Goal: Task Accomplishment & Management: Use online tool/utility

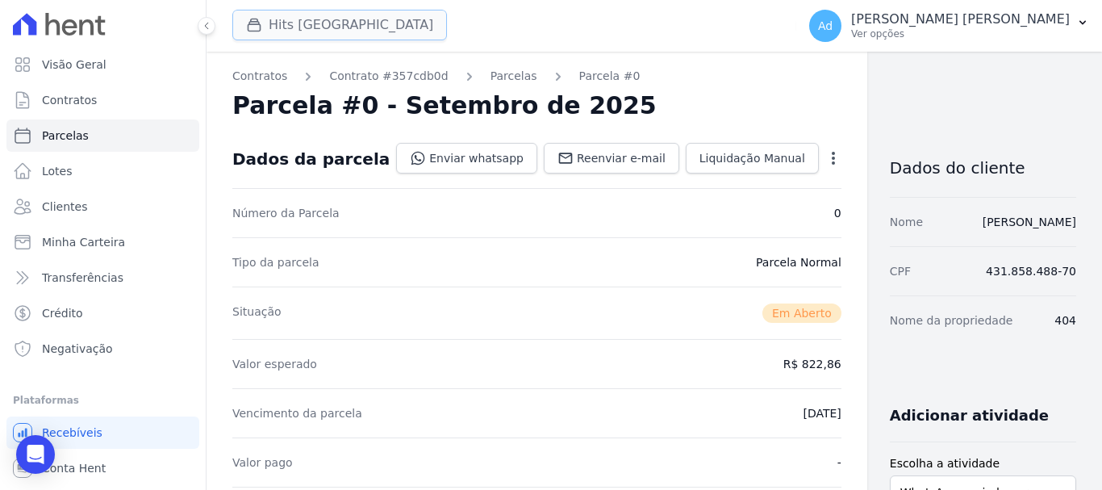
click at [394, 24] on button "Hits [GEOGRAPHIC_DATA]" at bounding box center [339, 25] width 215 height 31
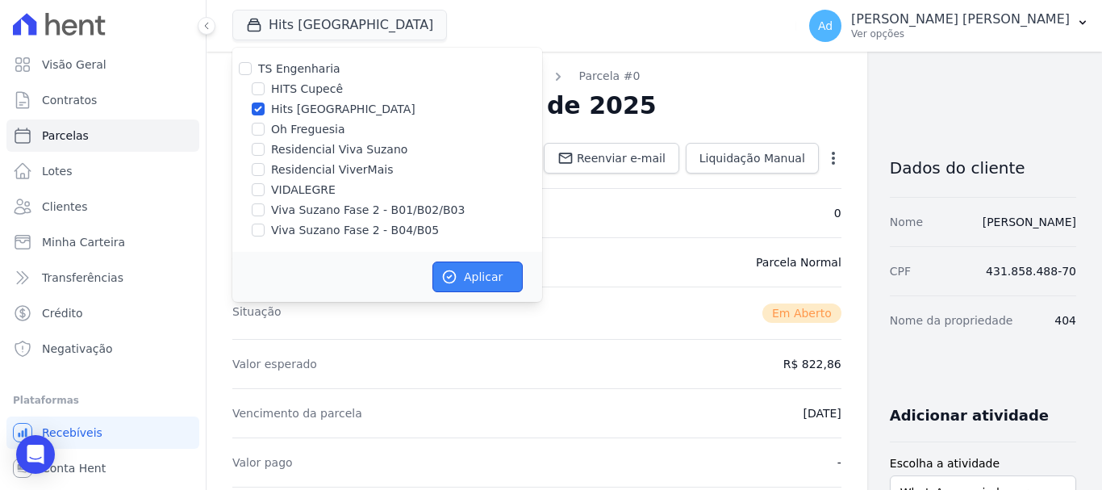
click at [461, 276] on button "Aplicar" at bounding box center [477, 276] width 90 height 31
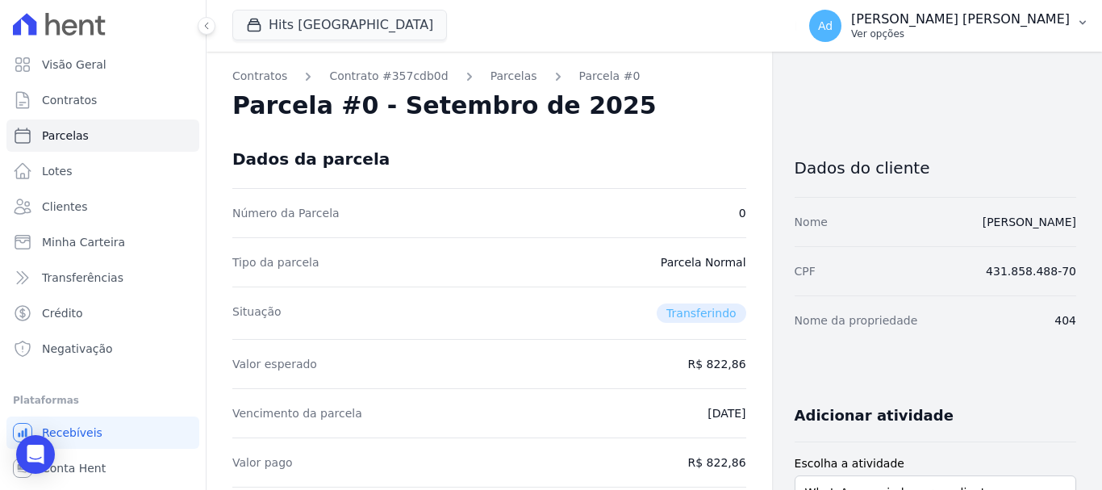
click at [1018, 30] on p "Ver opções" at bounding box center [960, 33] width 219 height 13
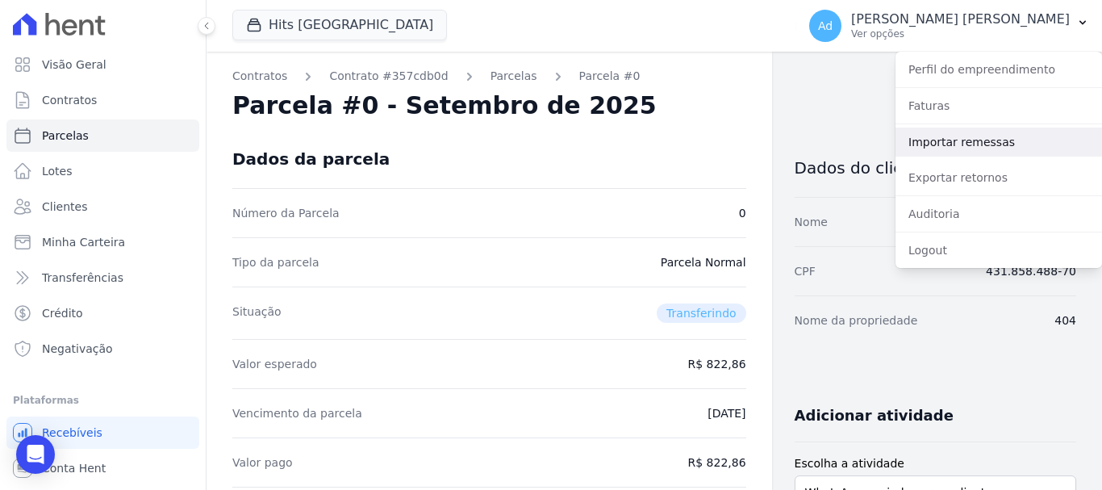
click at [980, 152] on link "Importar remessas" at bounding box center [998, 141] width 207 height 29
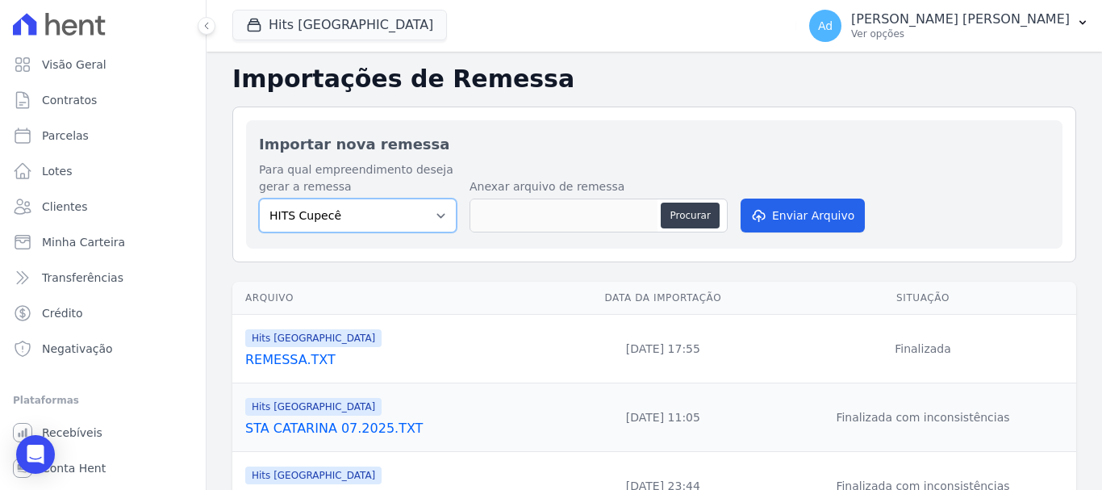
click at [432, 217] on select "HITS Cupecê Hits [GEOGRAPHIC_DATA] Oh Freguesia Residencial Viva Suzano Residen…" at bounding box center [358, 215] width 198 height 34
select select "bad3547d-37c0-4964-a1de-95c1bdc3f084"
click at [259, 198] on select "HITS Cupecê Hits [GEOGRAPHIC_DATA] Oh Freguesia Residencial Viva Suzano Residen…" at bounding box center [358, 215] width 198 height 34
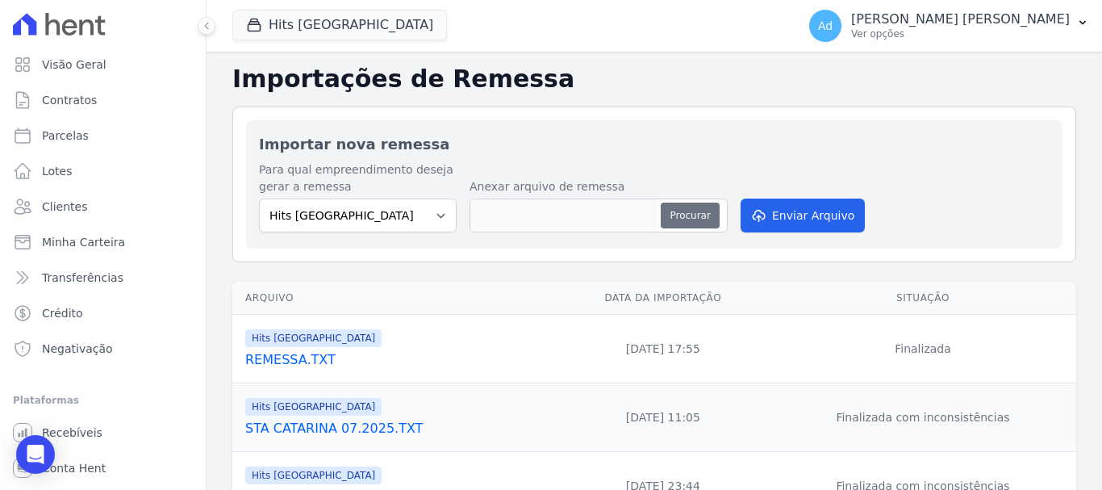
click at [680, 218] on button "Procurar" at bounding box center [690, 215] width 58 height 26
type input "REMESSAvidanova.txt"
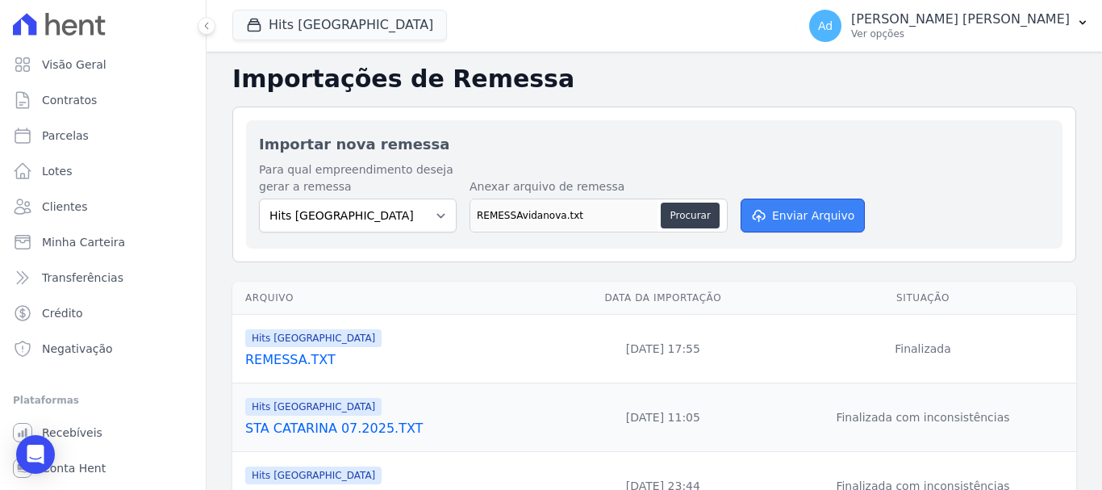
click at [795, 213] on button "Enviar Arquivo" at bounding box center [803, 215] width 124 height 34
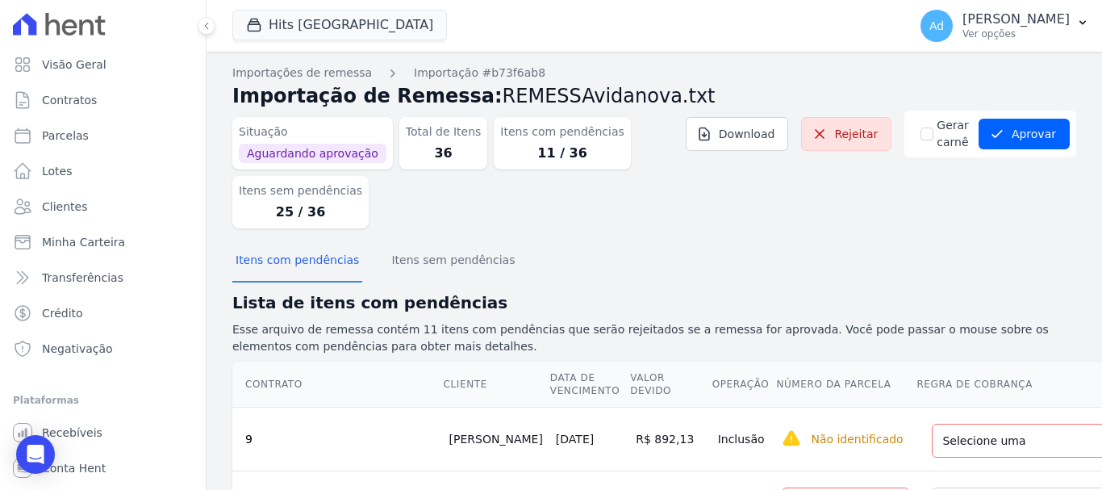
scroll to position [161, 0]
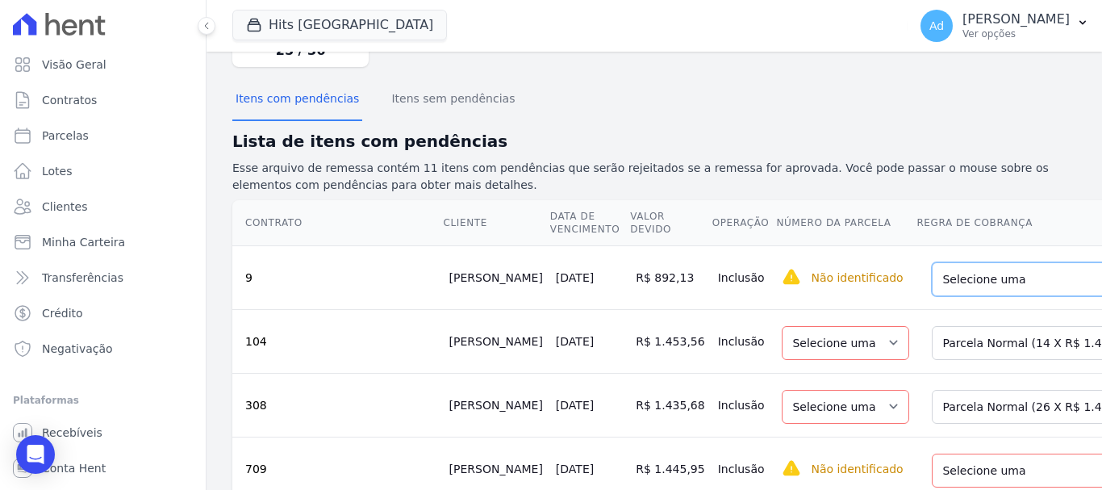
click at [966, 291] on select "Selecione uma Nova Parcela Avulsa Parcela Avulsa Existente Parcela Normal (25 X…" at bounding box center [1052, 279] width 240 height 34
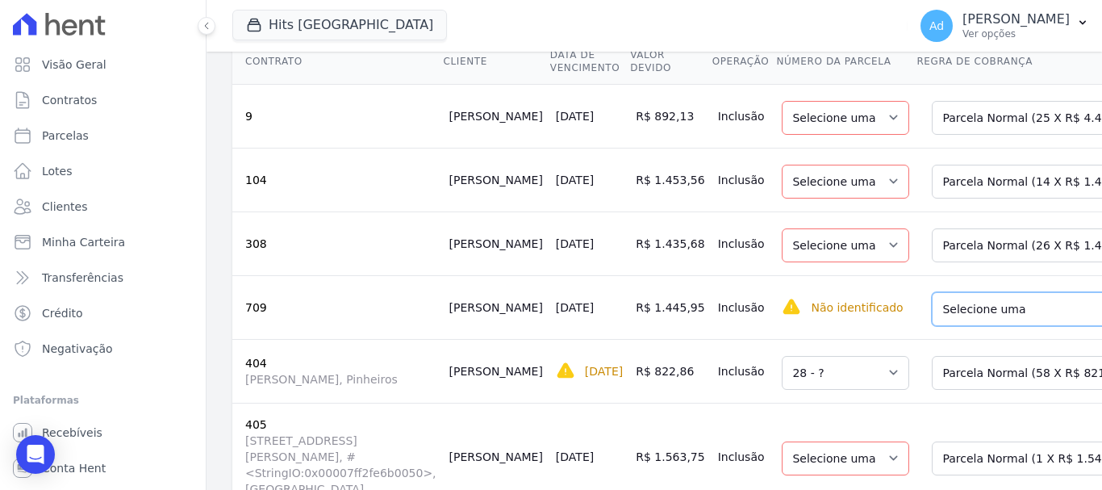
click at [987, 316] on select "Selecione uma Nova Parcela Avulsa Parcela Avulsa Existente Parcela Normal (31 X…" at bounding box center [1052, 309] width 240 height 34
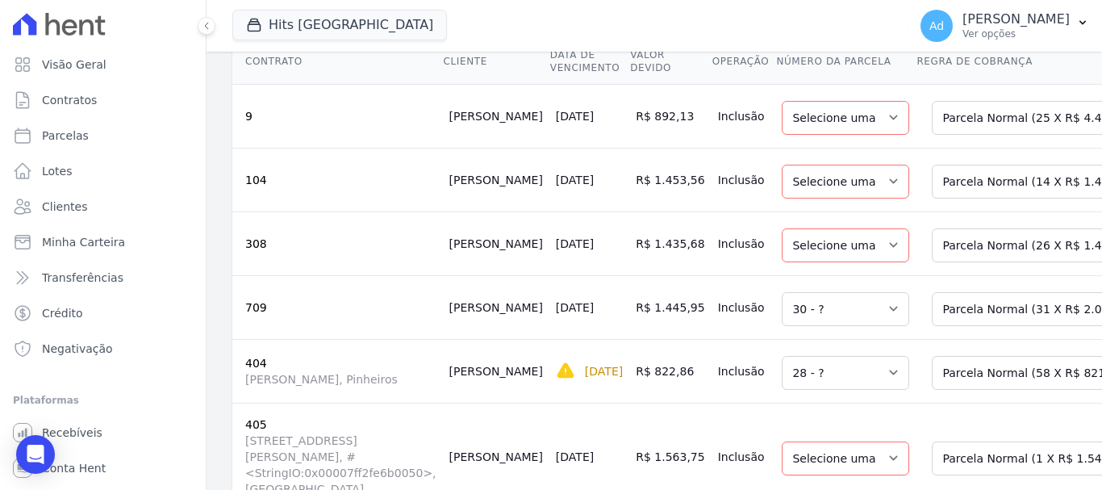
scroll to position [403, 0]
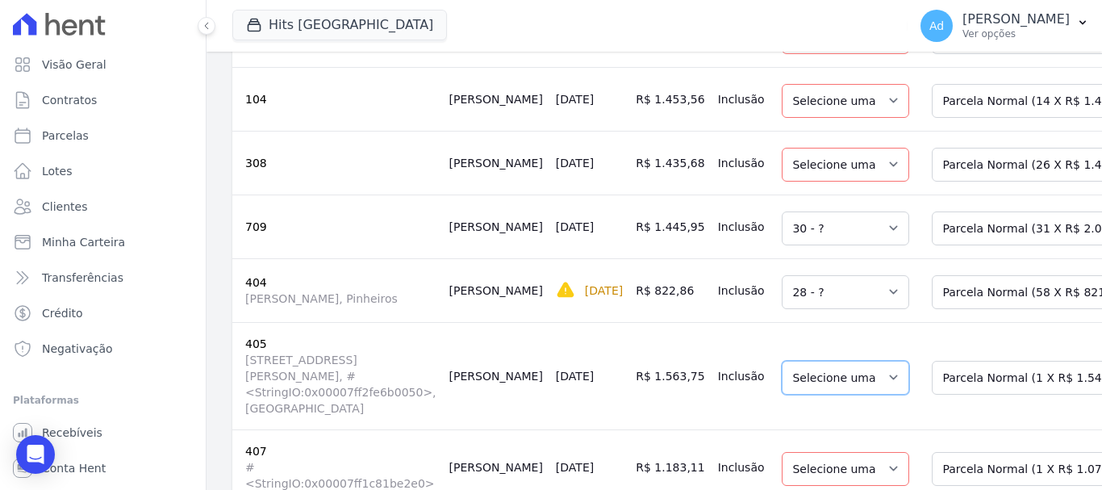
click at [823, 379] on select "Selecione uma" at bounding box center [845, 378] width 127 height 34
drag, startPoint x: 846, startPoint y: 360, endPoint x: 862, endPoint y: 356, distance: 16.6
click at [846, 360] on td "Selecione uma" at bounding box center [845, 375] width 140 height 107
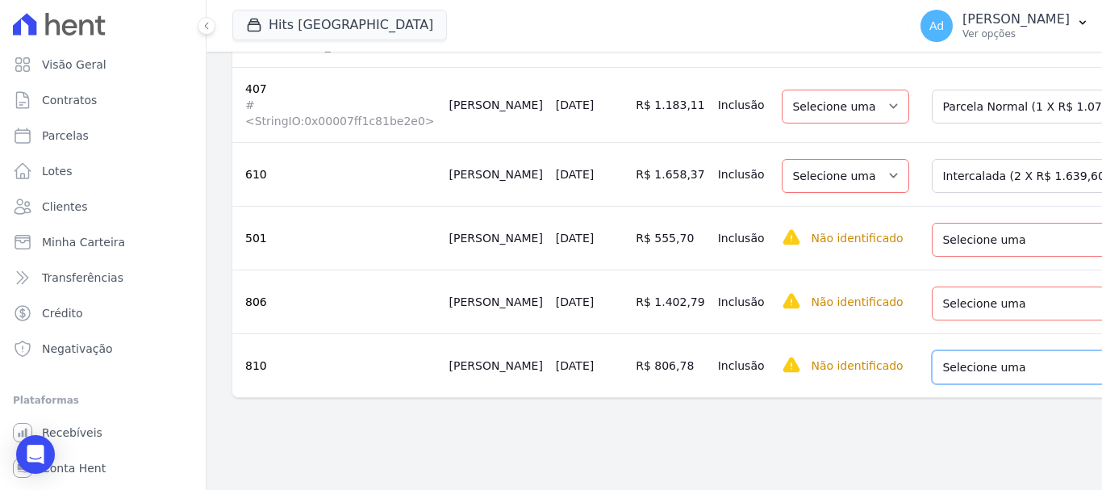
click at [989, 359] on select "Selecione uma Nova Parcela Avulsa Parcela Avulsa Existente Parcela Normal (60 X…" at bounding box center [1046, 367] width 229 height 34
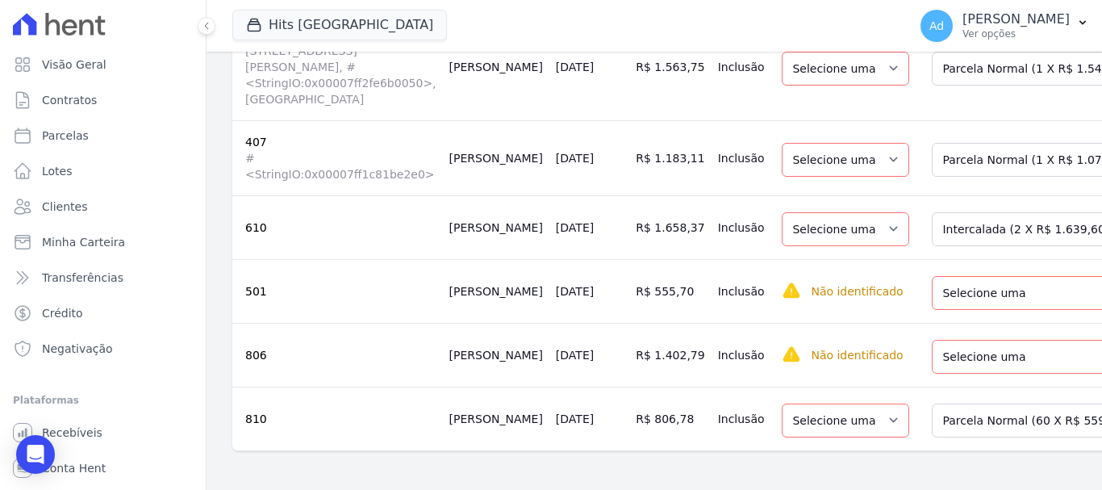
scroll to position [723, 0]
click at [974, 340] on select "Selecione uma Nova Parcela Avulsa Parcela Avulsa Existente Parcela Normal (33 X…" at bounding box center [1052, 357] width 240 height 34
click at [956, 277] on select "Selecione uma Nova Parcela Avulsa Parcela Avulsa Existente Intercalada (5 X R$ …" at bounding box center [1052, 293] width 240 height 34
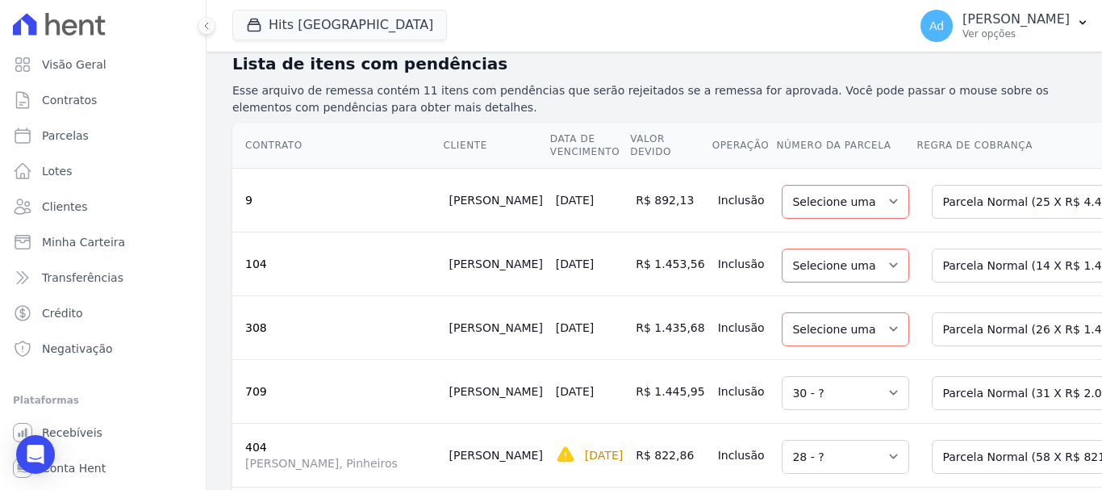
scroll to position [0, 0]
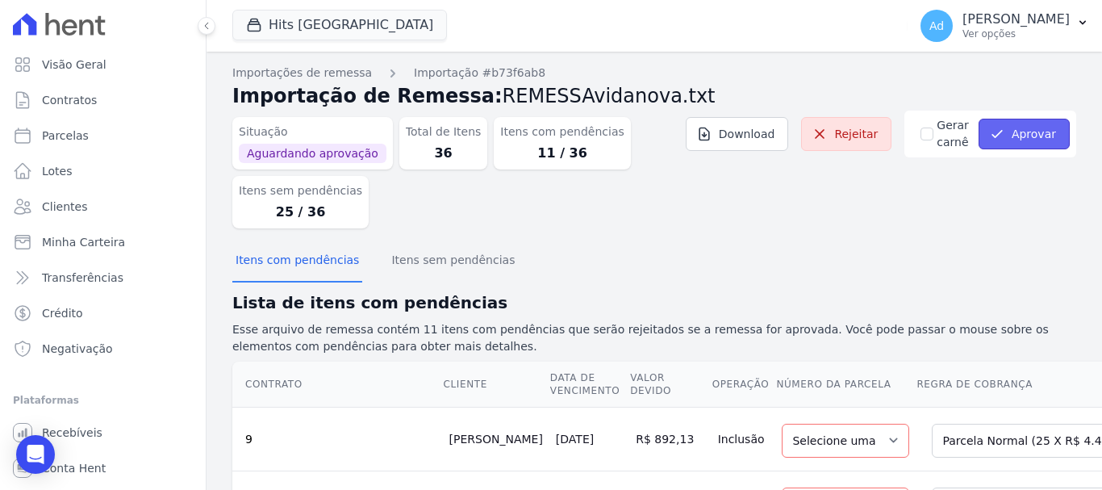
click at [997, 136] on button "Aprovar" at bounding box center [1023, 134] width 91 height 31
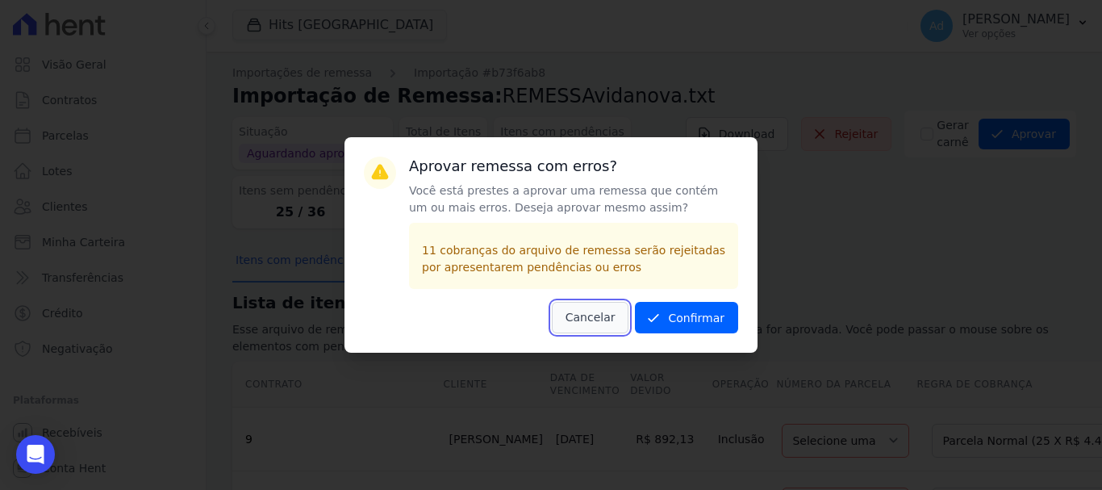
click at [591, 319] on button "Cancelar" at bounding box center [590, 317] width 77 height 31
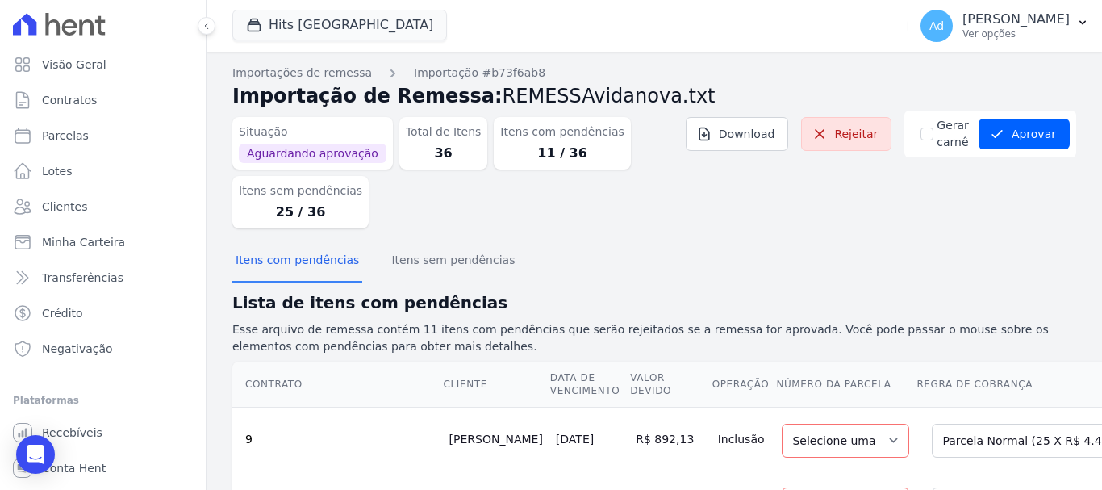
scroll to position [161, 0]
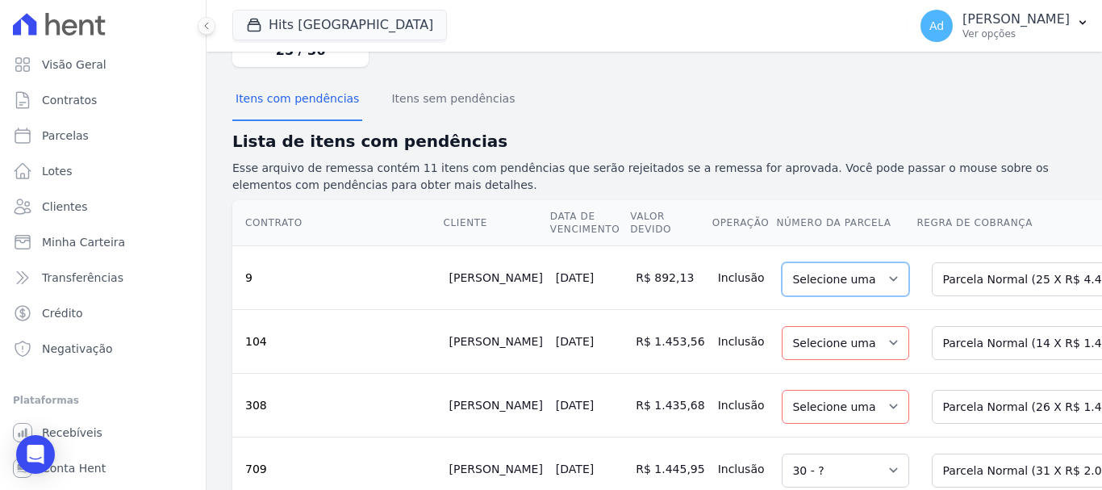
click at [799, 282] on select "Selecione uma" at bounding box center [845, 279] width 127 height 34
click at [820, 280] on select "Selecione uma" at bounding box center [845, 279] width 127 height 34
click at [809, 290] on select "Selecione uma" at bounding box center [845, 279] width 127 height 34
click at [983, 294] on select "Selecione uma Nova Parcela Avulsa Parcela Avulsa Existente Parcela Normal (25 X…" at bounding box center [1052, 279] width 240 height 34
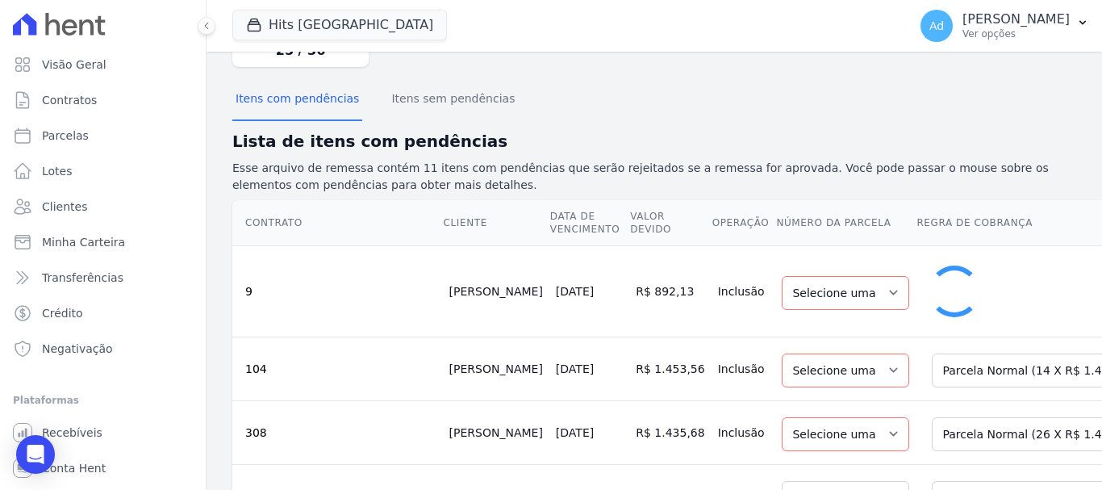
select select "1"
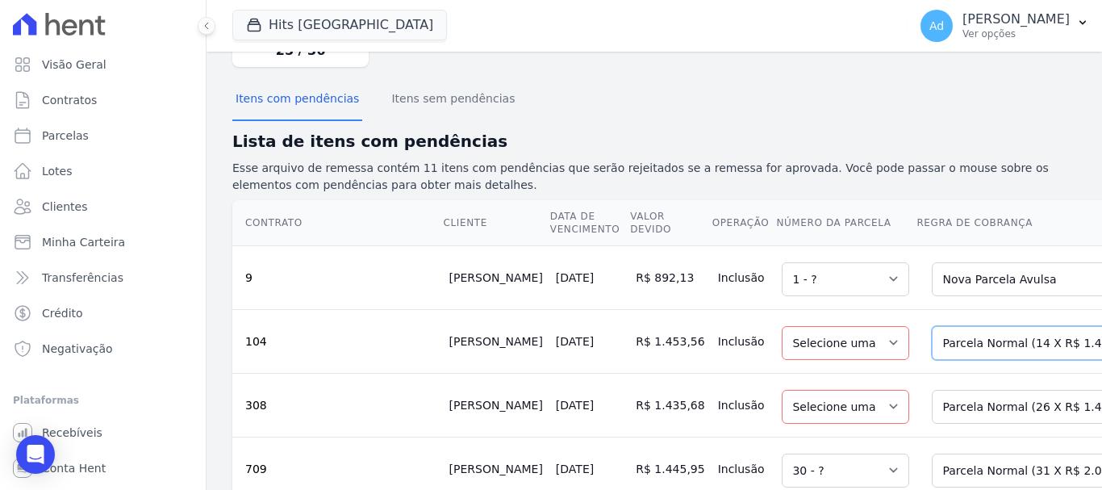
click at [957, 348] on select "Selecione uma Nova Parcela Avulsa Parcela Avulsa Existente Parcela Normal (14 X…" at bounding box center [1052, 343] width 240 height 34
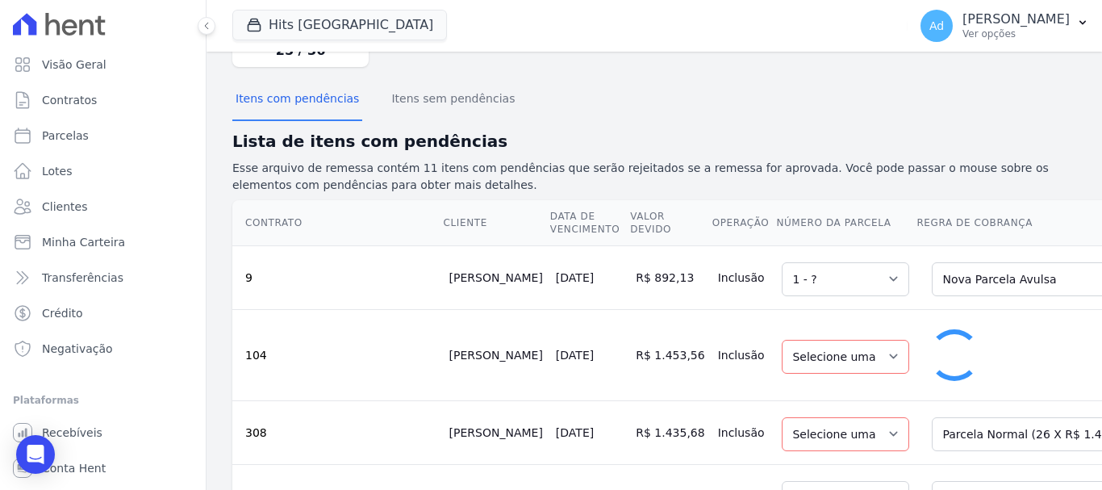
select select "1"
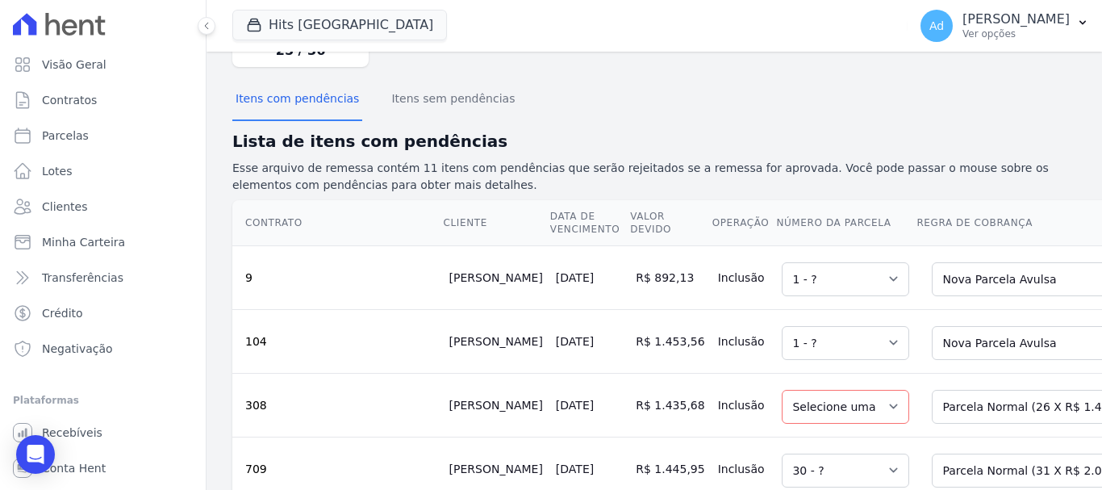
scroll to position [242, 0]
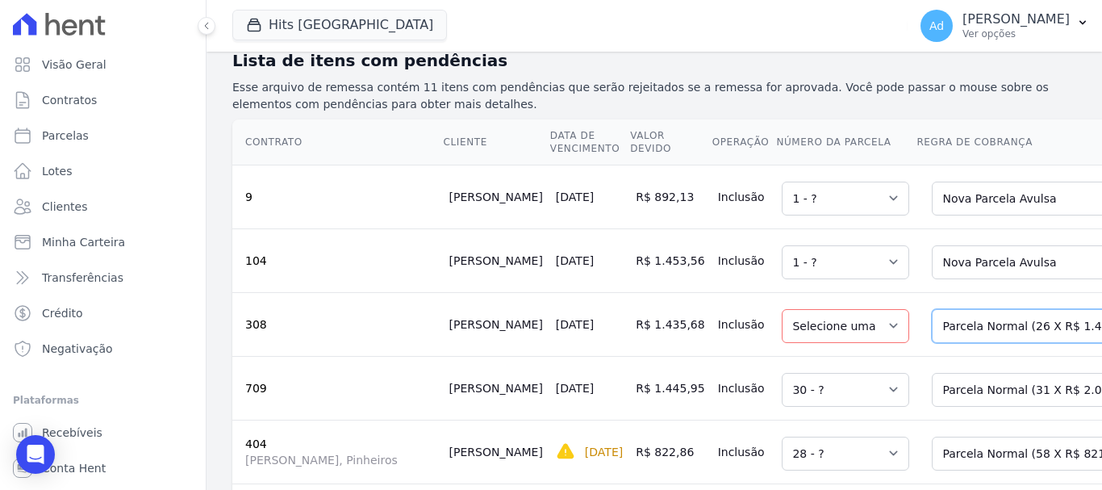
click at [980, 335] on select "Selecione uma Nova Parcela Avulsa Parcela Avulsa Existente Parcela Normal (26 X…" at bounding box center [1052, 326] width 240 height 34
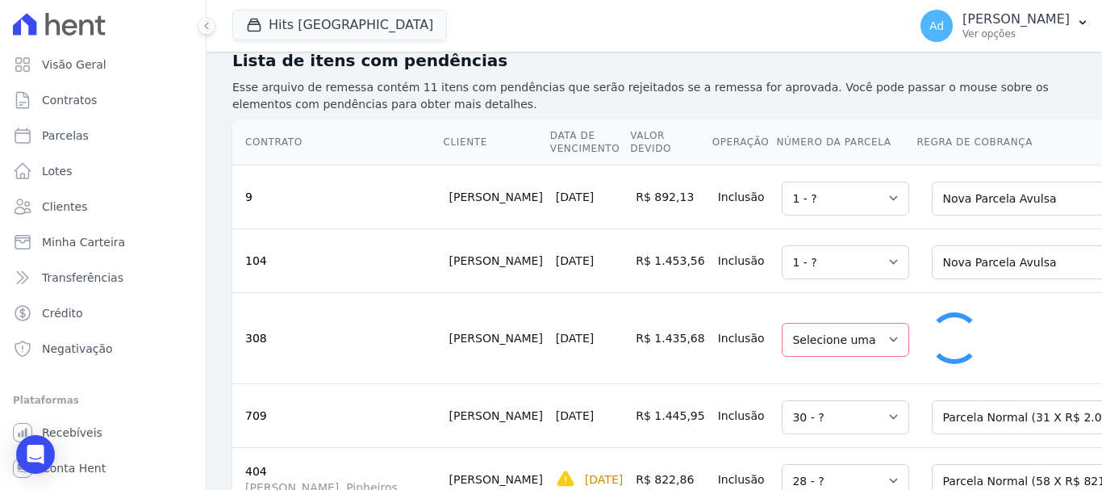
select select "1"
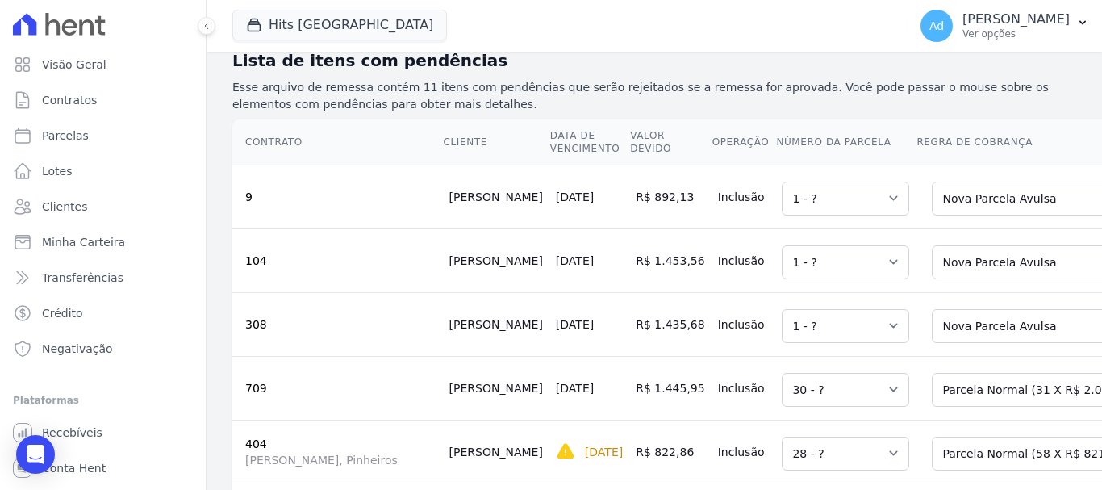
scroll to position [484, 0]
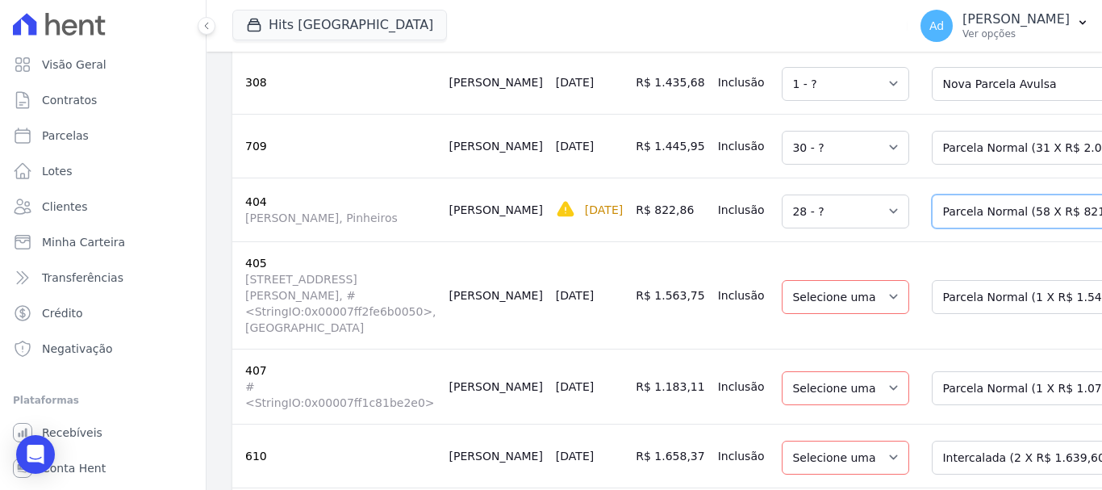
click at [949, 223] on select "Selecione uma Nova Parcela Avulsa Parcela Avulsa Existente Parcela Normal (58 X…" at bounding box center [1046, 211] width 229 height 34
select select "1"
click at [932, 286] on select "Selecione uma Nova Parcela Avulsa Parcela Avulsa Existente Parcela Normal (1 X …" at bounding box center [1052, 297] width 240 height 34
select select "1"
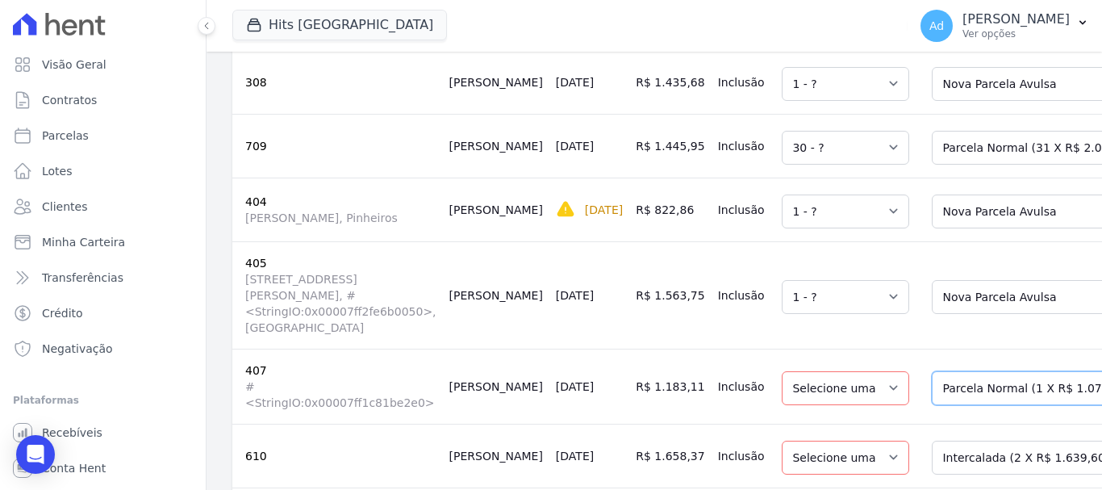
click at [959, 371] on select "Selecione uma Nova Parcela Avulsa Parcela Avulsa Existente Parcela Normal (1 X …" at bounding box center [1052, 388] width 240 height 34
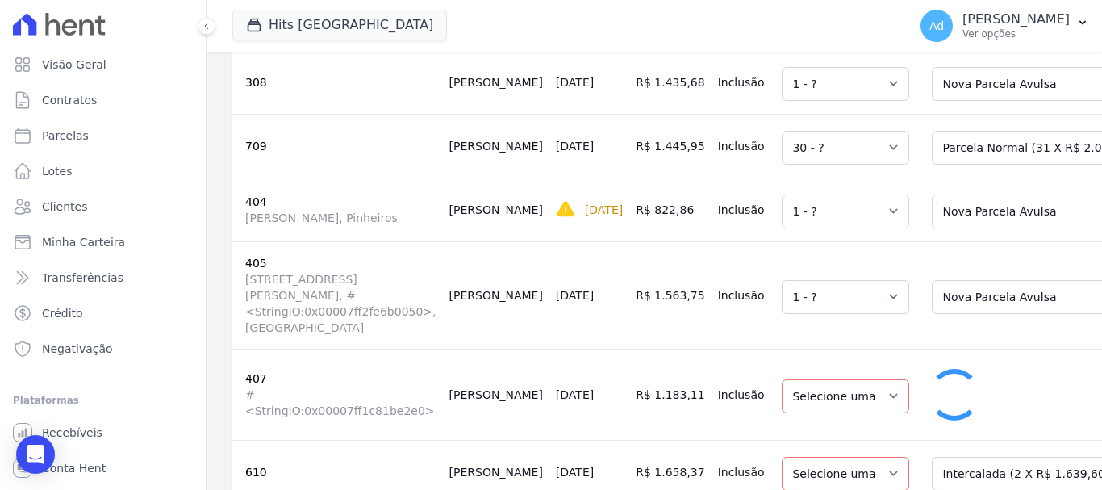
select select "1"
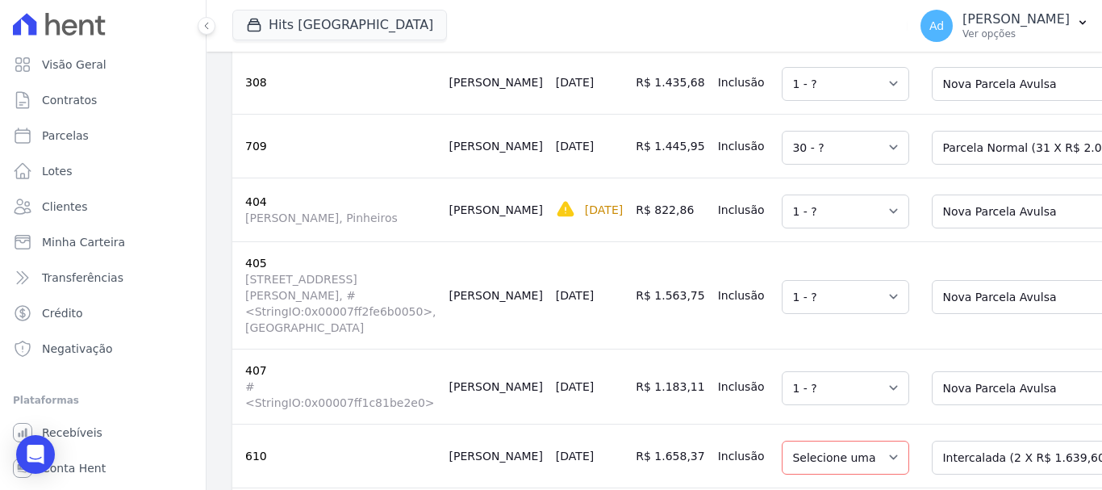
scroll to position [726, 0]
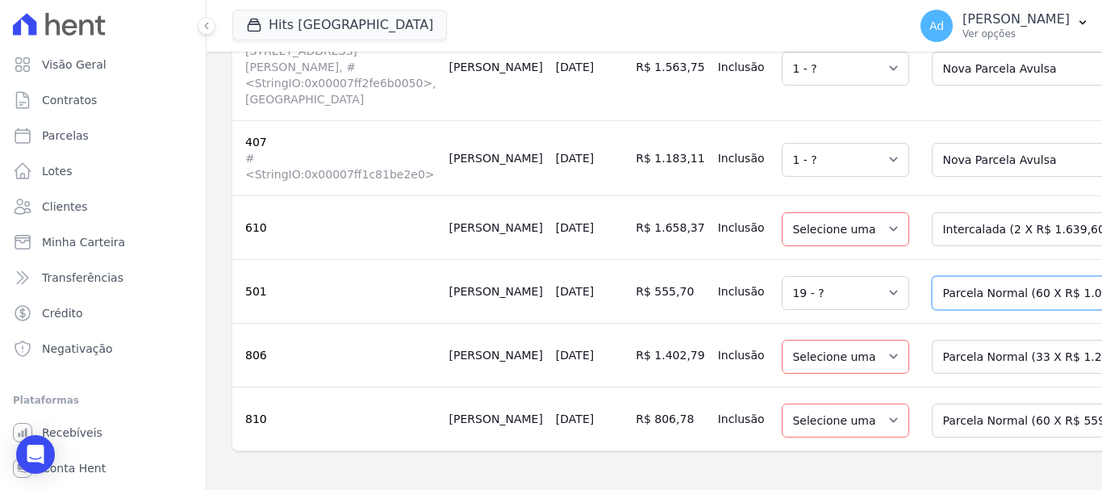
click at [952, 281] on select "Selecione uma Nova Parcela Avulsa Parcela Avulsa Existente Intercalada (5 X R$ …" at bounding box center [1052, 293] width 240 height 34
select select "1"
drag, startPoint x: 946, startPoint y: 207, endPoint x: 962, endPoint y: 223, distance: 22.8
click at [946, 212] on select "Selecione uma Nova Parcela Avulsa Parcela Avulsa Existente Intercalada (2 X R$ …" at bounding box center [1055, 229] width 247 height 34
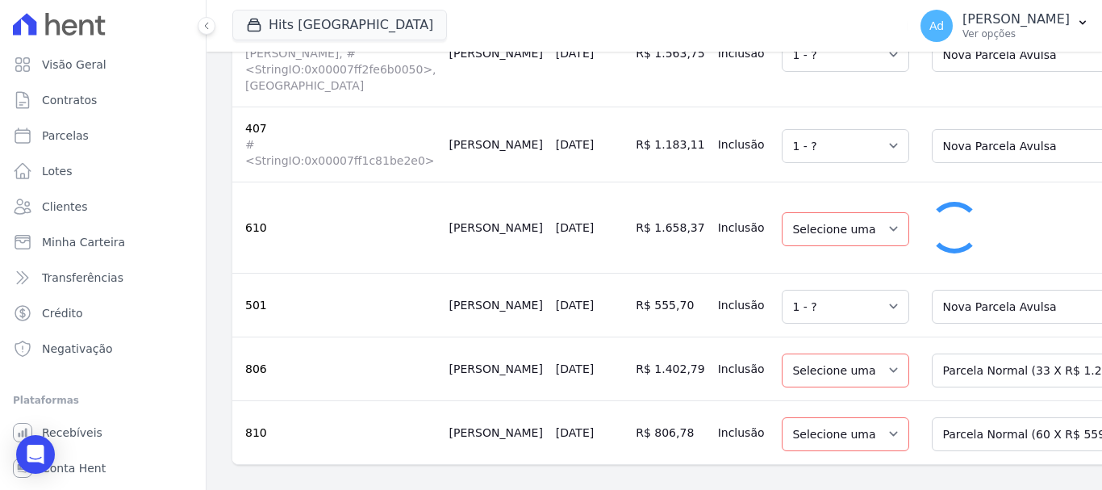
select select "1"
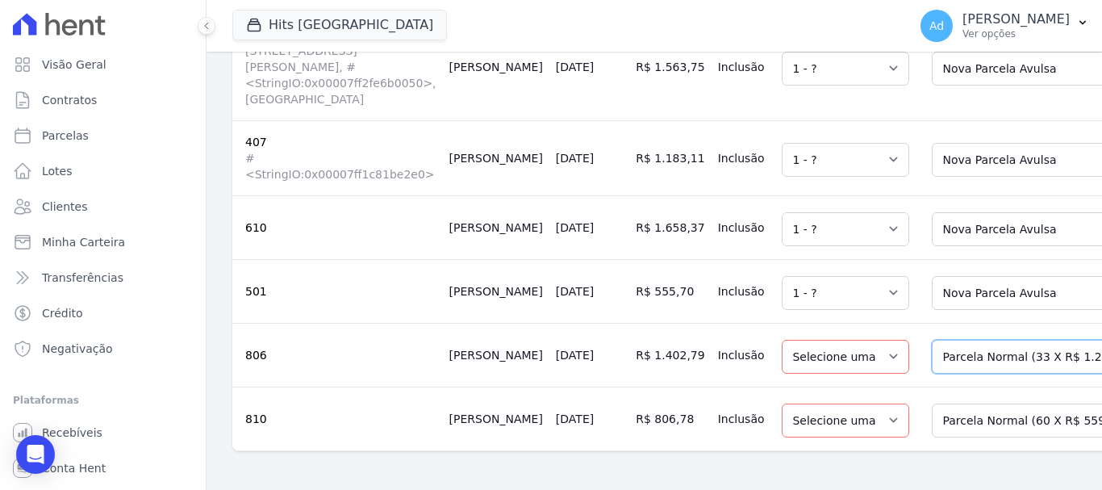
click at [969, 340] on select "Selecione uma Nova Parcela Avulsa Parcela Avulsa Existente Parcela Normal (33 X…" at bounding box center [1052, 357] width 240 height 34
click at [973, 403] on select "Selecione uma Nova Parcela Avulsa Parcela Avulsa Existente Parcela Normal (60 X…" at bounding box center [1046, 420] width 229 height 34
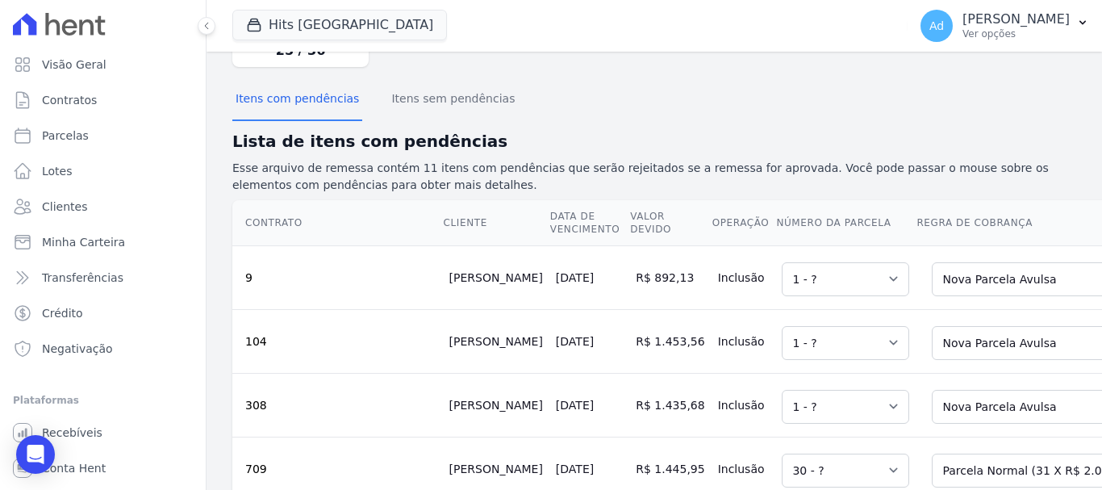
scroll to position [0, 0]
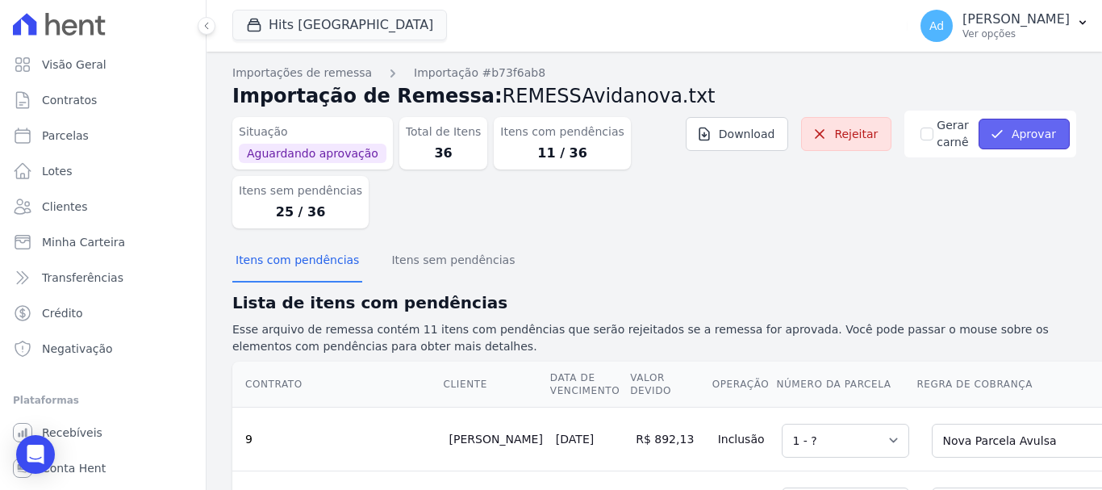
click at [1010, 130] on button "Aprovar" at bounding box center [1023, 134] width 91 height 31
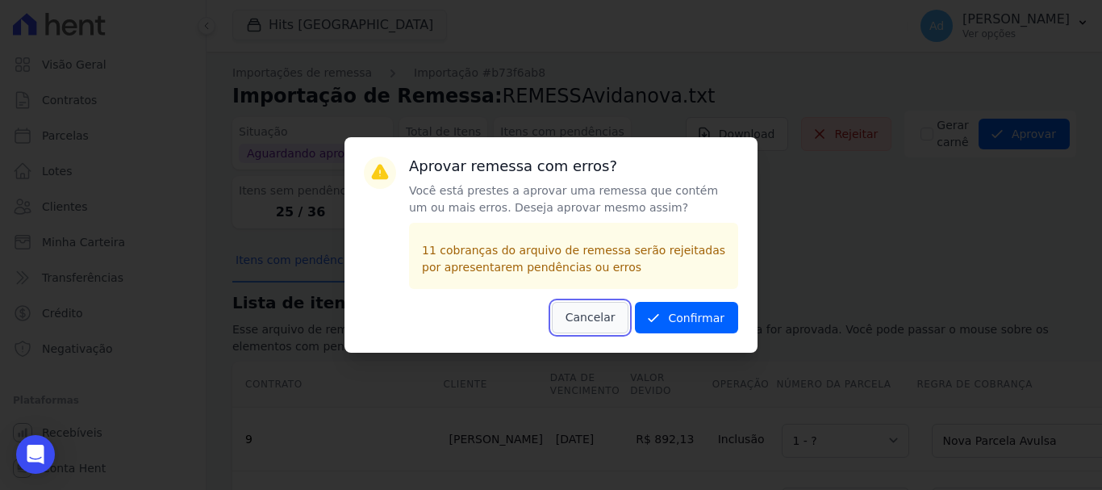
click at [602, 315] on button "Cancelar" at bounding box center [590, 317] width 77 height 31
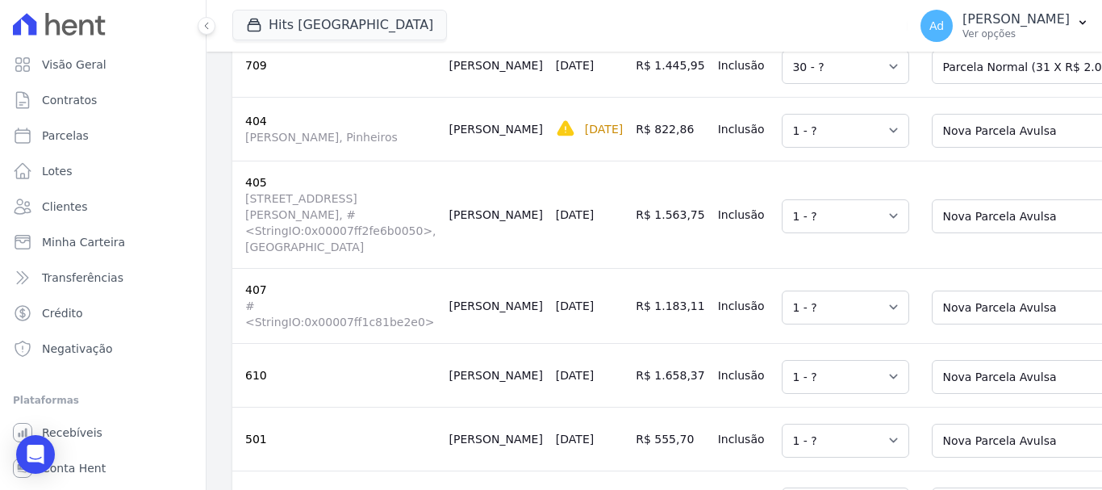
scroll to position [734, 0]
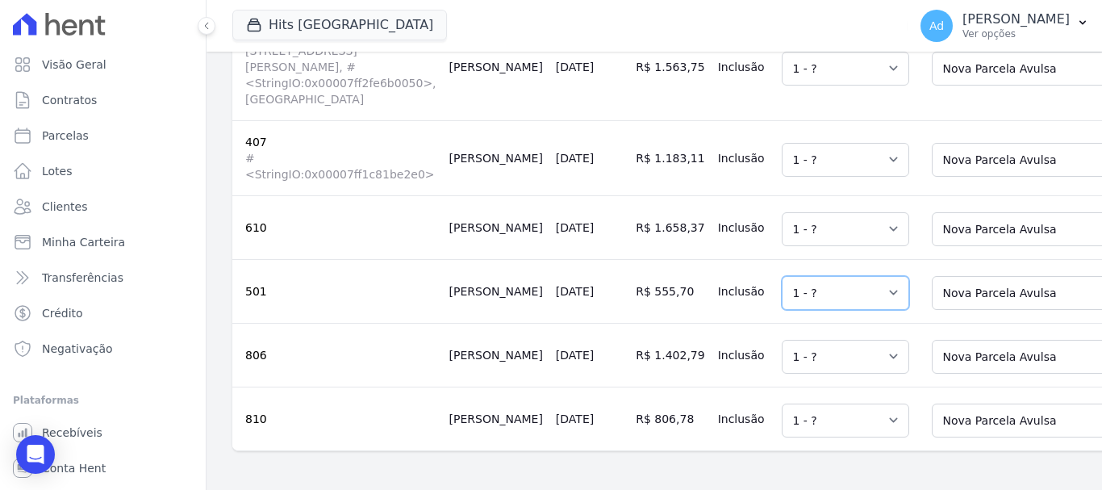
click at [806, 276] on select "Selecione uma 1 - ?" at bounding box center [845, 293] width 127 height 34
click at [782, 276] on select "Selecione uma 1 - ?" at bounding box center [845, 293] width 127 height 34
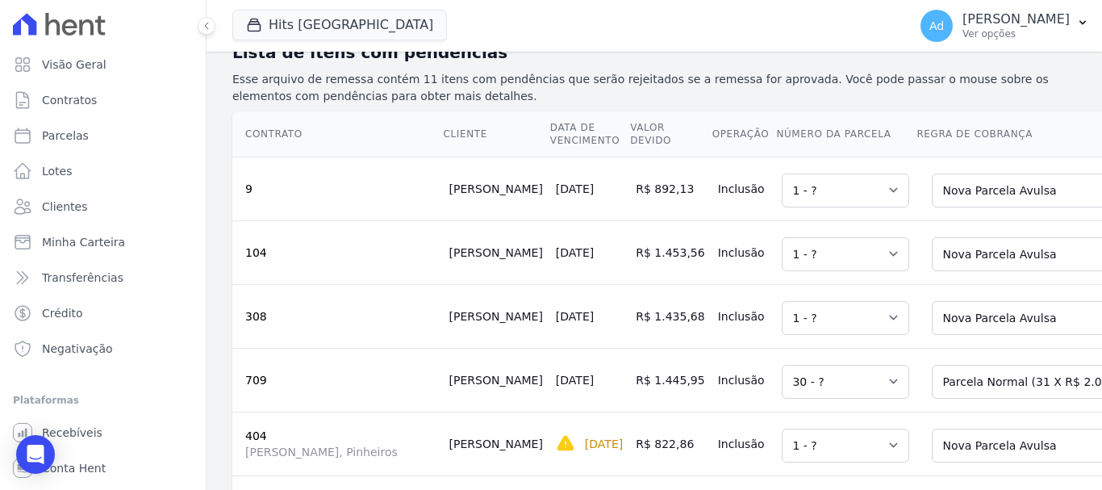
scroll to position [492, 0]
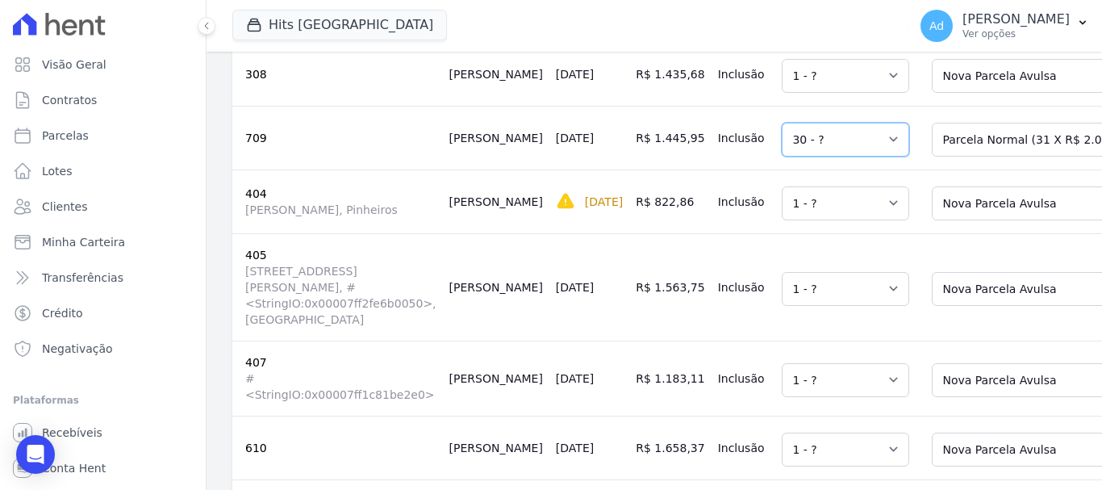
click at [823, 149] on select "Selecione uma 30 - ?" at bounding box center [845, 140] width 127 height 34
click at [932, 148] on select "Selecione uma Nova Parcela Avulsa Parcela Avulsa Existente Parcela Normal (31 X…" at bounding box center [1052, 140] width 240 height 34
click at [811, 146] on select "Selecione uma" at bounding box center [845, 140] width 127 height 34
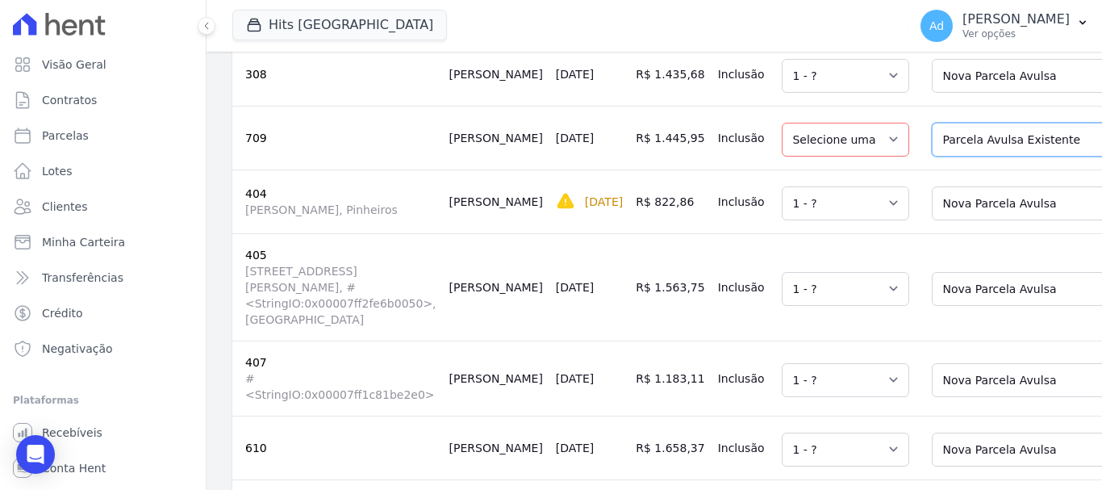
click at [932, 143] on select "Selecione uma Nova Parcela Avulsa Parcela Avulsa Existente Parcela Normal (31 X…" at bounding box center [1052, 140] width 240 height 34
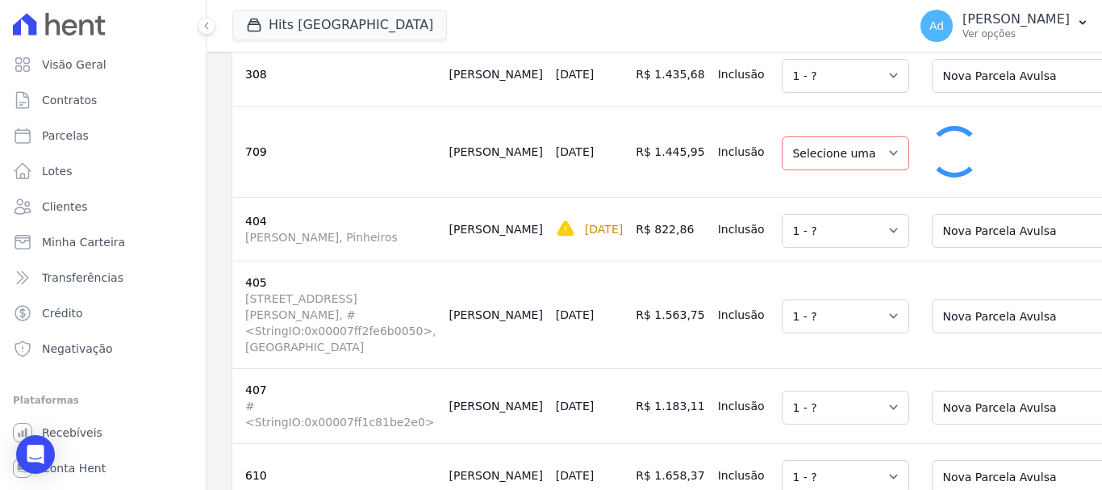
select select "1"
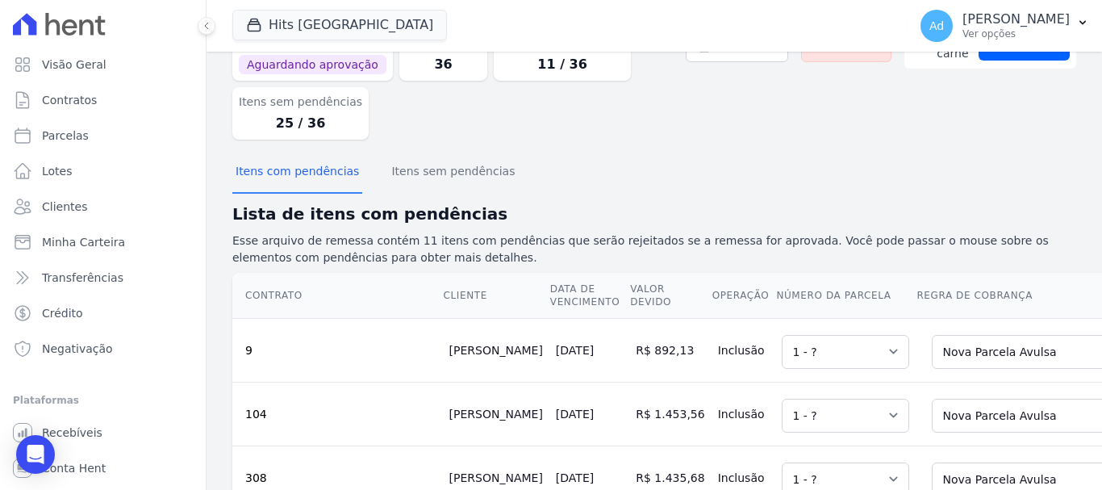
scroll to position [0, 0]
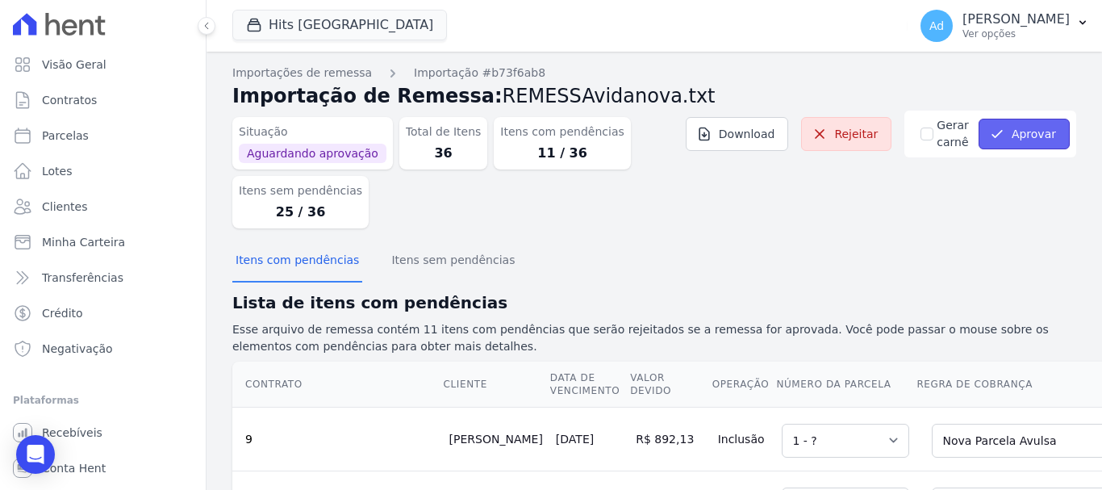
click at [991, 136] on icon "submit" at bounding box center [997, 134] width 16 height 16
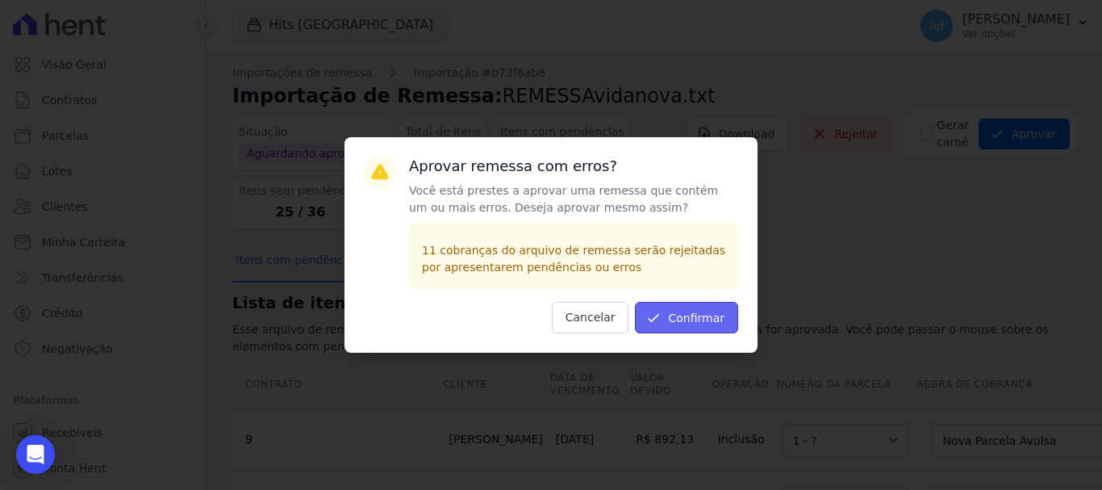
click at [697, 317] on button "Confirmar" at bounding box center [686, 317] width 103 height 31
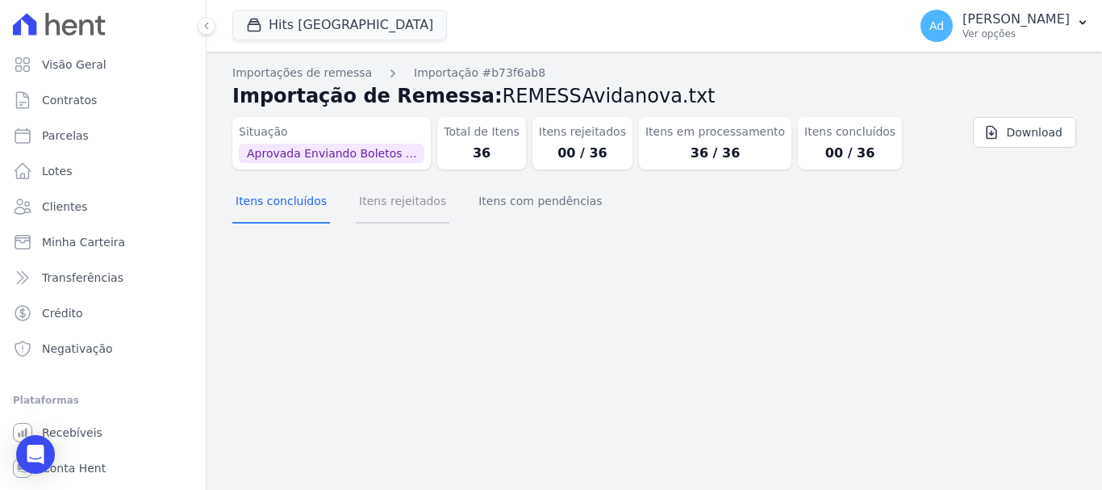
click at [388, 204] on button "Itens rejeitados" at bounding box center [403, 203] width 94 height 42
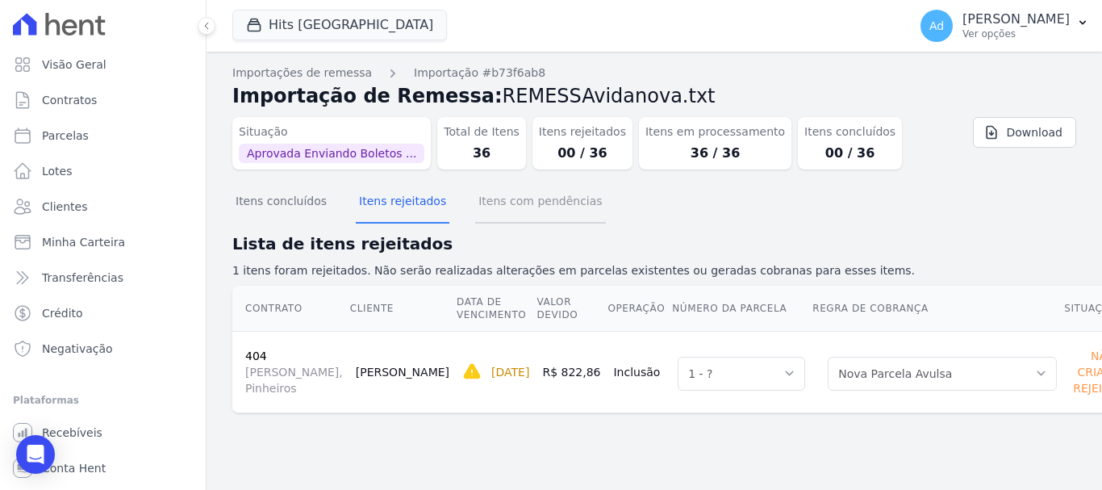
click at [529, 212] on button "Itens com pendências" at bounding box center [540, 203] width 130 height 42
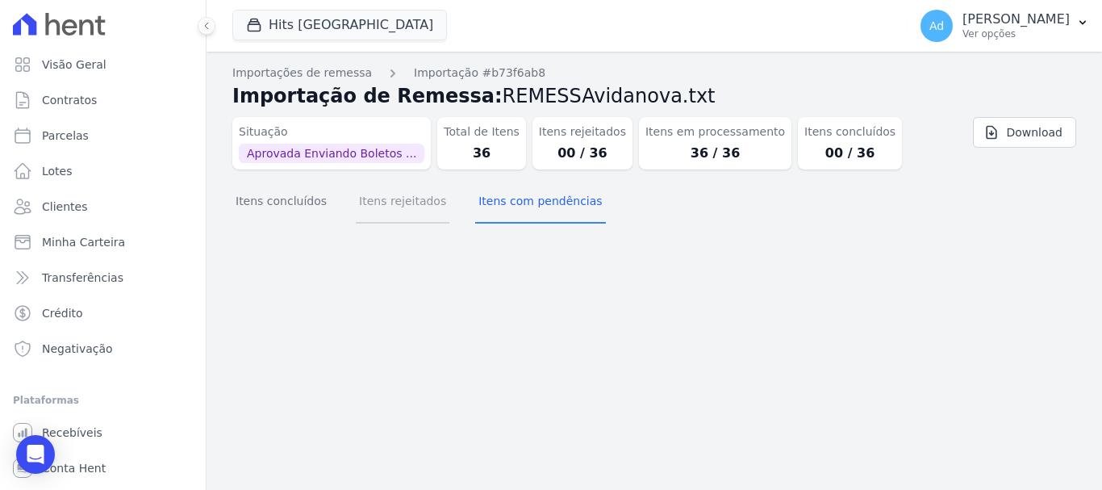
click at [394, 205] on button "Itens rejeitados" at bounding box center [403, 203] width 94 height 42
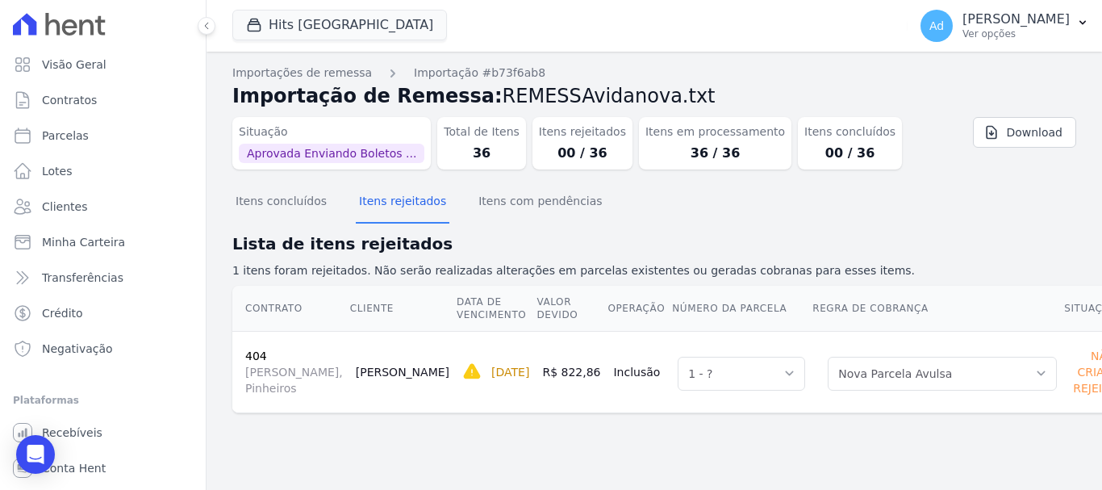
click at [1070, 382] on div "Não Criado / Rejeitado" at bounding box center [1103, 371] width 67 height 55
click at [291, 211] on button "Itens concluídos" at bounding box center [281, 203] width 98 height 42
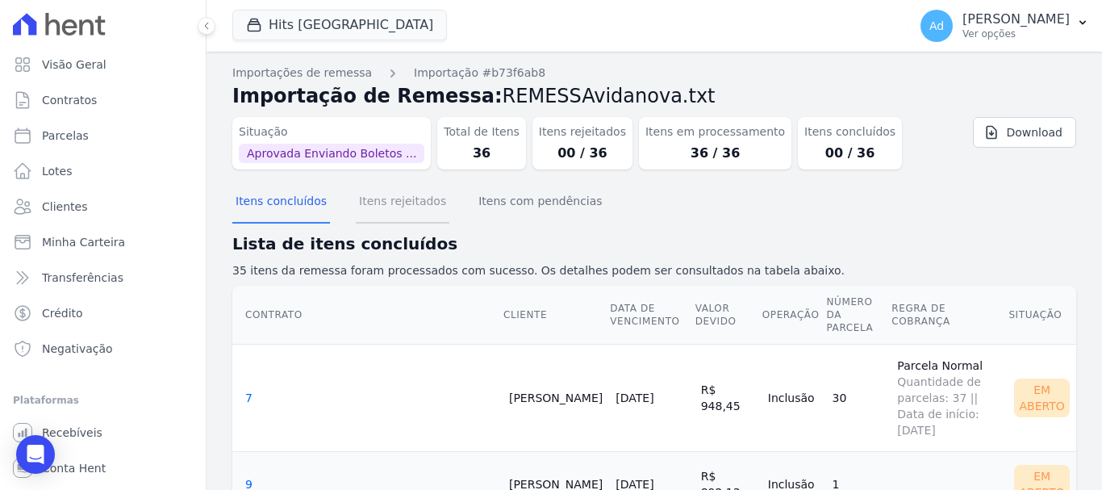
drag, startPoint x: 358, startPoint y: 217, endPoint x: 378, endPoint y: 226, distance: 21.3
click at [360, 217] on button "Itens rejeitados" at bounding box center [403, 203] width 94 height 42
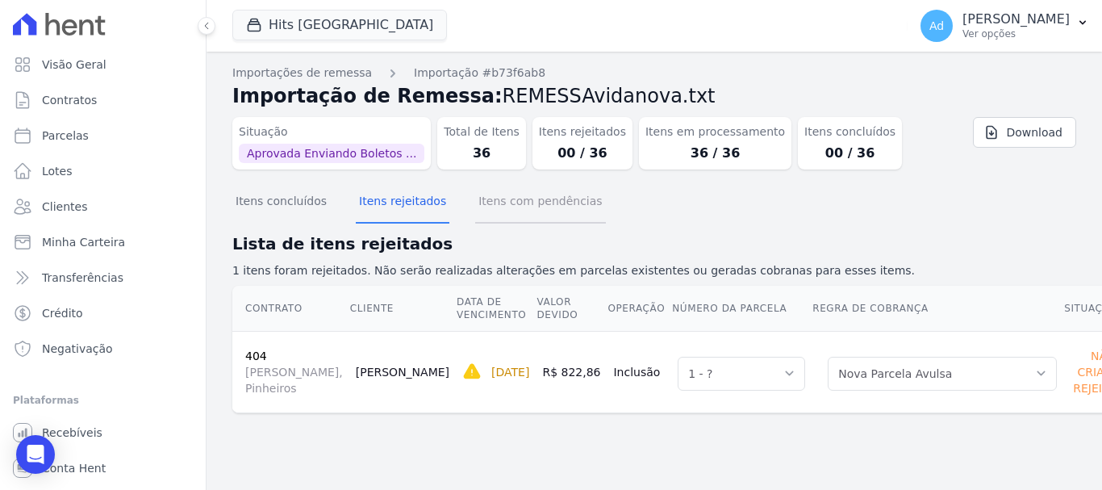
click at [497, 213] on button "Itens com pendências" at bounding box center [540, 203] width 130 height 42
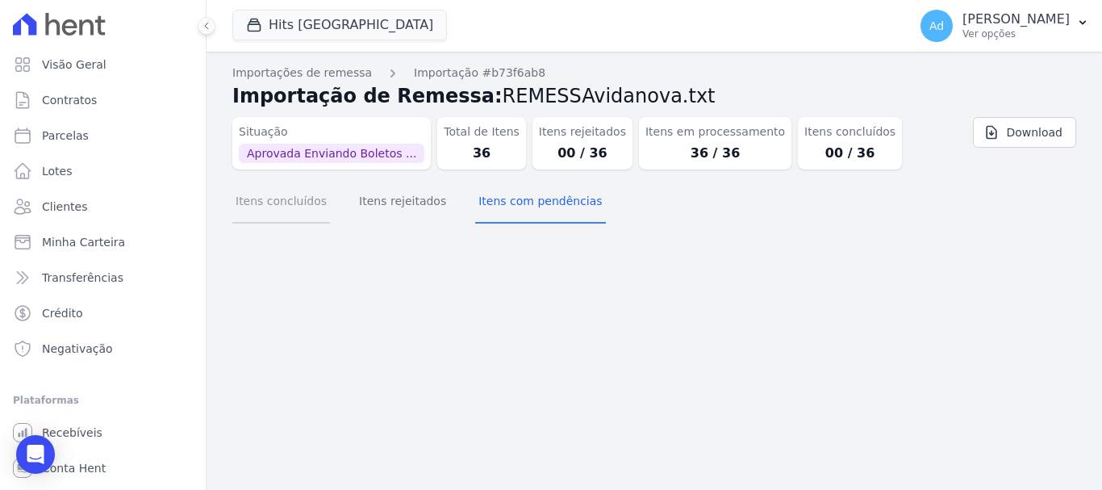
click at [257, 208] on button "Itens concluídos" at bounding box center [281, 203] width 98 height 42
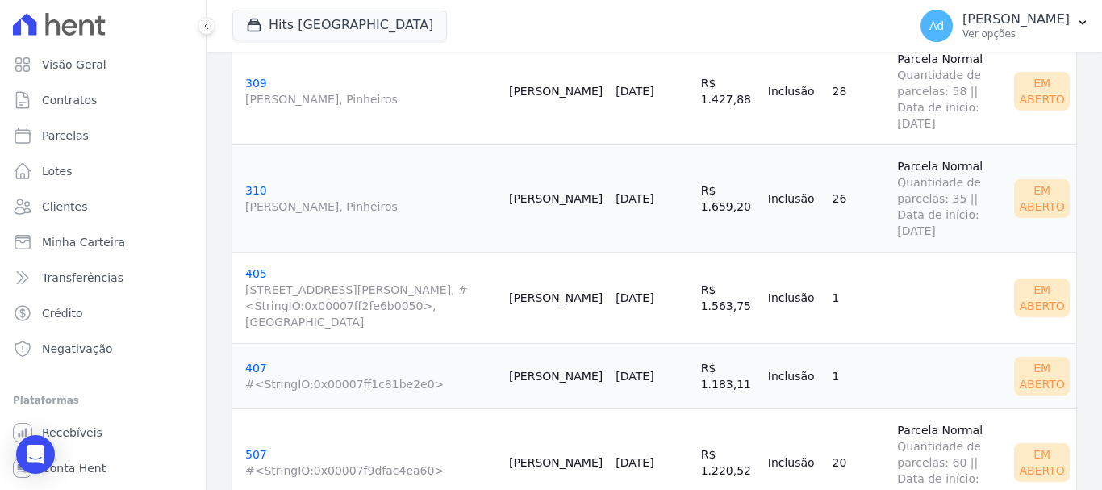
scroll to position [1371, 0]
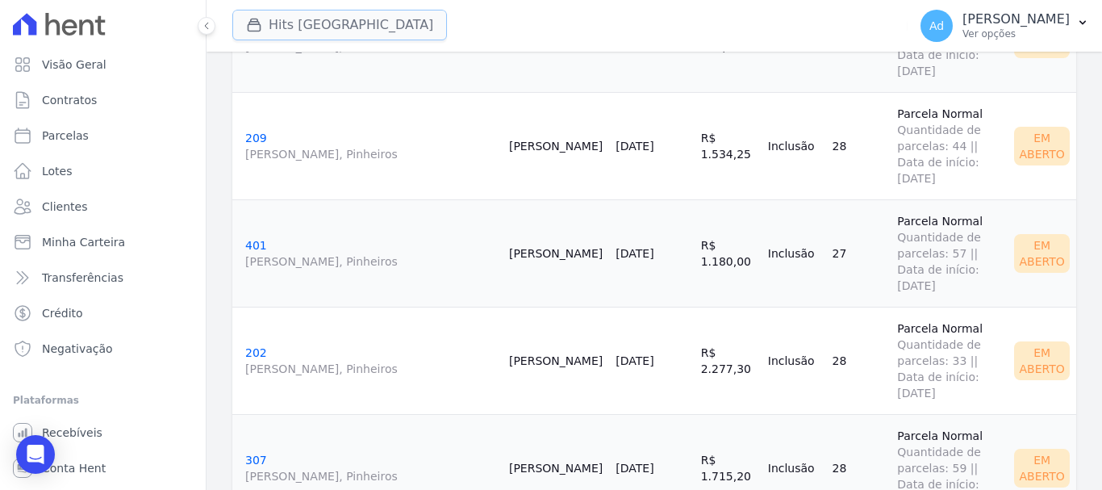
click at [365, 28] on button "Hits [GEOGRAPHIC_DATA]" at bounding box center [339, 25] width 215 height 31
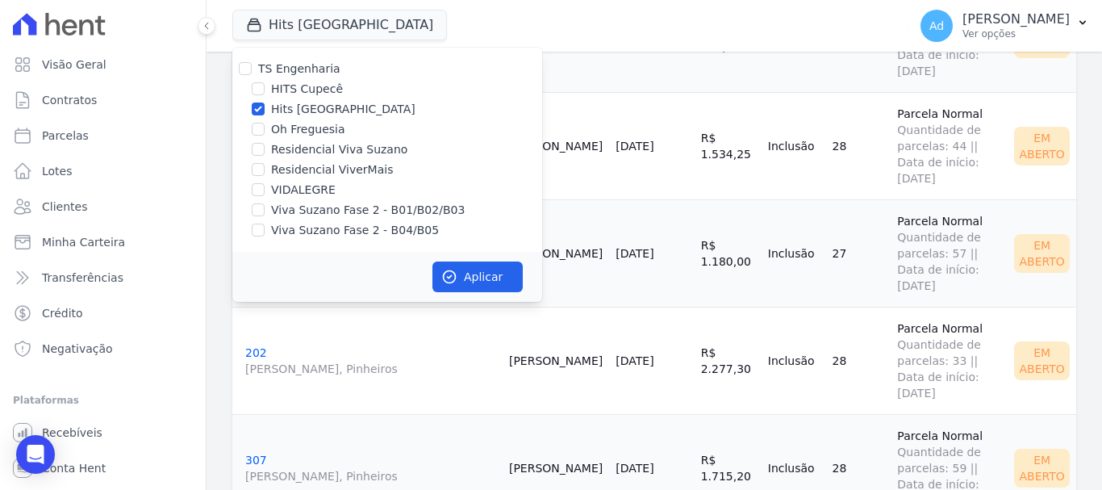
click at [294, 112] on label "Hits [GEOGRAPHIC_DATA]" at bounding box center [343, 109] width 144 height 17
click at [265, 112] on input "Hits [GEOGRAPHIC_DATA]" at bounding box center [258, 108] width 13 height 13
checkbox input "false"
click at [285, 128] on label "Oh Freguesia" at bounding box center [308, 129] width 74 height 17
click at [258, 131] on input "Oh Freguesia" at bounding box center [258, 129] width 13 height 13
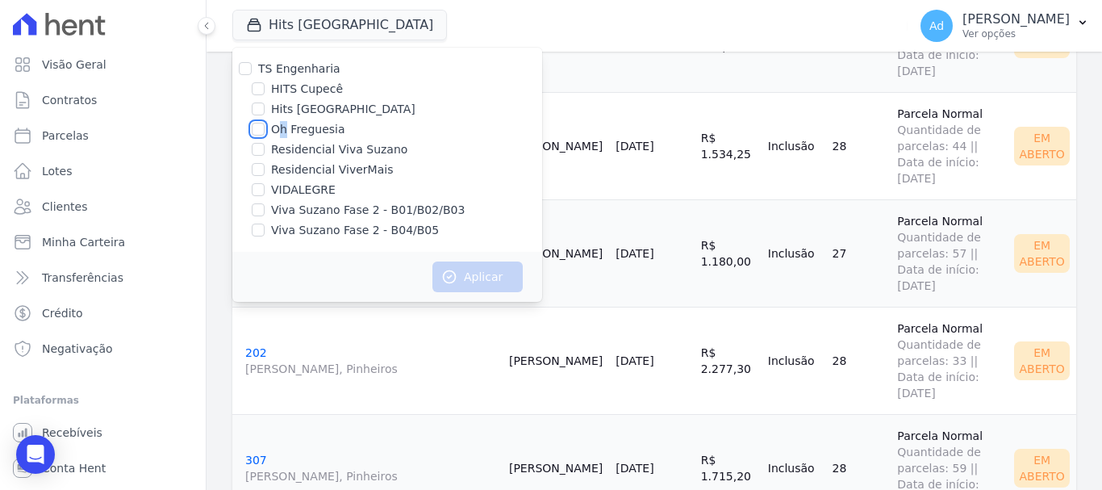
checkbox input "true"
click at [493, 281] on button "Aplicar" at bounding box center [477, 276] width 90 height 31
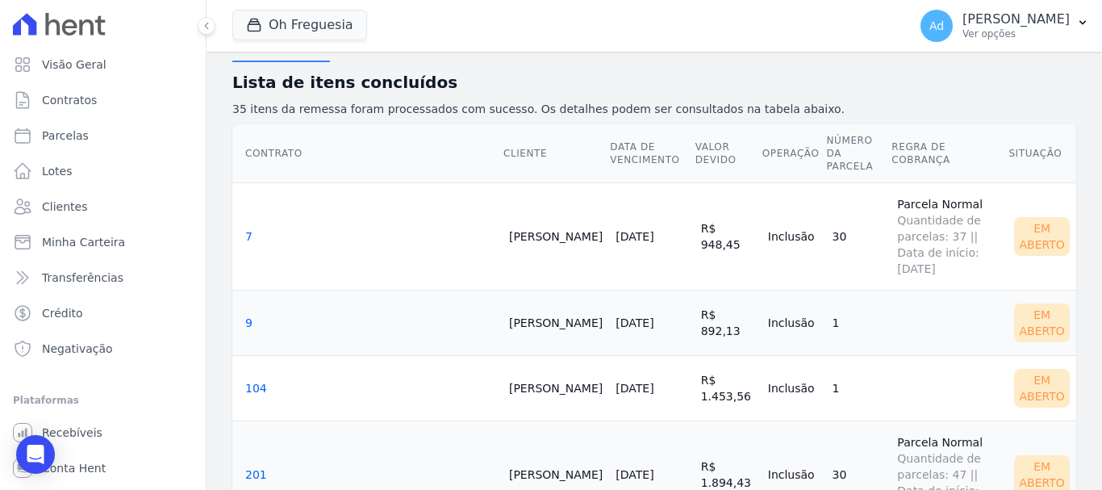
scroll to position [0, 0]
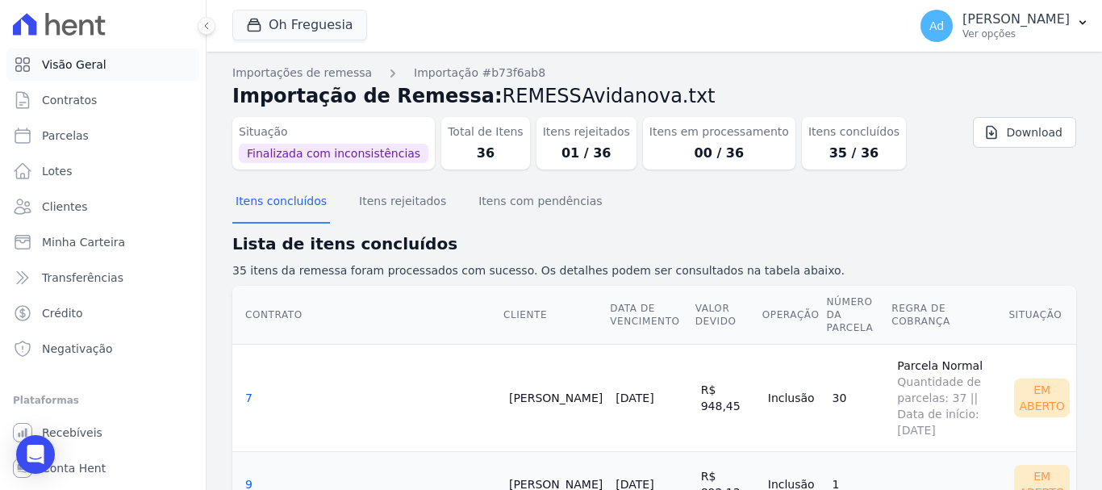
click at [98, 64] on span "Visão Geral" at bounding box center [74, 64] width 65 height 16
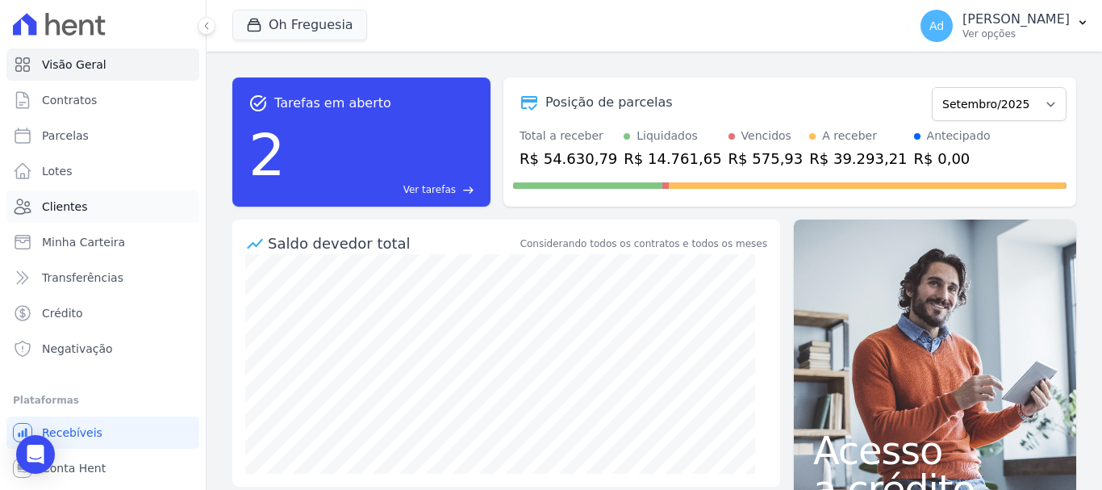
click at [129, 209] on link "Clientes" at bounding box center [102, 206] width 193 height 32
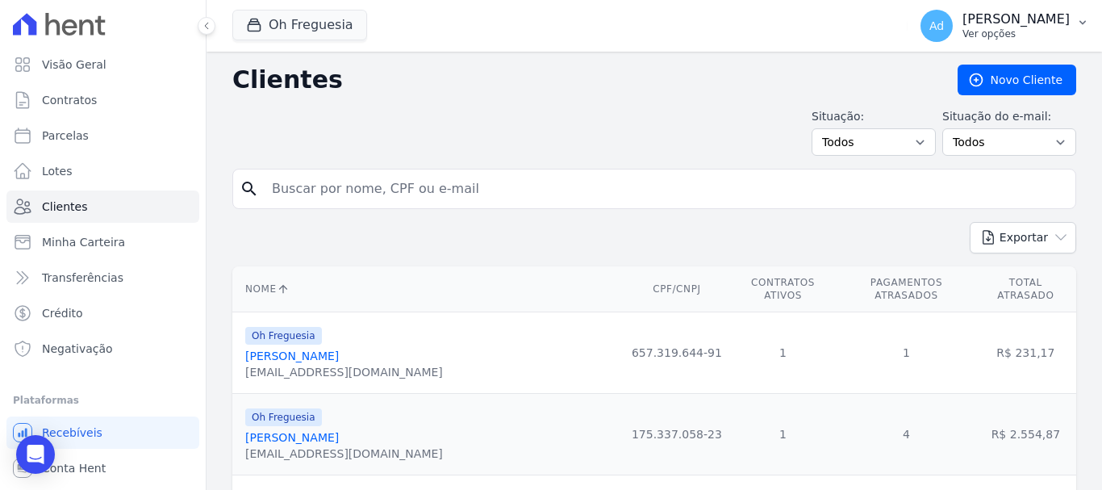
click at [983, 26] on p "[PERSON_NAME]" at bounding box center [1015, 19] width 107 height 16
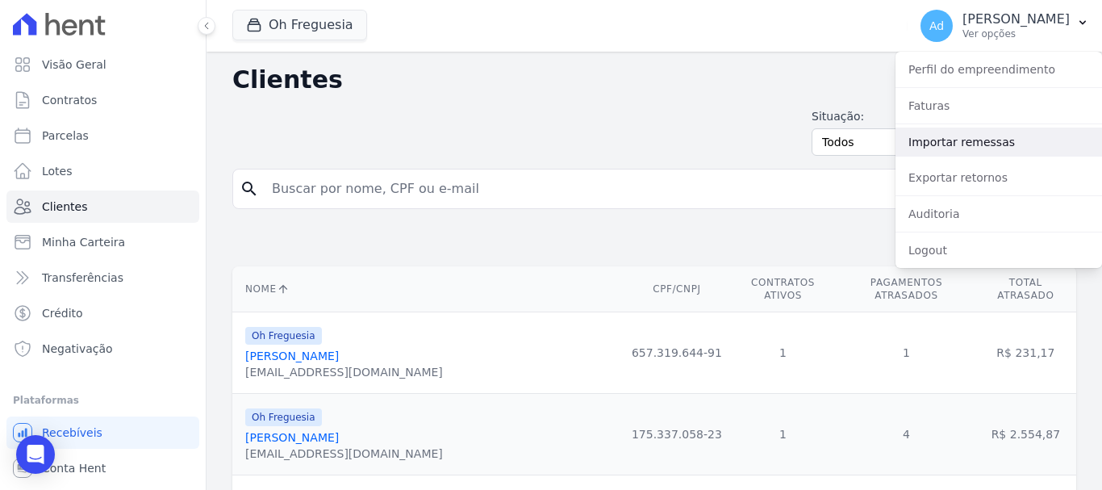
click at [981, 154] on link "Importar remessas" at bounding box center [998, 141] width 207 height 29
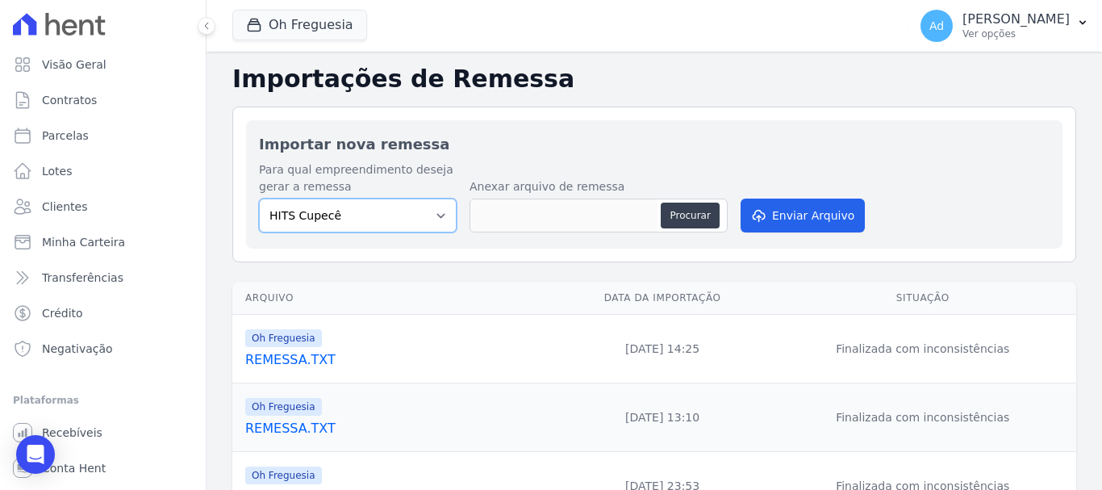
click at [406, 217] on select "HITS Cupecê Hits Vila Santa Catarina Oh Freguesia Residencial Viva Suzano Resid…" at bounding box center [358, 215] width 198 height 34
select select "9ba7ecb8-5a4b-4124-a3f5-2579a6fbdd0a"
click at [259, 198] on select "HITS Cupecê Hits Vila Santa Catarina Oh Freguesia Residencial Viva Suzano Resid…" at bounding box center [358, 215] width 198 height 34
click at [681, 219] on button "Procurar" at bounding box center [690, 215] width 58 height 26
type input "1709.txt"
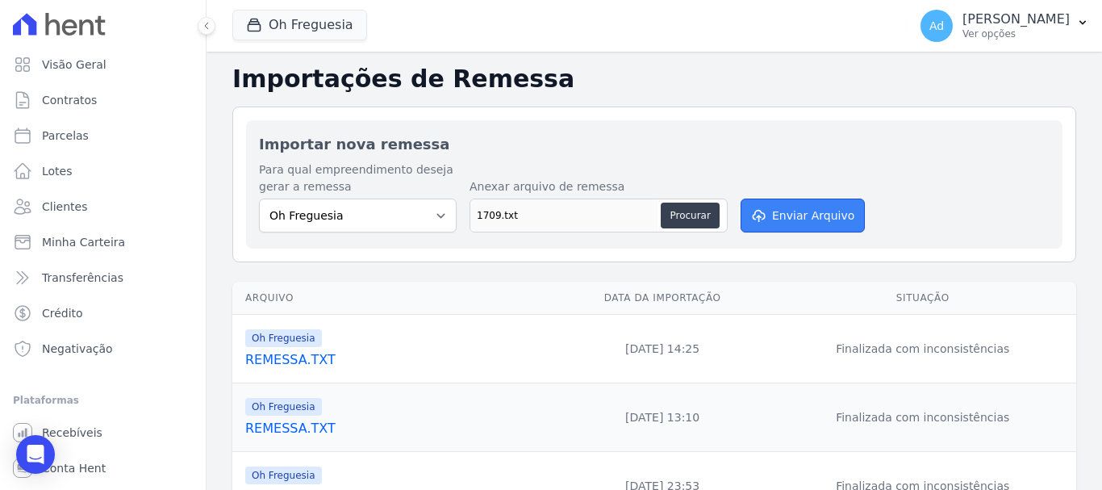
click at [791, 221] on button "Enviar Arquivo" at bounding box center [803, 215] width 124 height 34
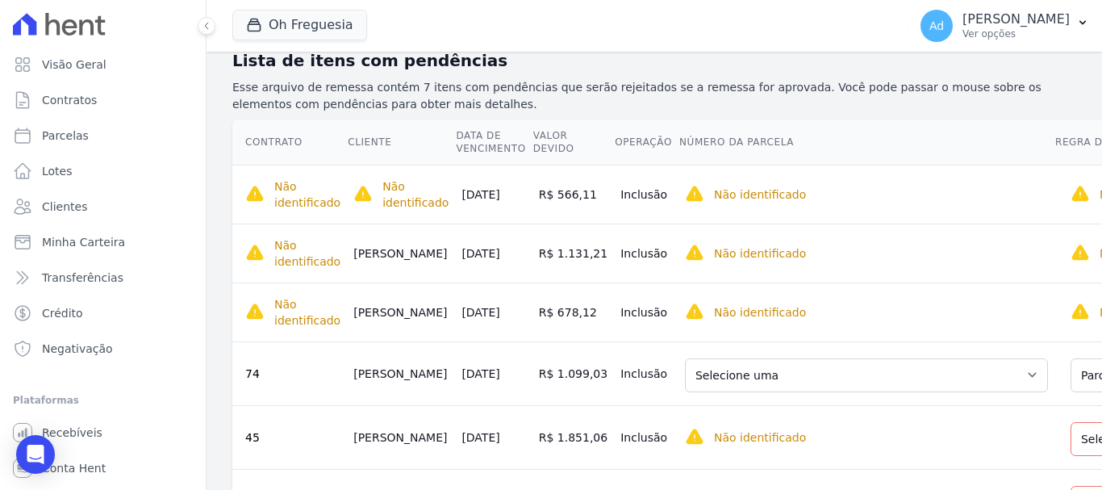
scroll to position [323, 0]
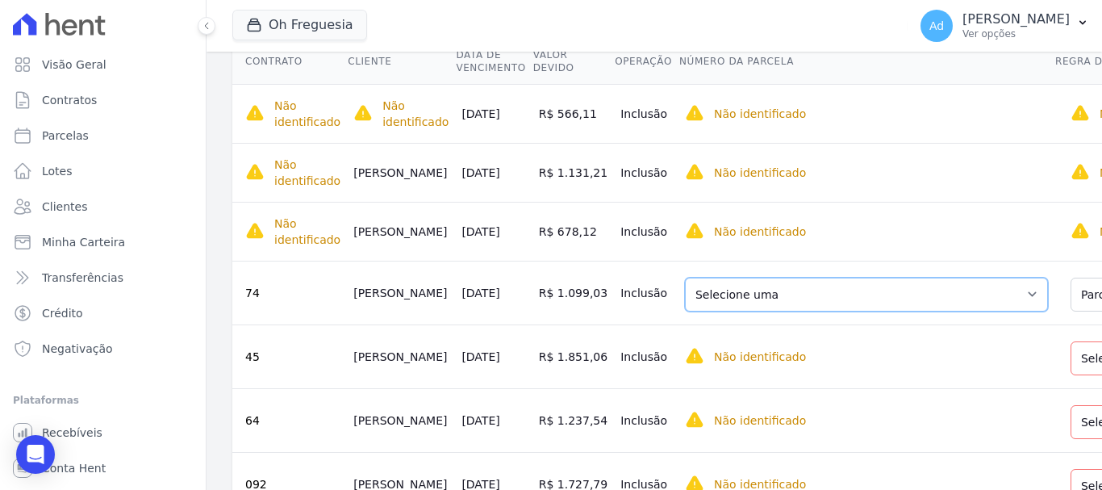
click at [923, 301] on select "Selecione uma 1 - 25/11/2023 - R$ 673,59 - Agendado 8 - 25/06/2024 - R$ 679,83 …" at bounding box center [866, 294] width 363 height 34
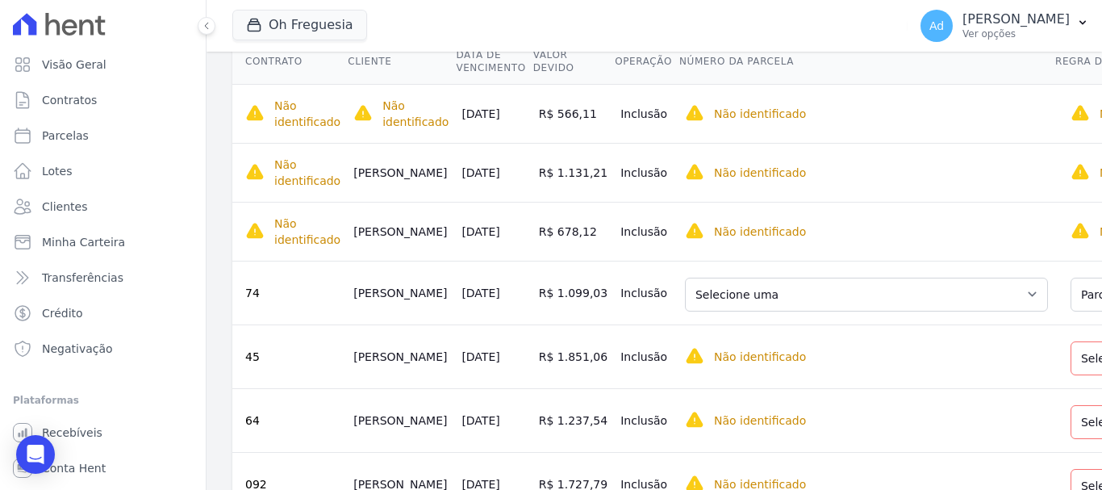
click at [920, 333] on td "Não identificado Selecione primeiro a regra de cobrança." at bounding box center [866, 356] width 376 height 64
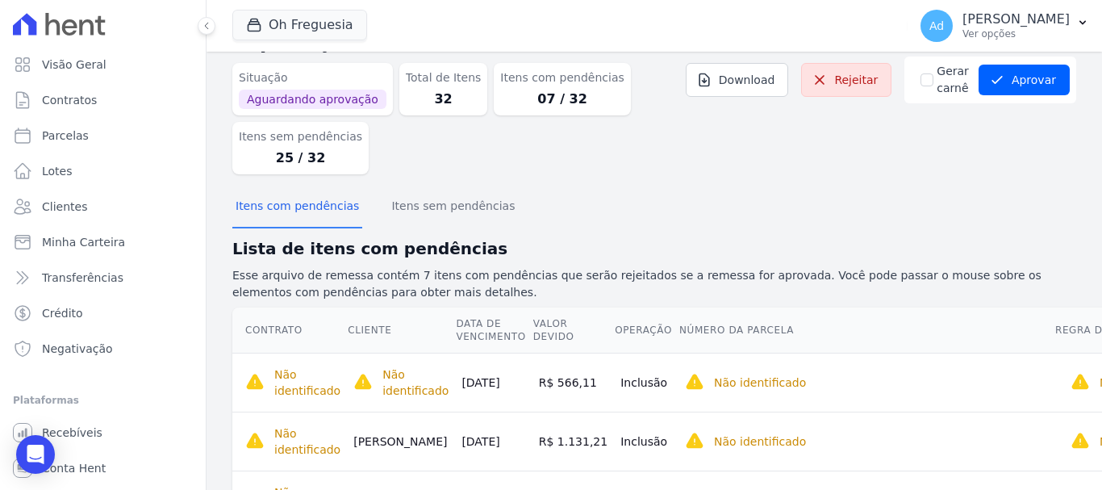
scroll to position [0, 0]
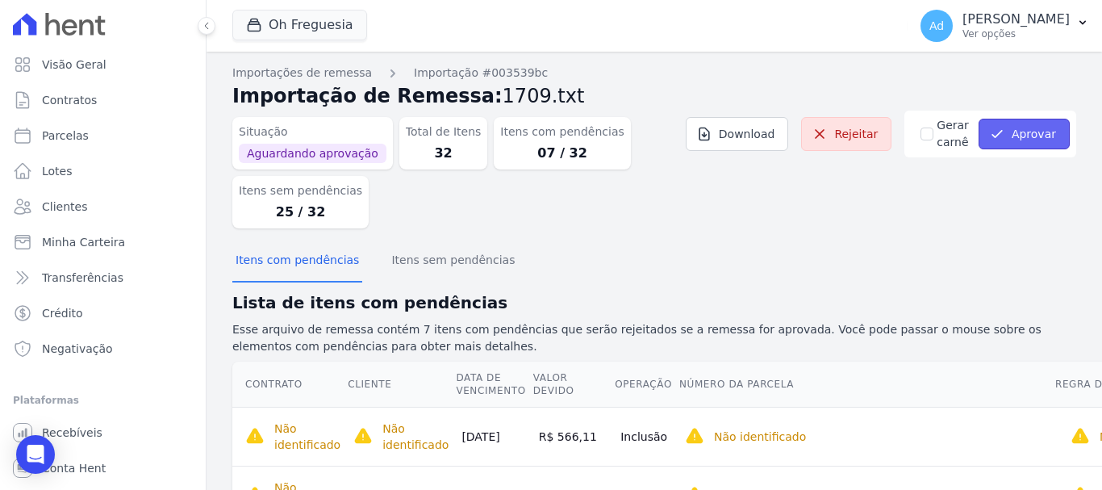
click at [989, 137] on icon "submit" at bounding box center [997, 134] width 16 height 16
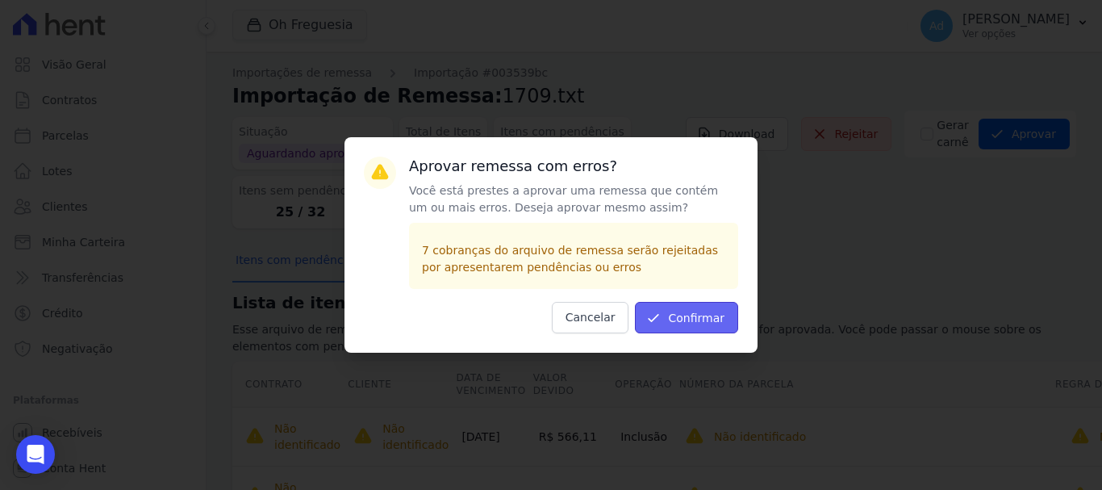
click at [673, 319] on button "Confirmar" at bounding box center [686, 317] width 103 height 31
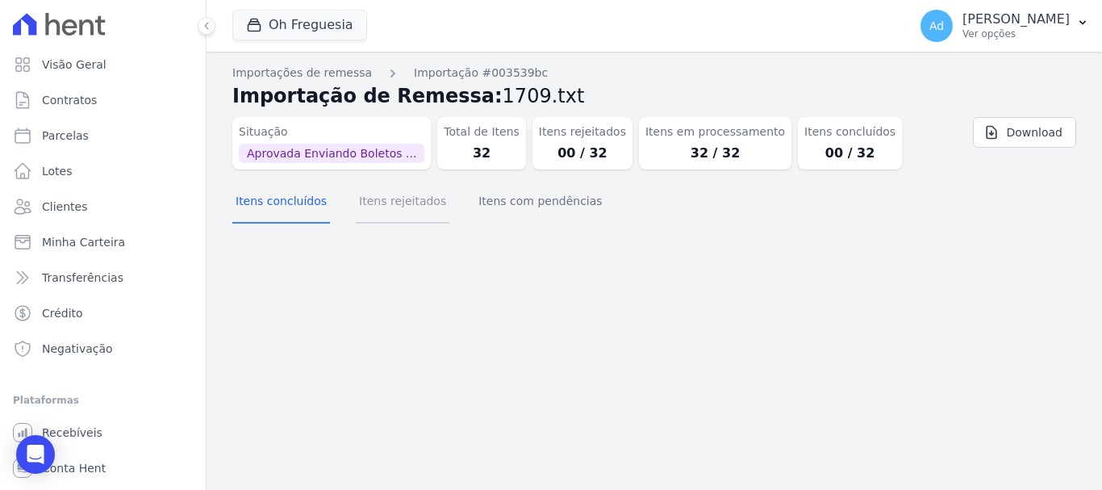
click at [422, 221] on button "Itens rejeitados" at bounding box center [403, 203] width 94 height 42
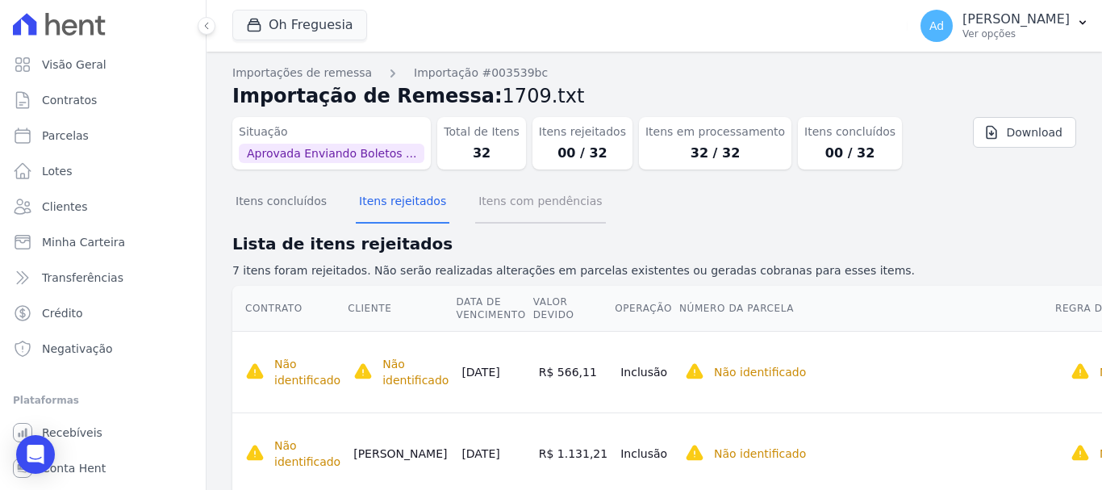
click at [542, 215] on button "Itens com pendências" at bounding box center [540, 203] width 130 height 42
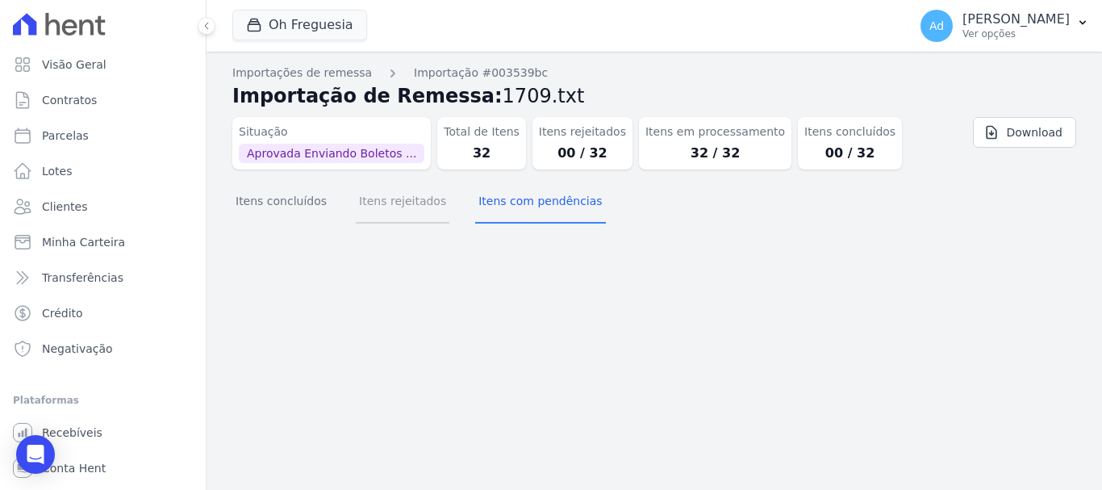
click at [404, 218] on button "Itens rejeitados" at bounding box center [403, 203] width 94 height 42
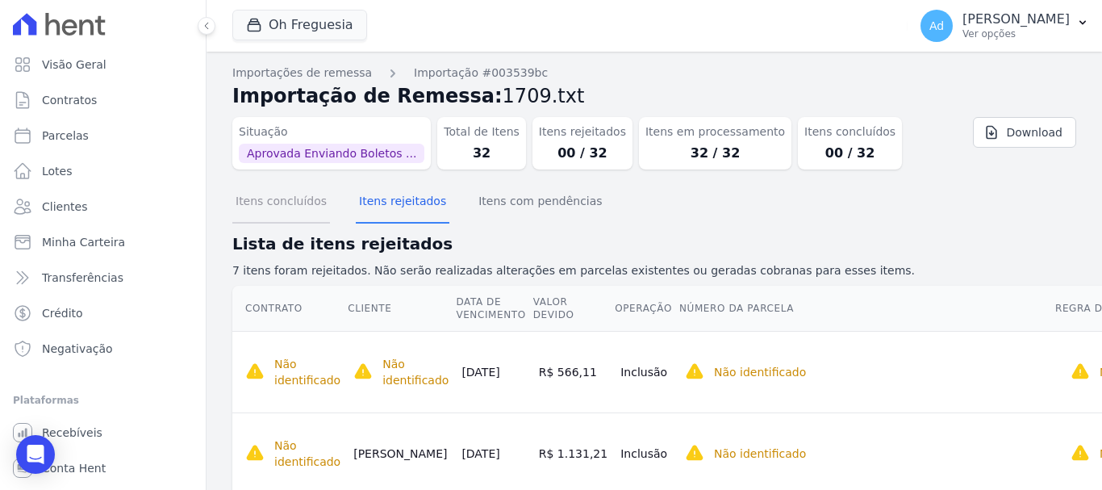
click at [284, 209] on button "Itens concluídos" at bounding box center [281, 203] width 98 height 42
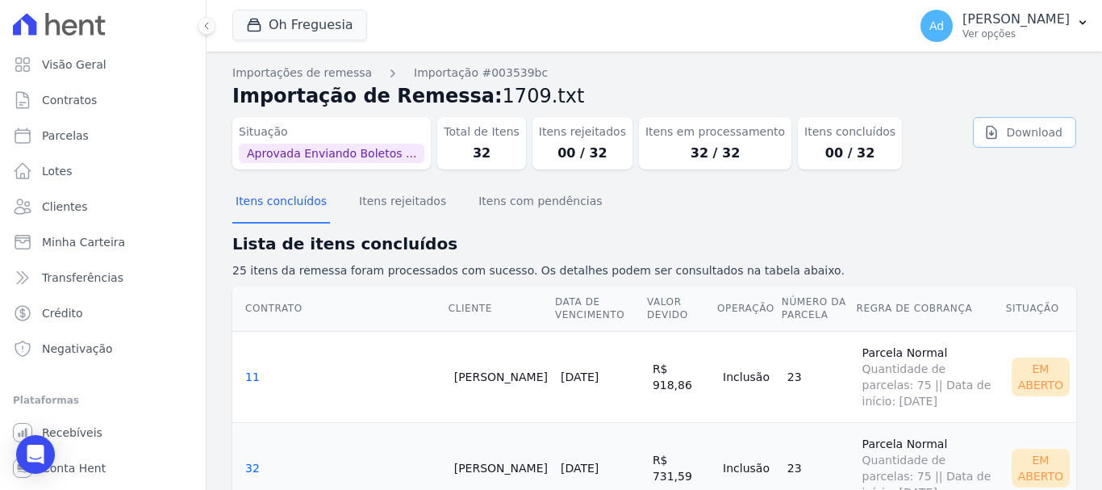
click at [1012, 131] on link "Download" at bounding box center [1024, 132] width 103 height 31
click at [899, 146] on div "Situação Aprovada Enviando Boletos ... Total de Itens 32 Itens rejeitados 00 / …" at bounding box center [583, 140] width 703 height 59
click at [1013, 35] on p "Ver opções" at bounding box center [1015, 33] width 107 height 13
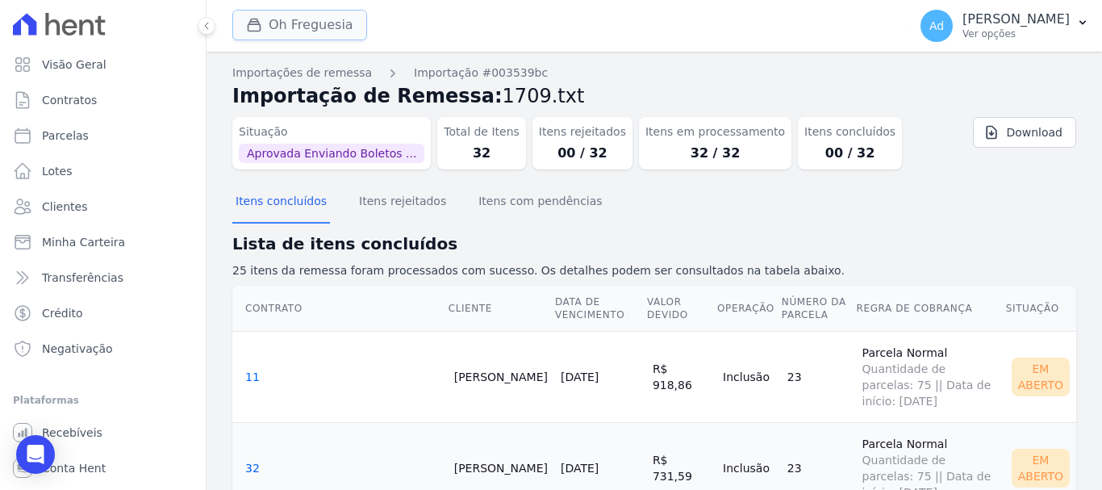
click at [330, 28] on button "Oh Freguesia" at bounding box center [299, 25] width 135 height 31
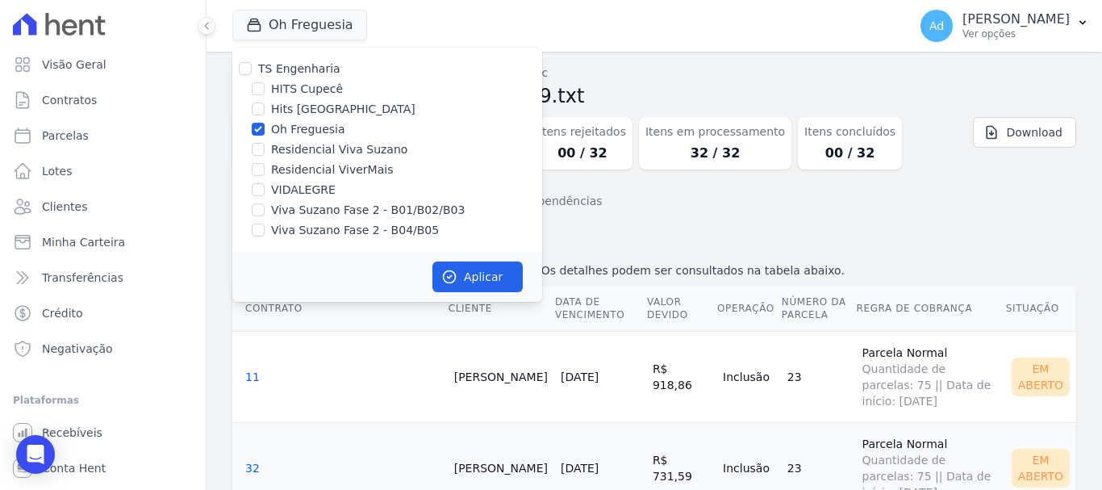
click at [294, 128] on label "Oh Freguesia" at bounding box center [308, 129] width 74 height 17
click at [265, 128] on input "Oh Freguesia" at bounding box center [258, 129] width 13 height 13
checkbox input "false"
click at [292, 192] on label "VIDALEGRE" at bounding box center [303, 190] width 65 height 17
click at [265, 192] on input "VIDALEGRE" at bounding box center [258, 189] width 13 height 13
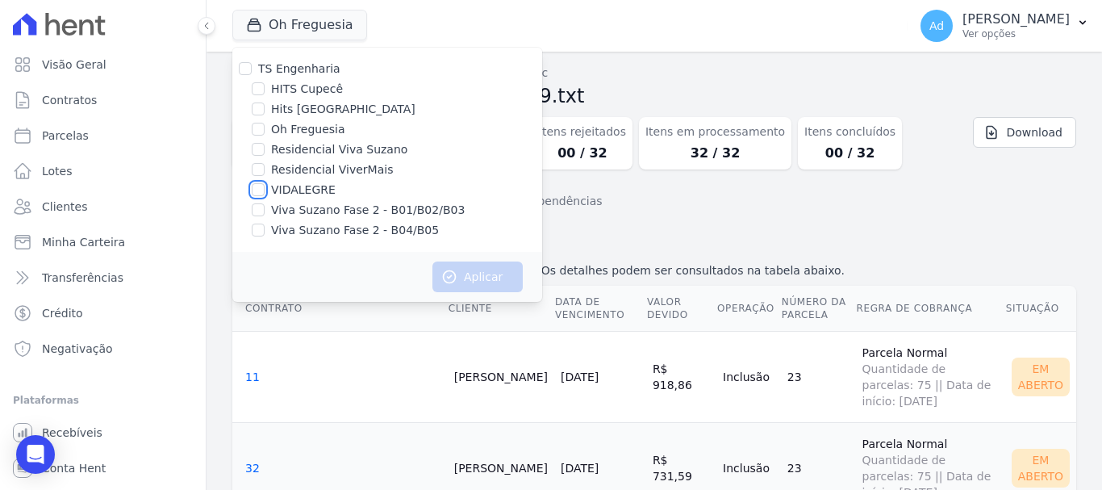
checkbox input "true"
click at [459, 279] on button "Aplicar" at bounding box center [477, 276] width 90 height 31
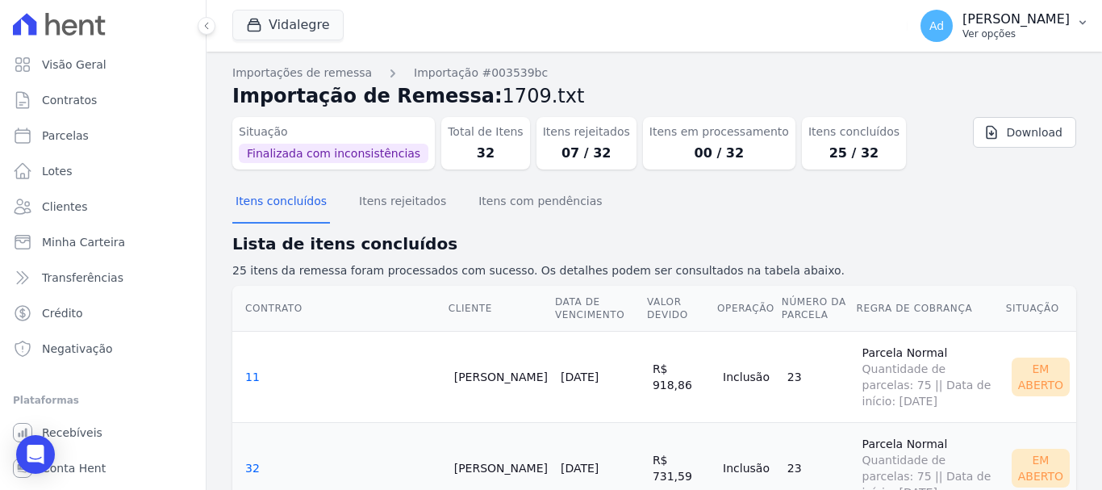
click at [995, 31] on p "Ver opções" at bounding box center [1015, 33] width 107 height 13
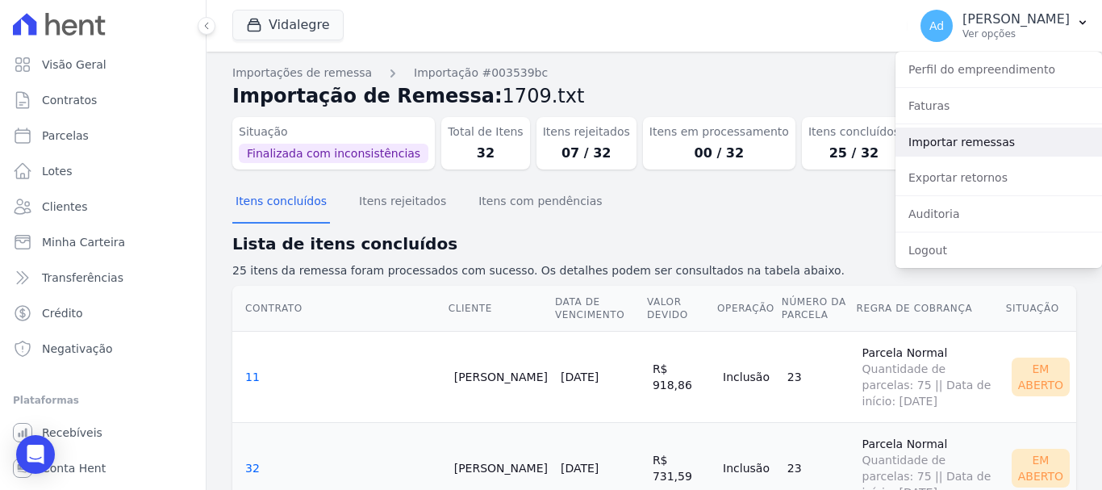
click at [991, 151] on link "Importar remessas" at bounding box center [998, 141] width 207 height 29
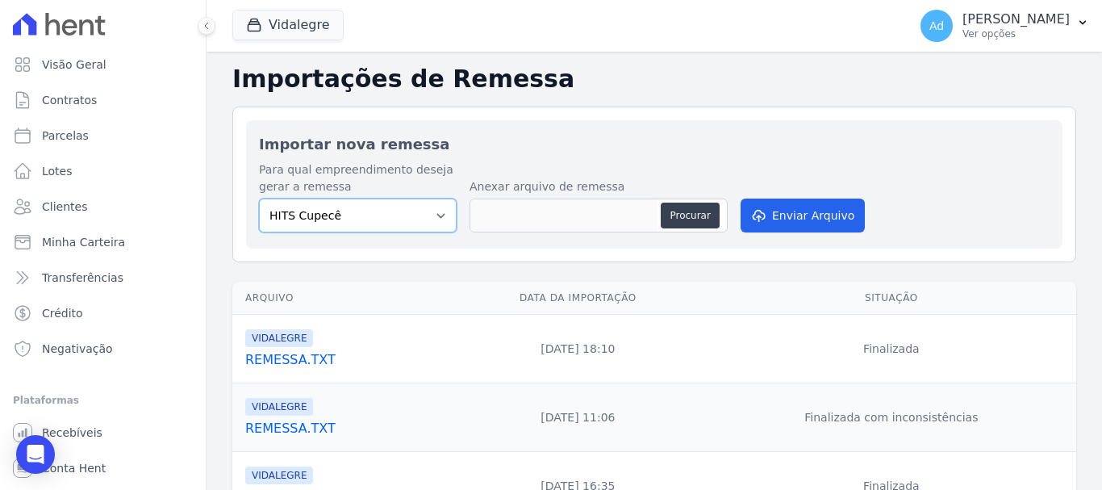
click at [424, 214] on select "HITS Cupecê Hits Vila Santa Catarina Oh Freguesia Residencial Viva Suzano Resid…" at bounding box center [358, 215] width 198 height 34
select select "835f6938-bda1-4a3c-8a4c-9865a137c448"
click at [259, 198] on select "HITS Cupecê Hits Vila Santa Catarina Oh Freguesia Residencial Viva Suzano Resid…" at bounding box center [358, 215] width 198 height 34
click at [673, 216] on button "Procurar" at bounding box center [690, 215] width 58 height 26
type input "start.TXT"
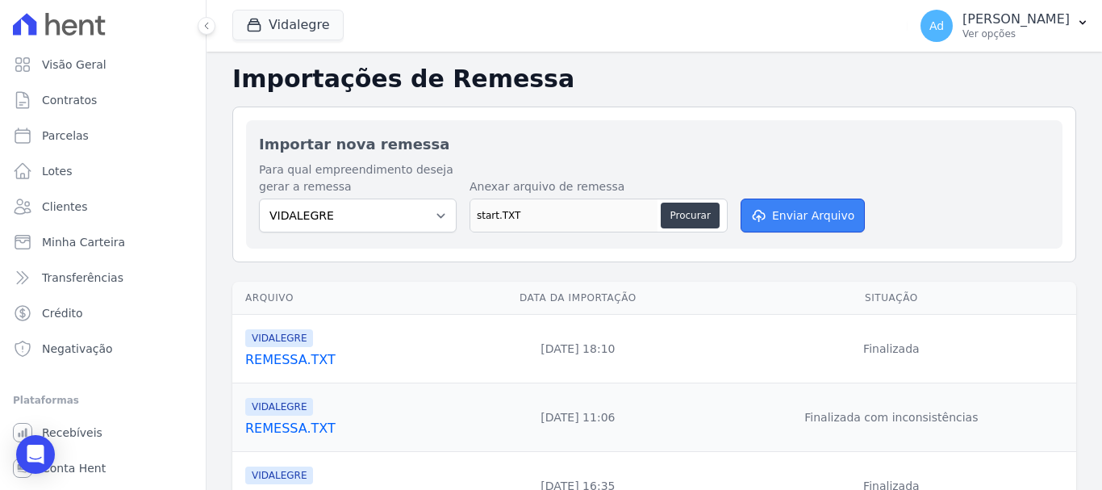
click at [785, 219] on button "Enviar Arquivo" at bounding box center [803, 215] width 124 height 34
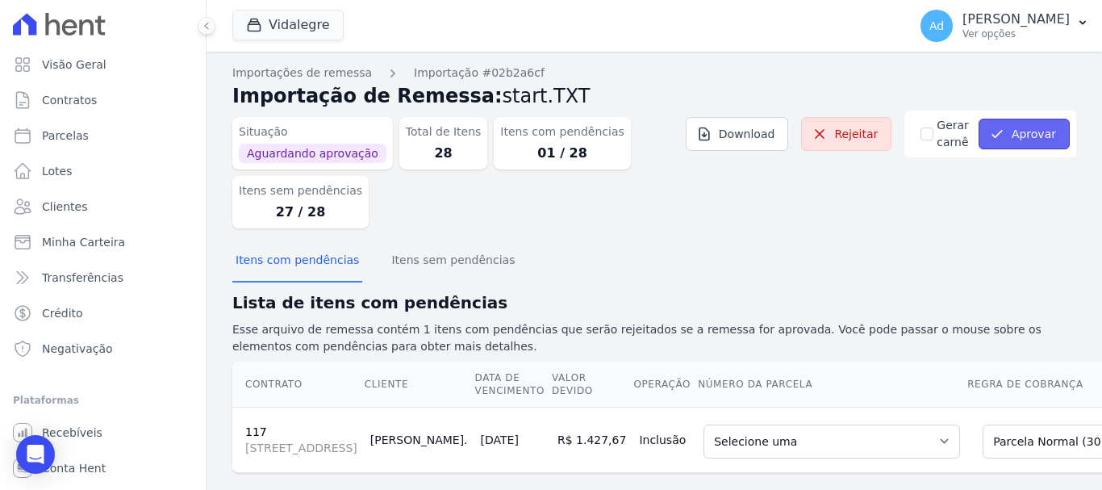
click at [1016, 129] on button "Aprovar" at bounding box center [1023, 134] width 91 height 31
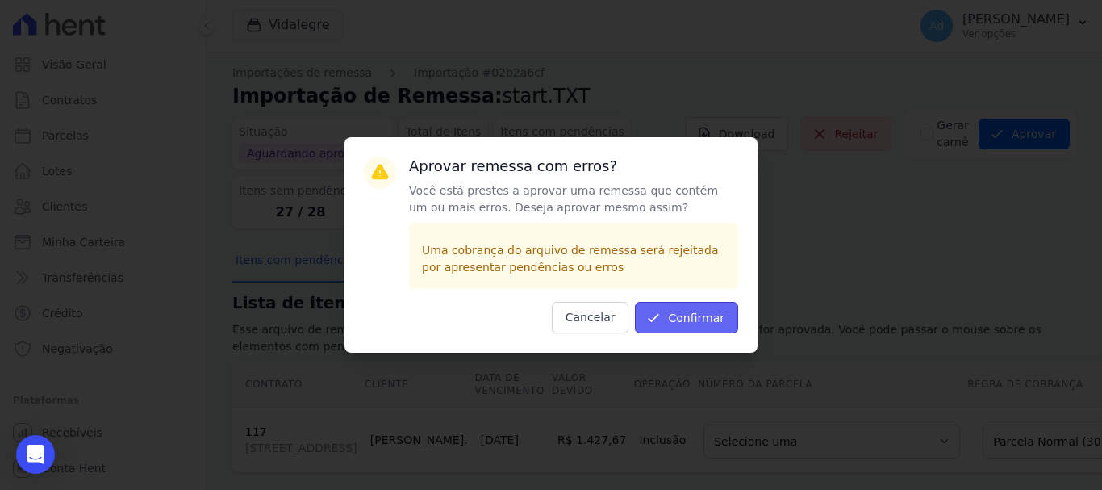
click at [681, 318] on button "Confirmar" at bounding box center [686, 317] width 103 height 31
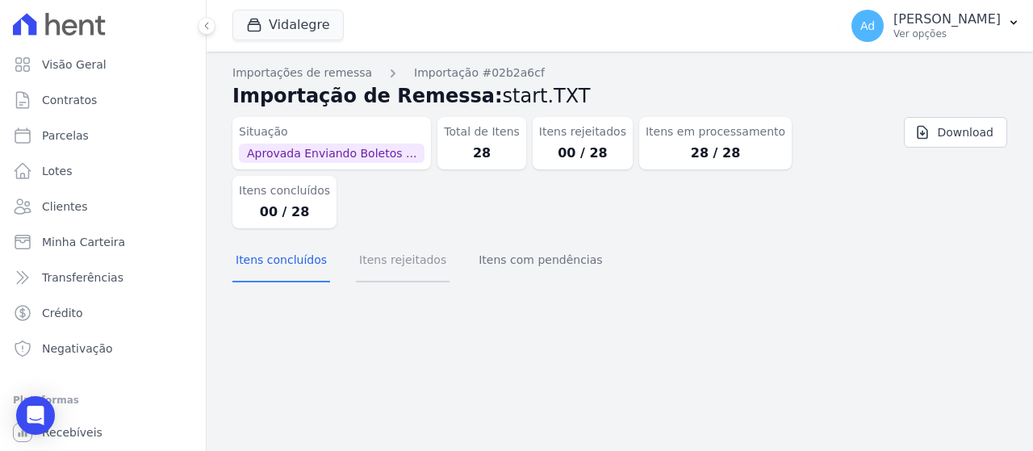
click at [374, 240] on button "Itens rejeitados" at bounding box center [403, 261] width 94 height 42
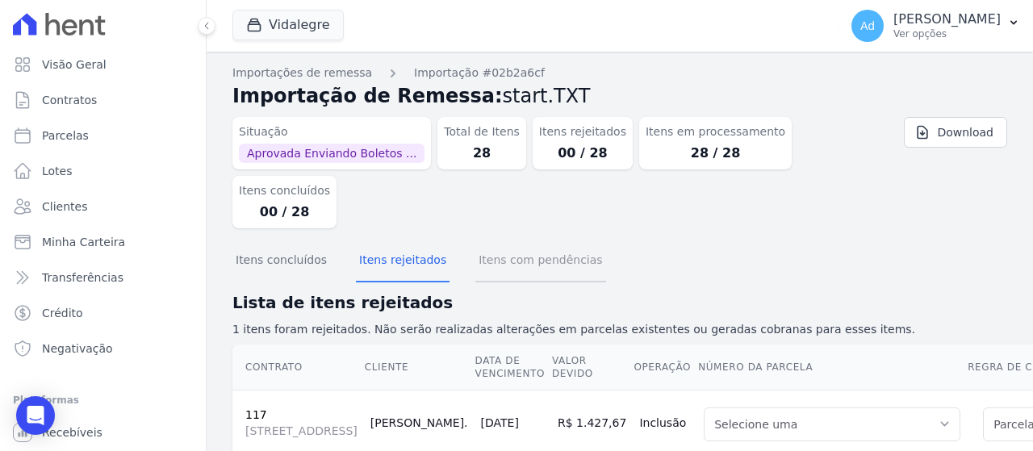
click at [518, 240] on button "Itens com pendências" at bounding box center [540, 261] width 130 height 42
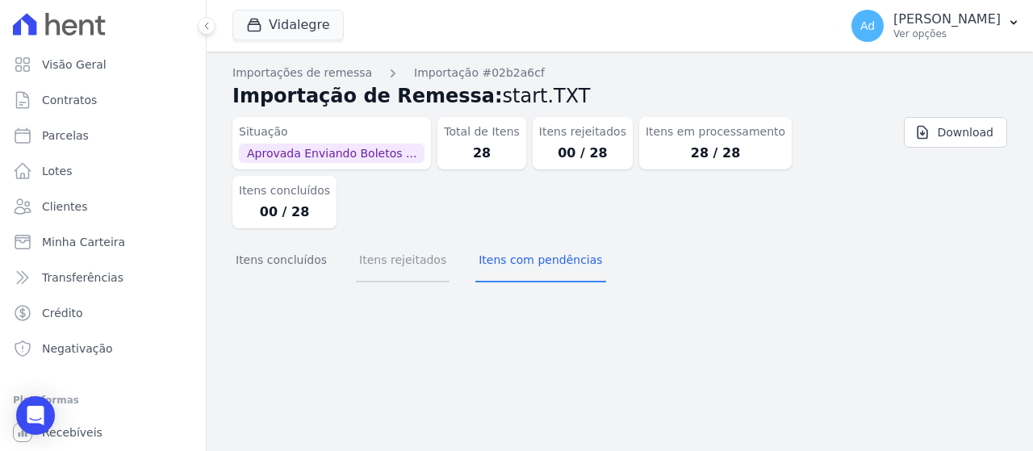
click at [391, 240] on button "Itens rejeitados" at bounding box center [403, 261] width 94 height 42
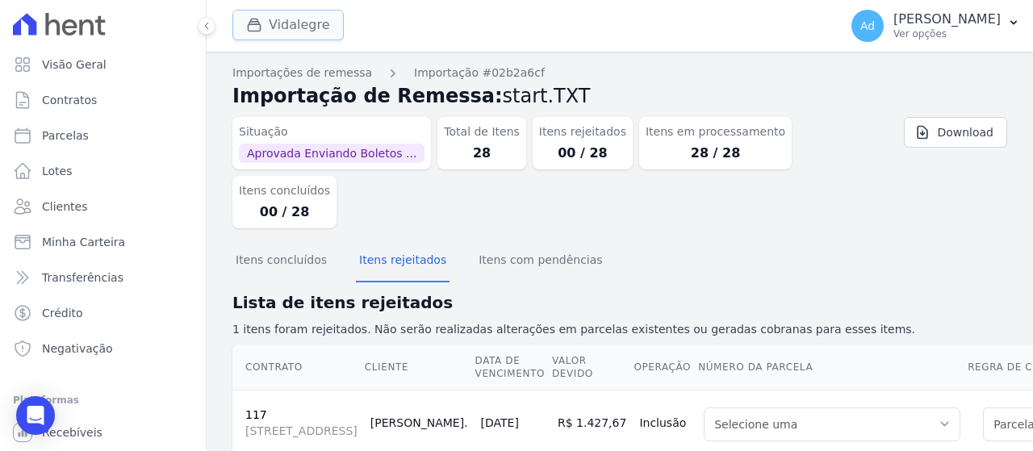
click at [282, 17] on button "Vidalegre" at bounding box center [287, 25] width 111 height 31
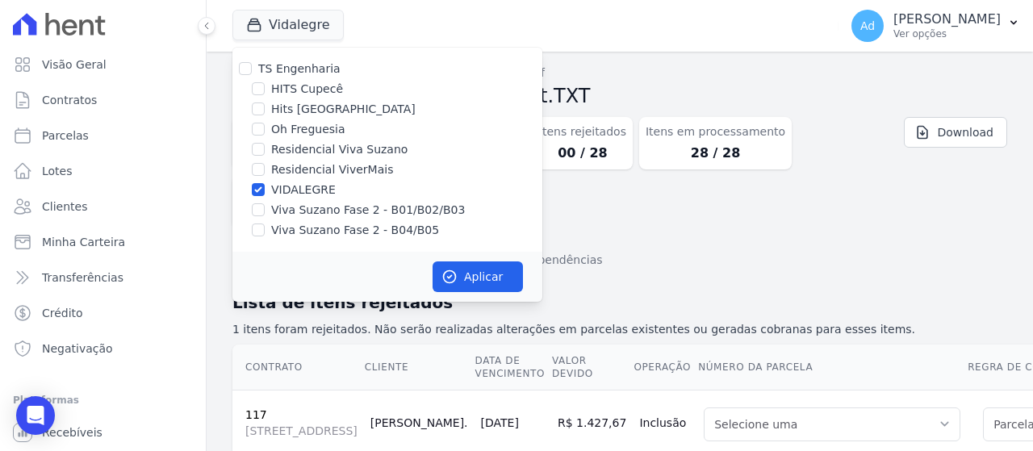
click at [294, 188] on label "VIDALEGRE" at bounding box center [303, 190] width 65 height 17
click at [265, 188] on input "VIDALEGRE" at bounding box center [258, 189] width 13 height 13
checkbox input "false"
click at [303, 204] on label "Viva Suzano Fase 2 - B01/B02/B03" at bounding box center [368, 210] width 194 height 17
click at [265, 204] on input "Viva Suzano Fase 2 - B01/B02/B03" at bounding box center [258, 209] width 13 height 13
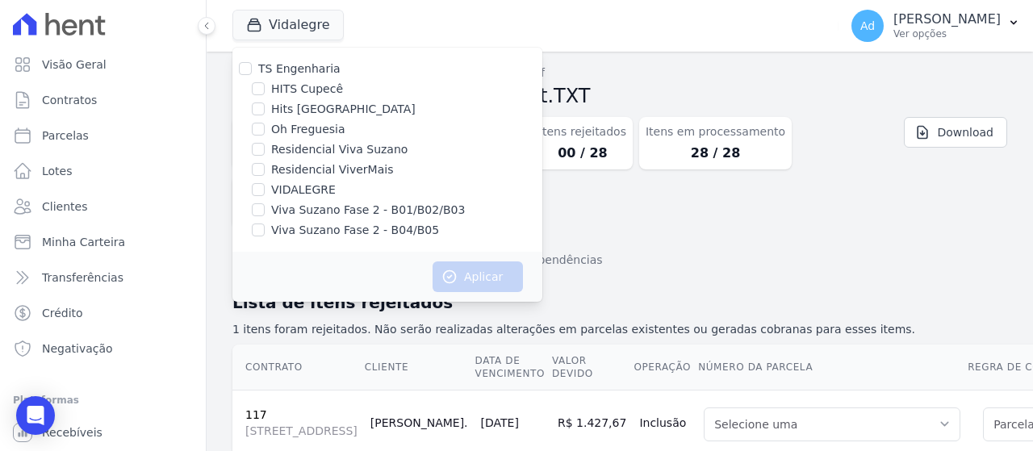
checkbox input "true"
click at [316, 237] on label "Viva Suzano Fase 2 - B04/B05" at bounding box center [355, 230] width 168 height 17
click at [335, 227] on label "Viva Suzano Fase 2 - B04/B05" at bounding box center [355, 230] width 168 height 17
click at [265, 227] on input "Viva Suzano Fase 2 - B04/B05" at bounding box center [258, 229] width 13 height 13
checkbox input "true"
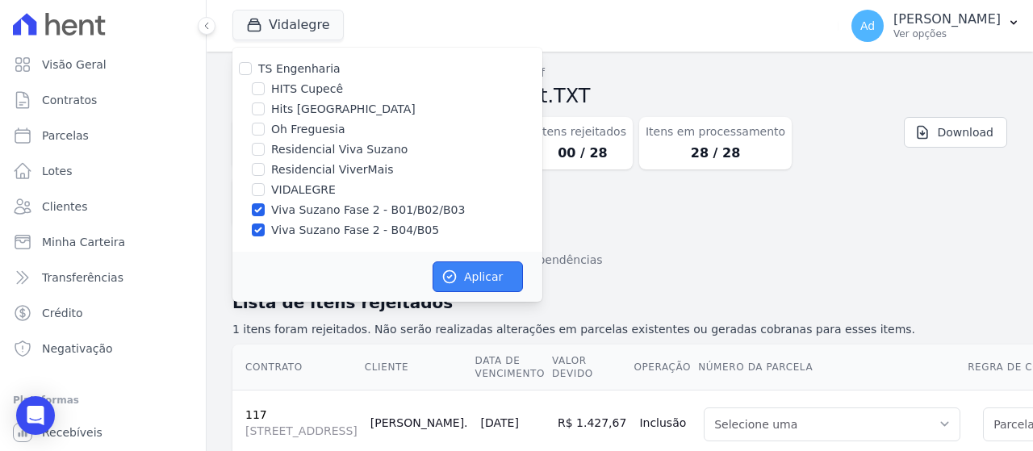
click at [467, 273] on button "Aplicar" at bounding box center [477, 276] width 90 height 31
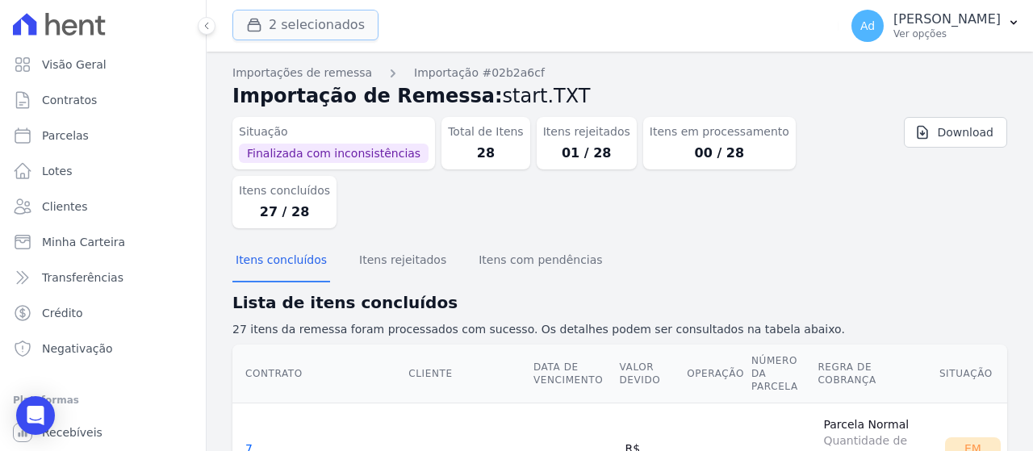
click at [282, 25] on button "2 selecionados" at bounding box center [305, 25] width 146 height 31
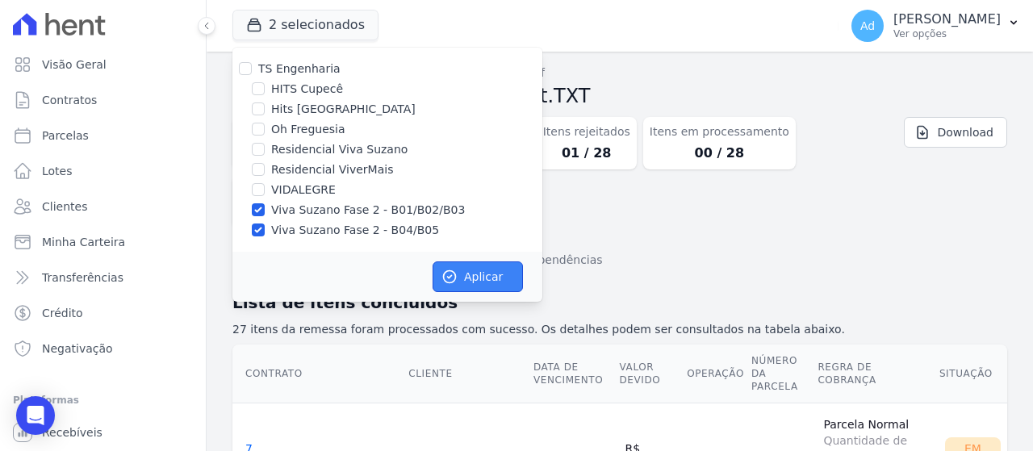
click at [469, 275] on button "Aplicar" at bounding box center [477, 276] width 90 height 31
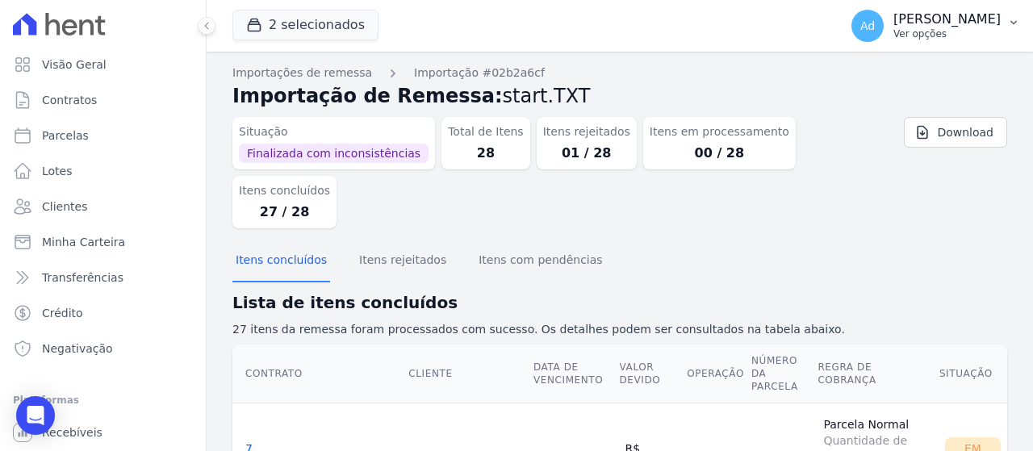
click at [970, 29] on p "Ver opções" at bounding box center [946, 33] width 107 height 13
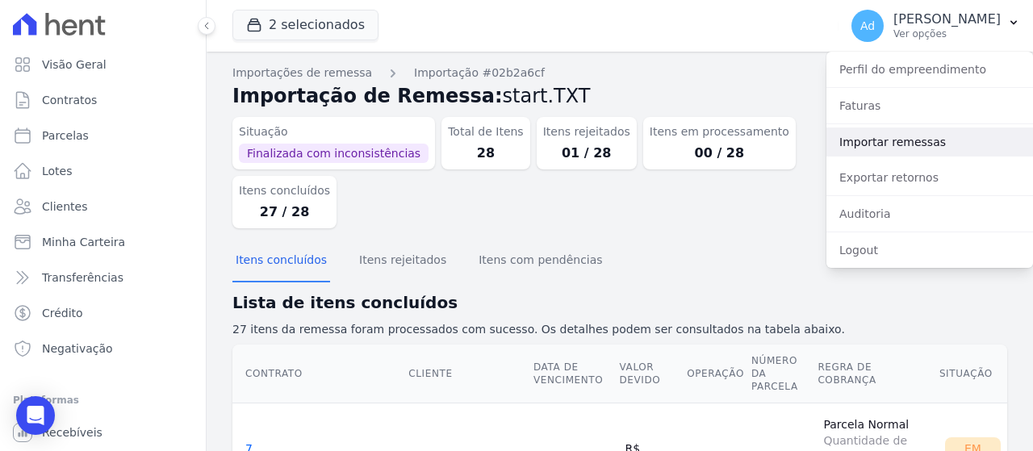
click at [926, 148] on link "Importar remessas" at bounding box center [929, 141] width 207 height 29
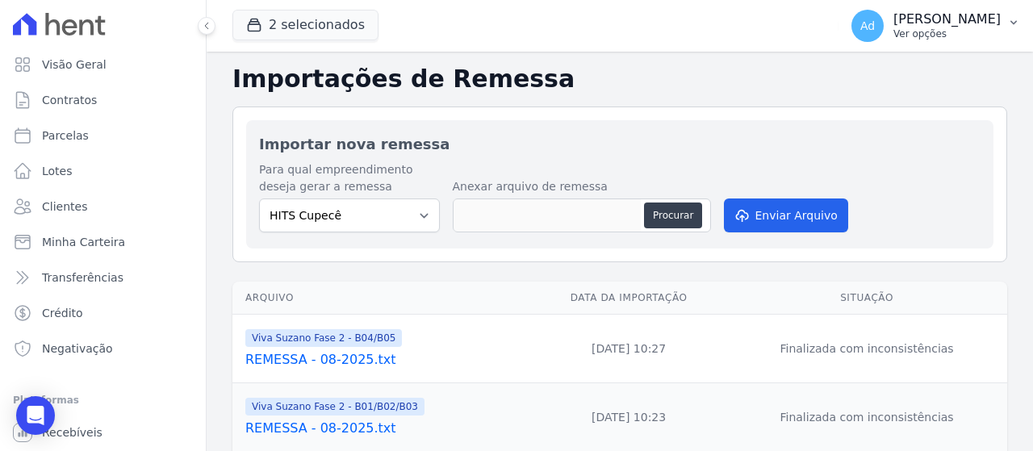
click at [952, 27] on p "Ver opções" at bounding box center [946, 33] width 107 height 13
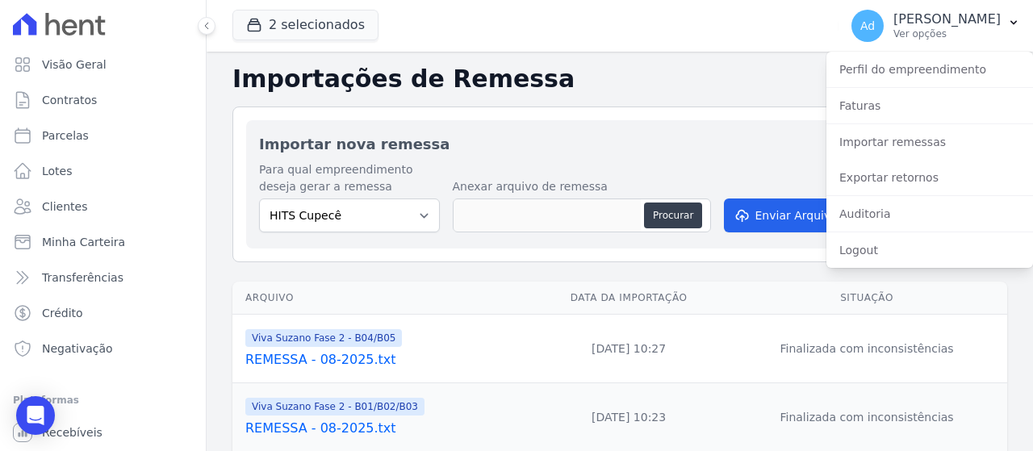
click at [746, 76] on h2 "Importações de Remessa" at bounding box center [619, 79] width 774 height 29
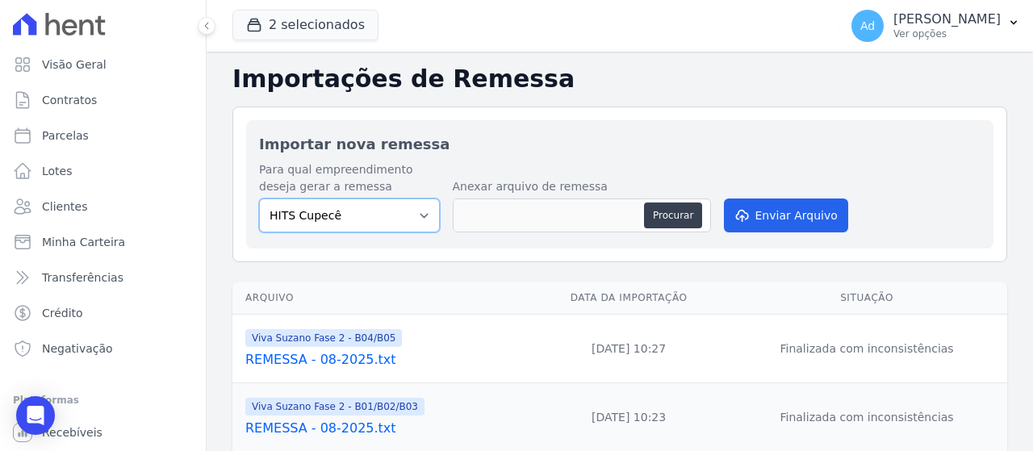
click at [364, 221] on select "HITS Cupecê Hits [GEOGRAPHIC_DATA] Oh Freguesia Residencial Viva Suzano Residen…" at bounding box center [349, 215] width 181 height 34
click at [259, 198] on select "HITS Cupecê Hits [GEOGRAPHIC_DATA] Oh Freguesia Residencial Viva Suzano Residen…" at bounding box center [349, 215] width 181 height 34
click at [388, 219] on select "HITS Cupecê Hits [GEOGRAPHIC_DATA] Oh Freguesia Residencial Viva Suzano Residen…" at bounding box center [349, 215] width 181 height 34
select select "81aca280-a022-4b2b-8b8a-69c556357552"
click at [259, 198] on select "HITS Cupecê Hits [GEOGRAPHIC_DATA] Oh Freguesia Residencial Viva Suzano Residen…" at bounding box center [349, 215] width 181 height 34
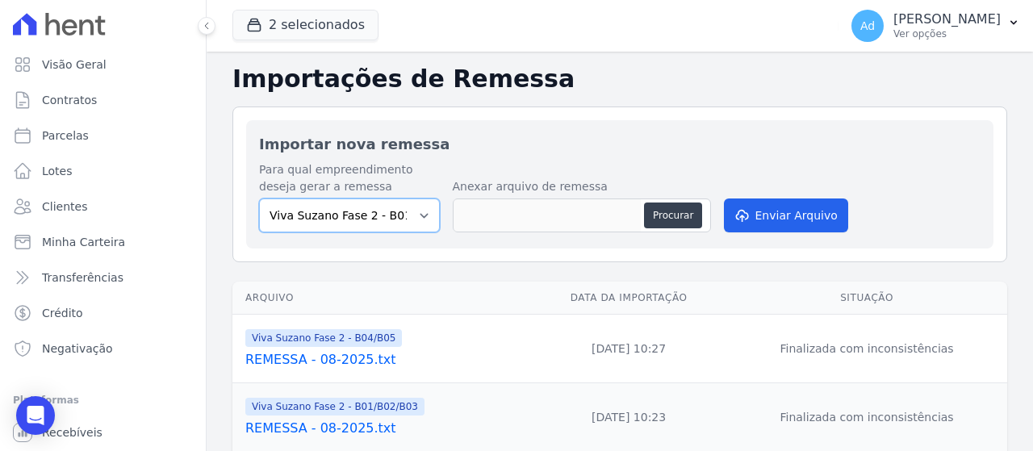
click at [409, 207] on select "HITS Cupecê Hits [GEOGRAPHIC_DATA] Oh Freguesia Residencial Viva Suzano Residen…" at bounding box center [349, 215] width 181 height 34
click at [259, 198] on select "HITS Cupecê Hits [GEOGRAPHIC_DATA] Oh Freguesia Residencial Viva Suzano Residen…" at bounding box center [349, 215] width 181 height 34
click at [420, 223] on select "HITS Cupecê Hits [GEOGRAPHIC_DATA] Oh Freguesia Residencial Viva Suzano Residen…" at bounding box center [349, 215] width 181 height 34
click at [259, 198] on select "HITS Cupecê Hits [GEOGRAPHIC_DATA] Oh Freguesia Residencial Viva Suzano Residen…" at bounding box center [349, 215] width 181 height 34
click at [402, 217] on select "HITS Cupecê Hits [GEOGRAPHIC_DATA] Oh Freguesia Residencial Viva Suzano Residen…" at bounding box center [349, 215] width 181 height 34
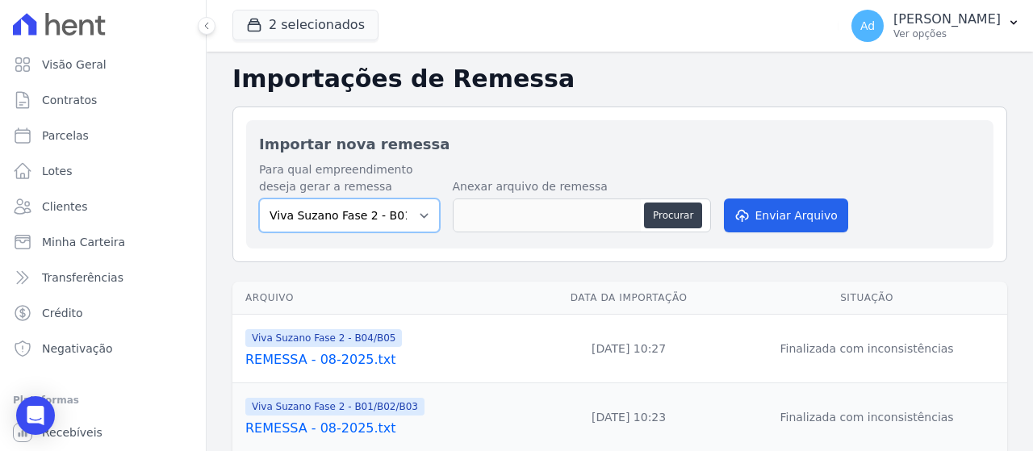
click at [259, 198] on select "HITS Cupecê Hits [GEOGRAPHIC_DATA] Oh Freguesia Residencial Viva Suzano Residen…" at bounding box center [349, 215] width 181 height 34
click at [672, 212] on button "Procurar" at bounding box center [673, 215] width 58 height 26
type input "09.2025.TXT"
click at [407, 213] on select "HITS Cupecê Hits [GEOGRAPHIC_DATA] Oh Freguesia Residencial Viva Suzano Residen…" at bounding box center [349, 215] width 181 height 34
click at [259, 198] on select "HITS Cupecê Hits [GEOGRAPHIC_DATA] Oh Freguesia Residencial Viva Suzano Residen…" at bounding box center [349, 215] width 181 height 34
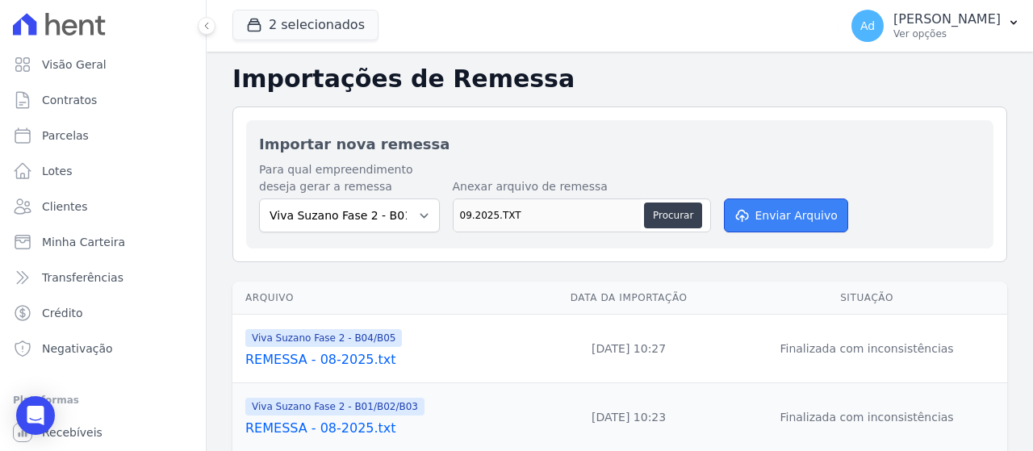
click at [741, 211] on icon "submit" at bounding box center [740, 215] width 16 height 13
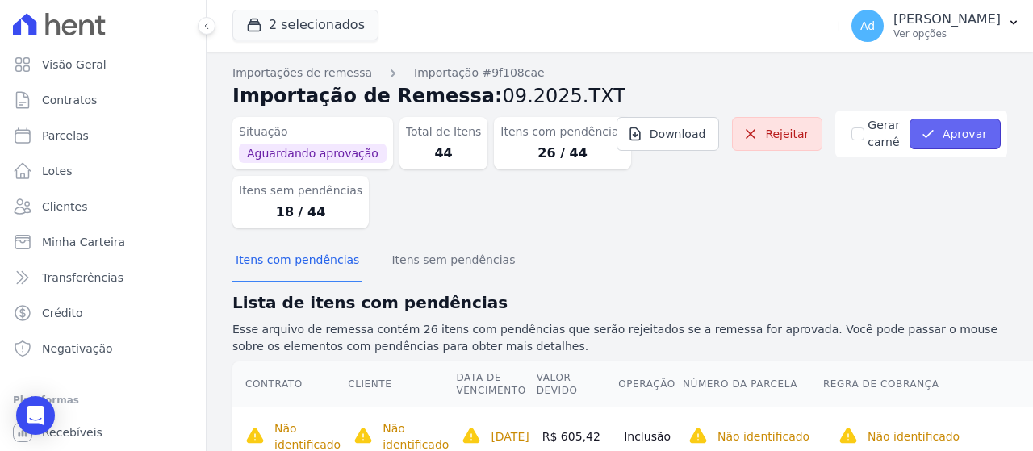
click at [927, 135] on icon "submit" at bounding box center [928, 134] width 16 height 16
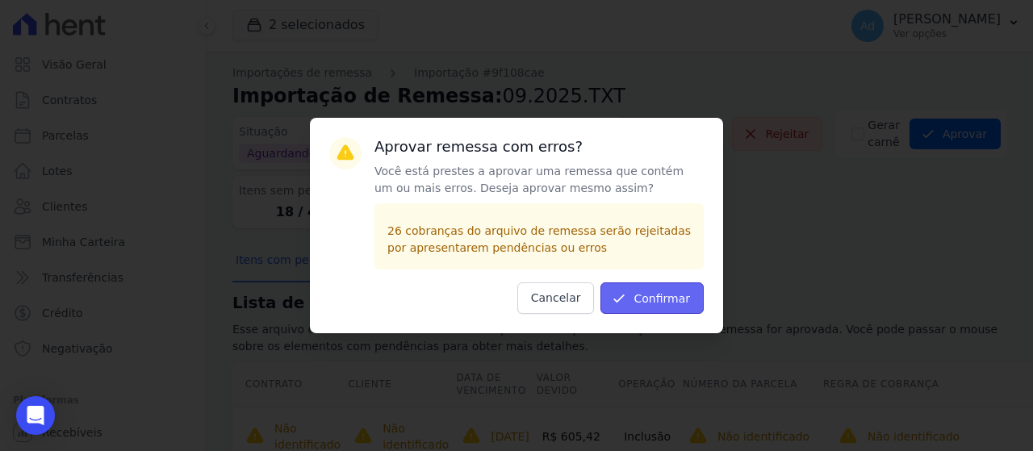
click at [652, 301] on button "Confirmar" at bounding box center [651, 297] width 103 height 31
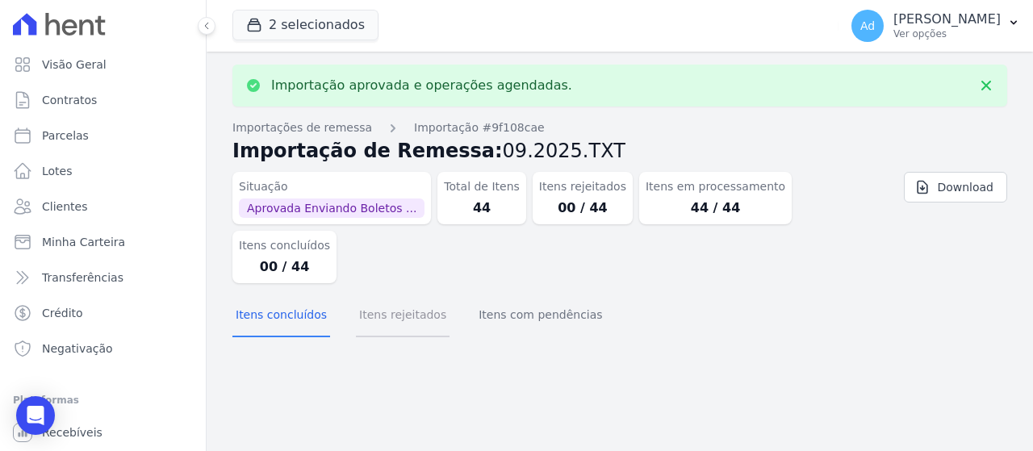
click at [356, 295] on button "Itens rejeitados" at bounding box center [403, 316] width 94 height 42
click at [496, 295] on button "Itens com pendências" at bounding box center [540, 316] width 130 height 42
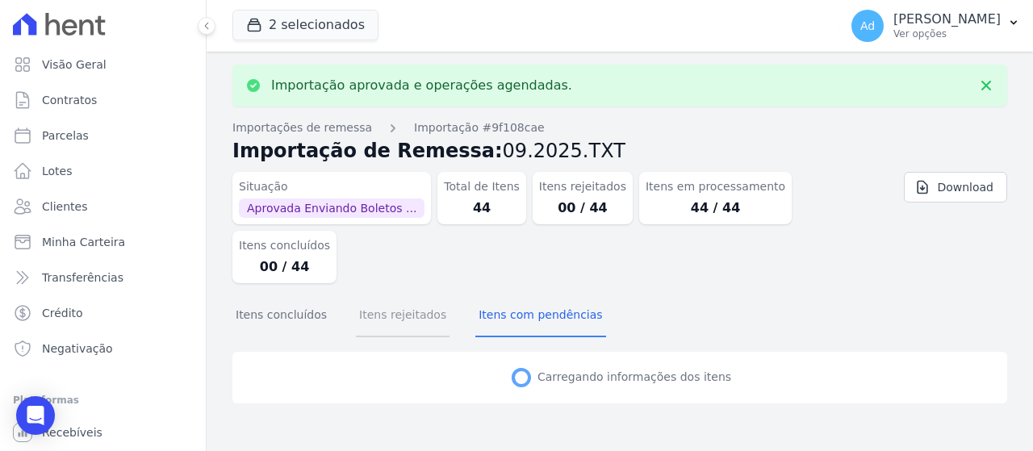
click at [384, 295] on button "Itens rejeitados" at bounding box center [403, 316] width 94 height 42
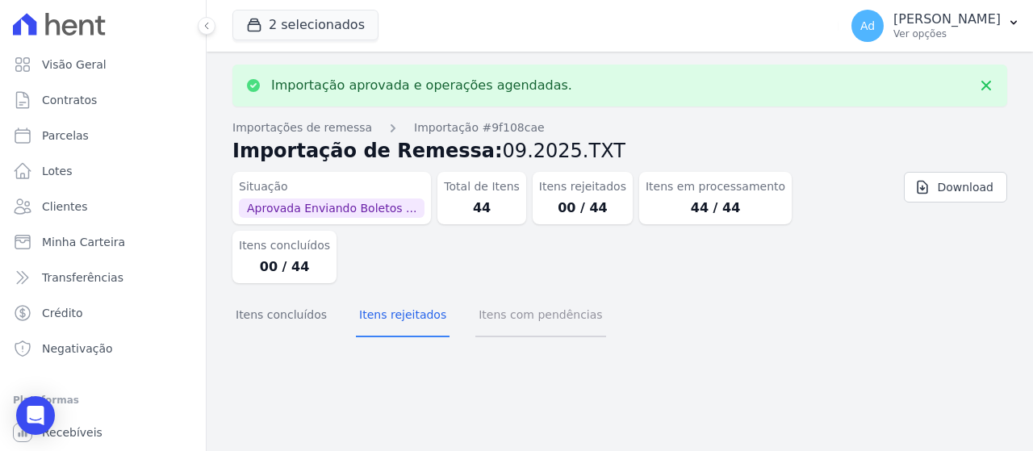
click at [515, 295] on button "Itens com pendências" at bounding box center [540, 316] width 130 height 42
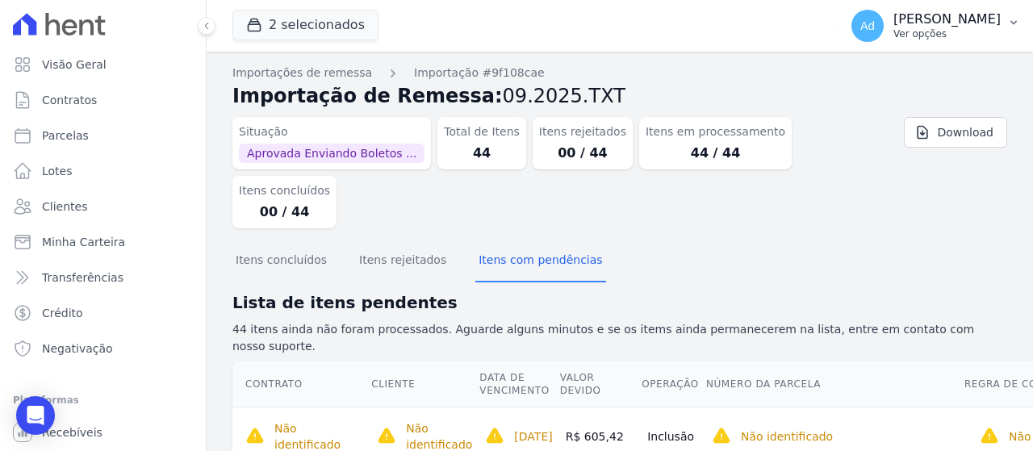
click at [980, 33] on p "Ver opções" at bounding box center [946, 33] width 107 height 13
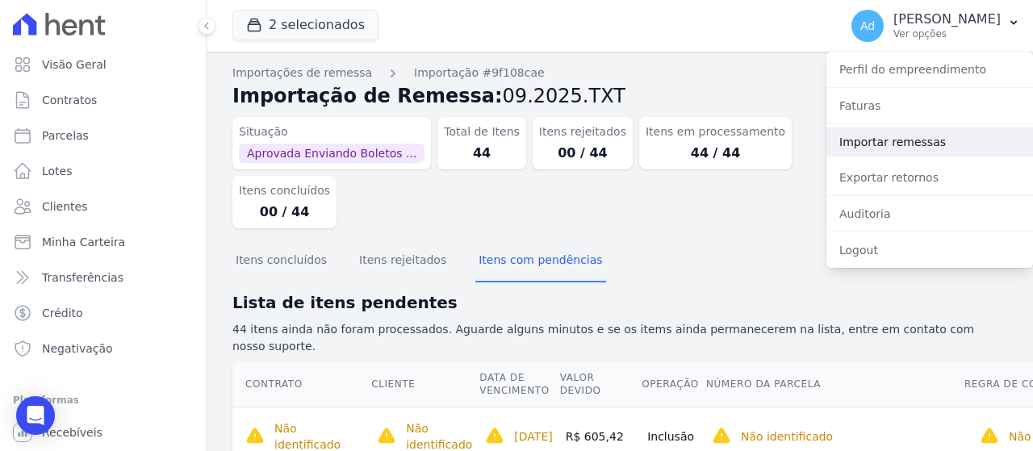
click at [936, 154] on link "Importar remessas" at bounding box center [929, 141] width 207 height 29
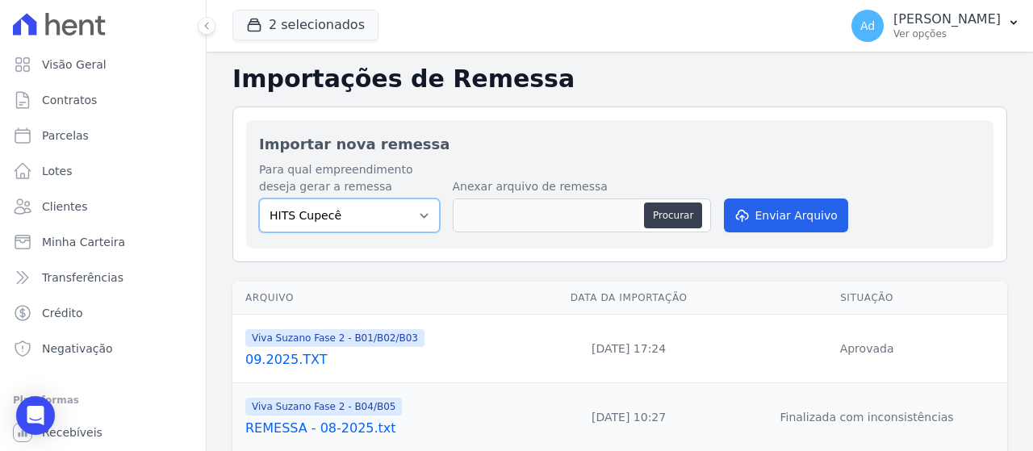
click at [418, 222] on select "HITS Cupecê Hits Vila Santa Catarina Oh Freguesia Residencial Viva Suzano Resid…" at bounding box center [349, 215] width 181 height 34
select select "4345a03d-1582-499a-9a6d-22639e954398"
click at [259, 198] on select "HITS Cupecê Hits Vila Santa Catarina Oh Freguesia Residencial Viva Suzano Resid…" at bounding box center [349, 215] width 181 height 34
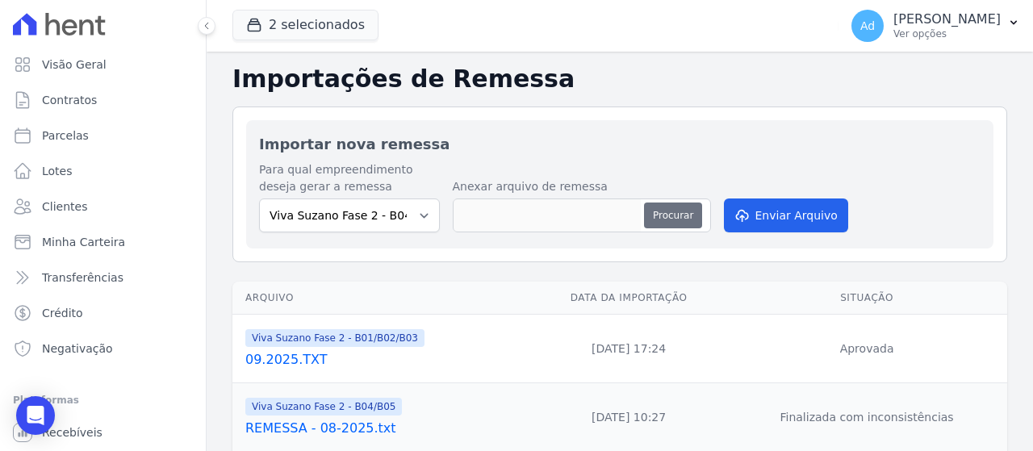
click at [673, 217] on button "Procurar" at bounding box center [673, 215] width 58 height 26
type input "09.2025.TXT"
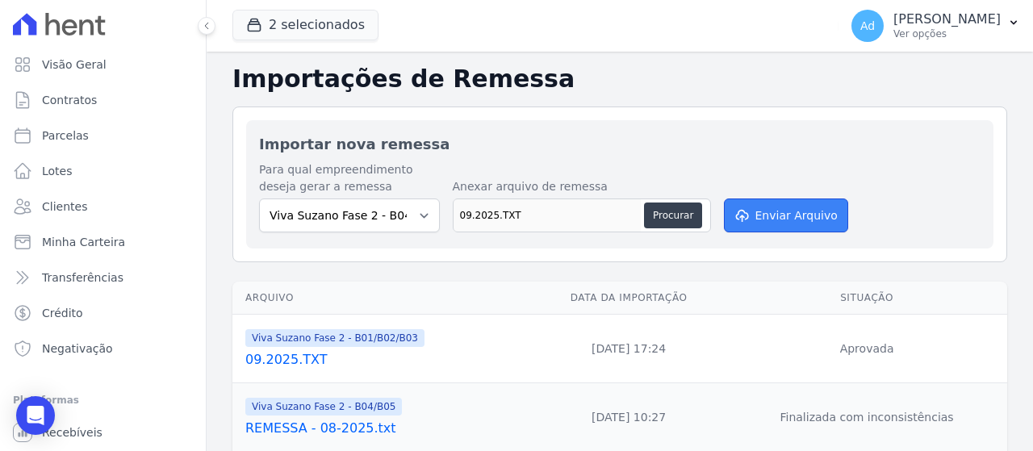
click at [782, 219] on button "Enviar Arquivo" at bounding box center [786, 215] width 124 height 34
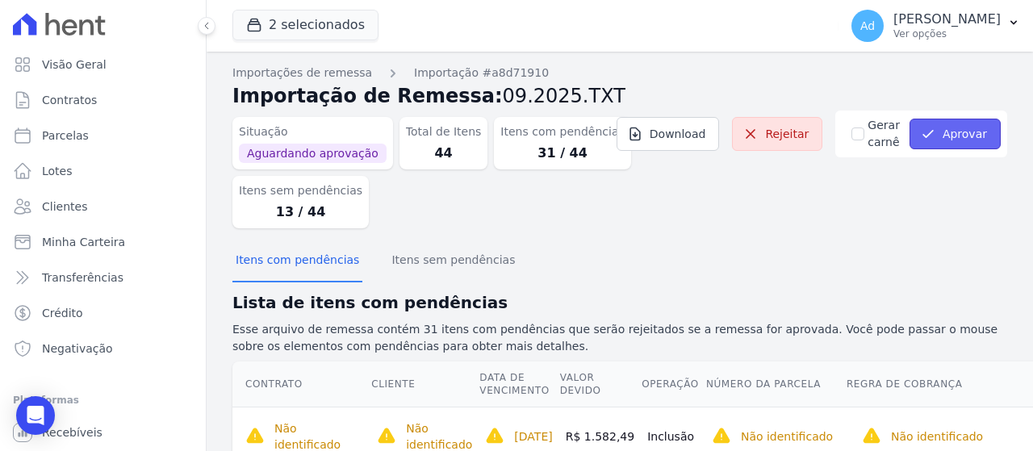
click at [947, 133] on button "Aprovar" at bounding box center [954, 134] width 91 height 31
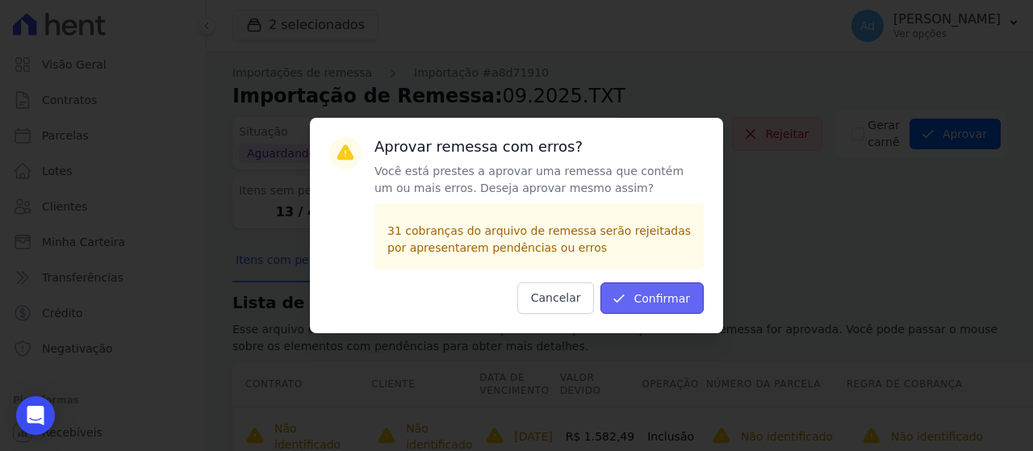
click at [653, 293] on button "Confirmar" at bounding box center [651, 297] width 103 height 31
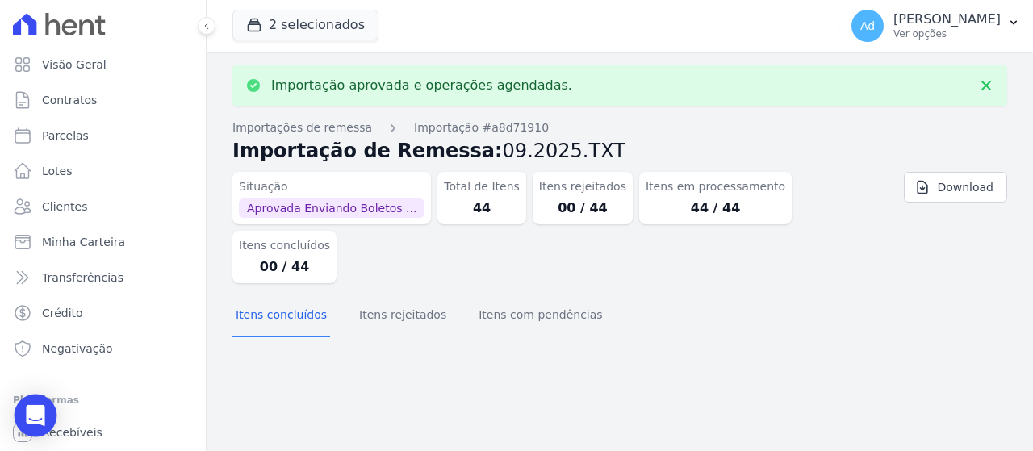
click at [47, 424] on div "Open Intercom Messenger" at bounding box center [36, 415] width 43 height 43
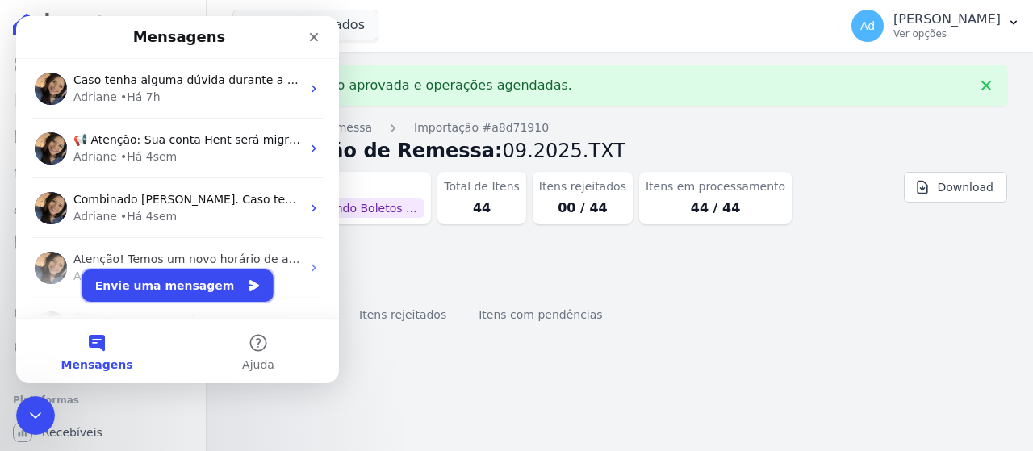
click at [190, 286] on button "Envie uma mensagem" at bounding box center [177, 285] width 191 height 32
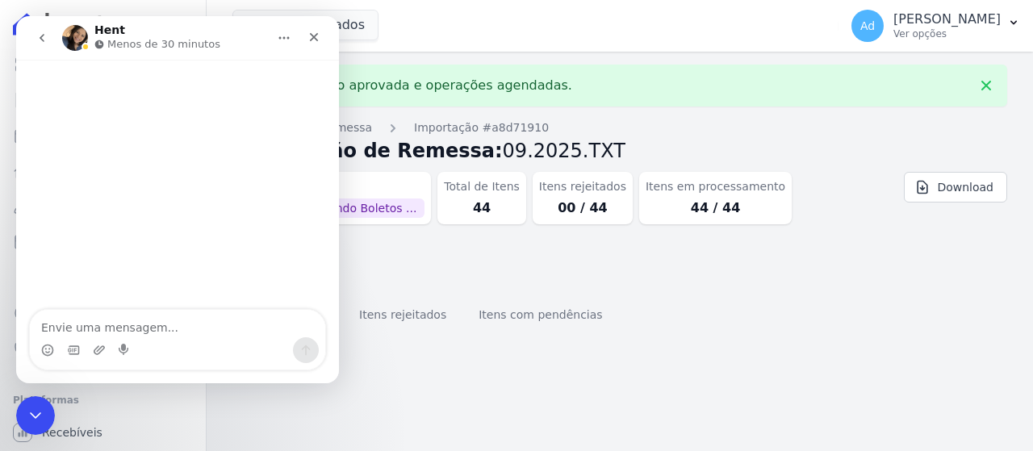
click at [95, 320] on textarea "Envie uma mensagem..." at bounding box center [177, 323] width 295 height 27
type textarea "oii"
type textarea "te"
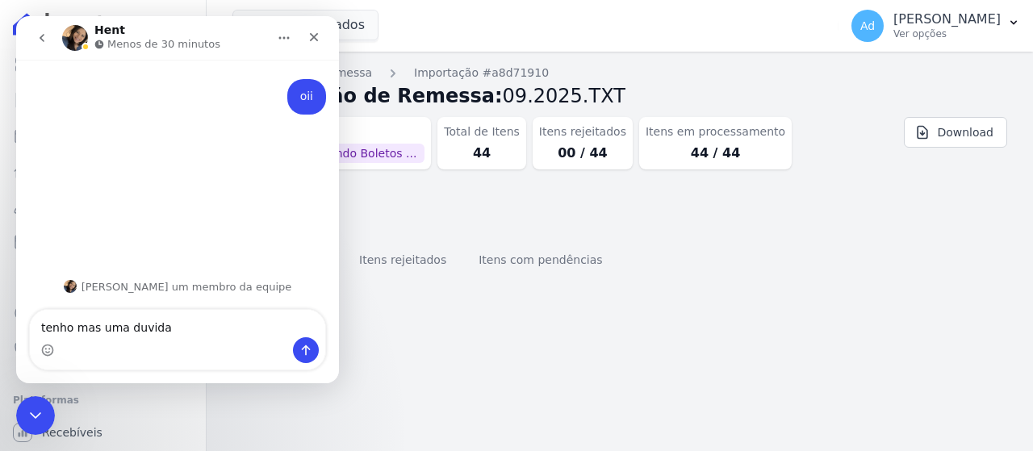
type textarea "tenho mas uma duvida"
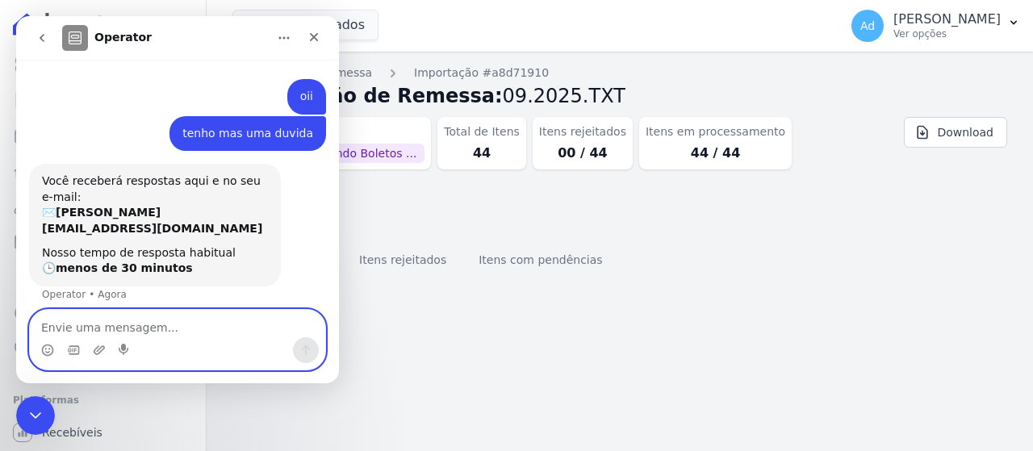
click at [146, 318] on textarea "Envie uma mensagem..." at bounding box center [177, 323] width 295 height 27
type textarea "Consegue me ajudar ?"
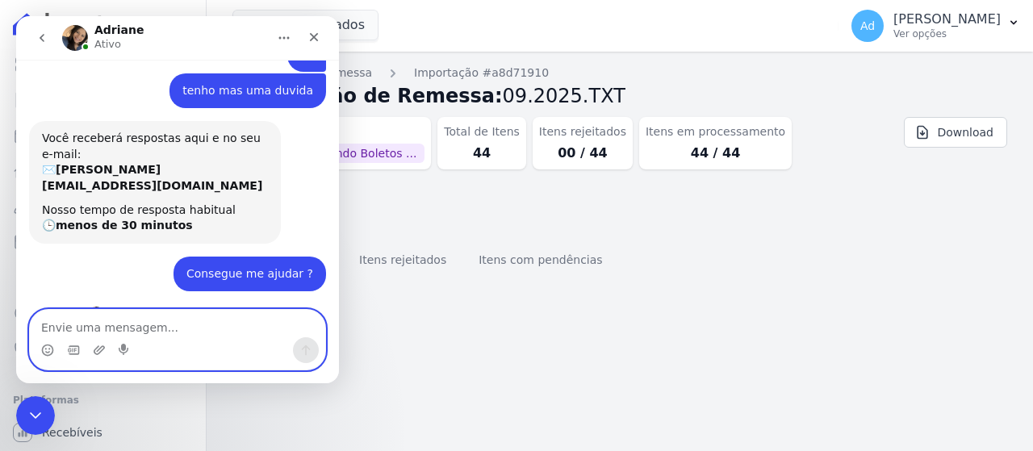
scroll to position [144, 0]
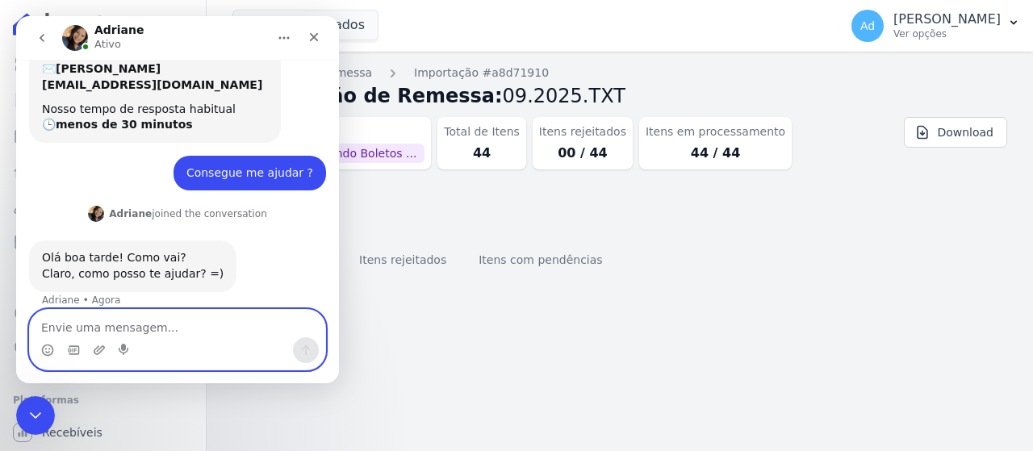
click at [148, 325] on textarea "Envie uma mensagem..." at bounding box center [177, 323] width 295 height 27
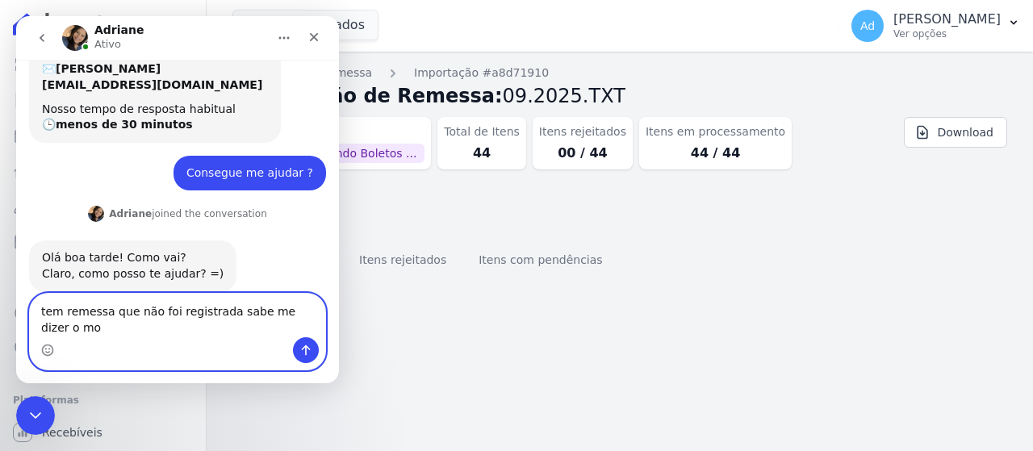
scroll to position [160, 0]
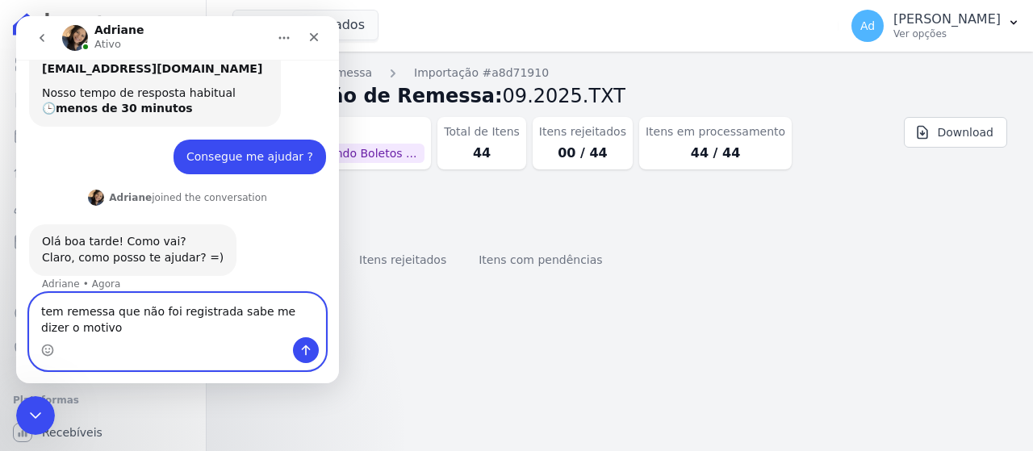
type textarea "tem remessa que não foi registrada sabe me dizer o motivo ?"
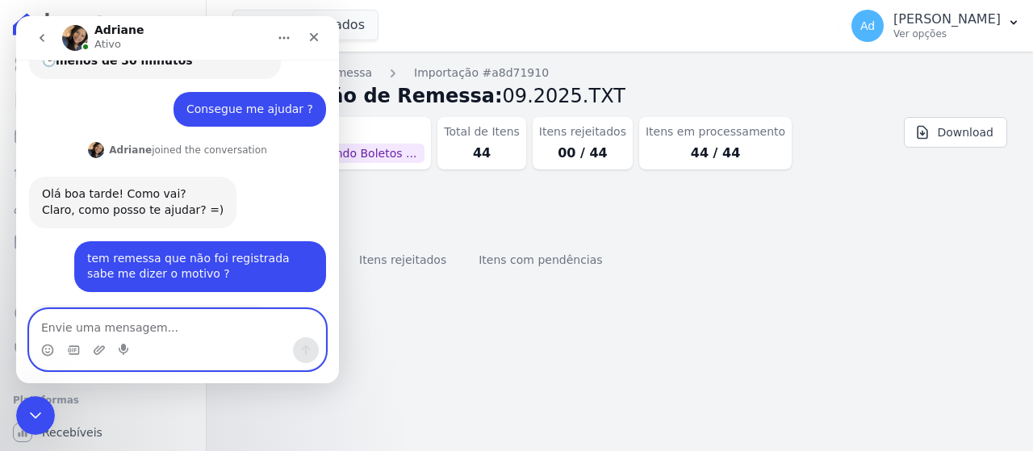
scroll to position [256, 0]
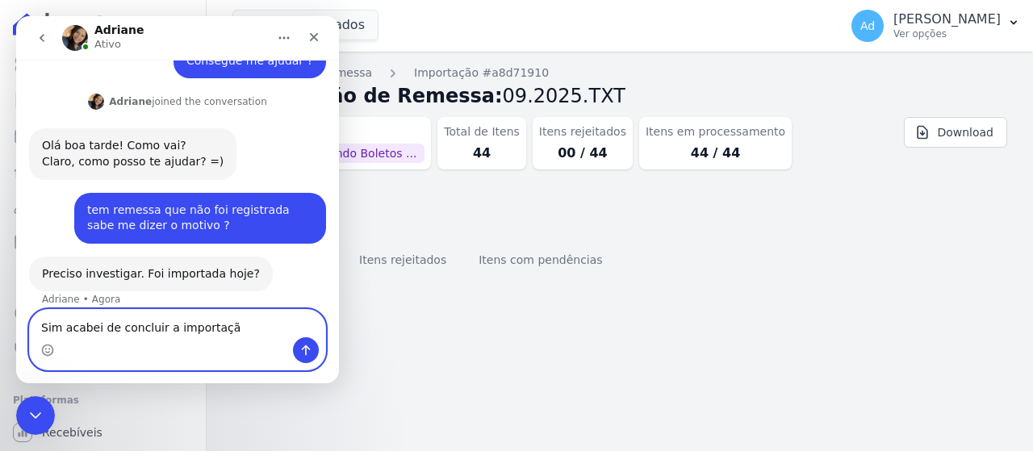
type textarea "Sim acabei de concluir a importação"
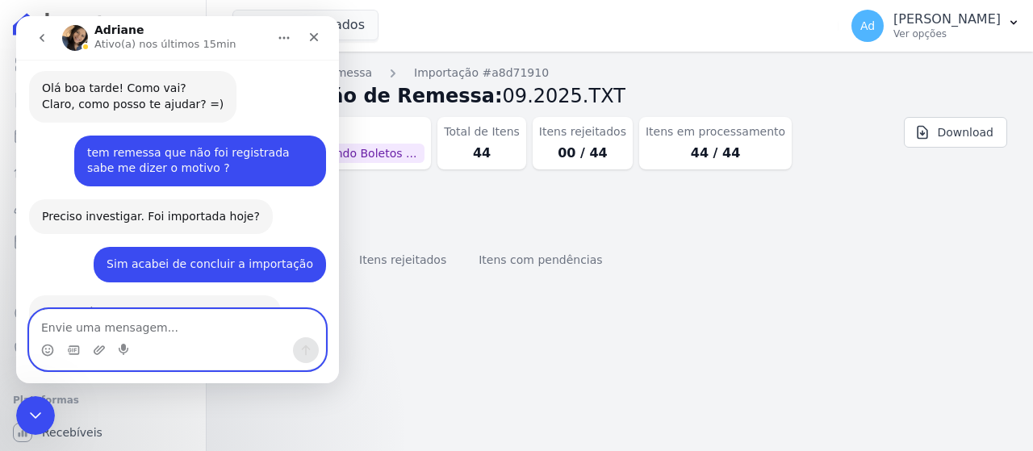
scroll to position [394, 0]
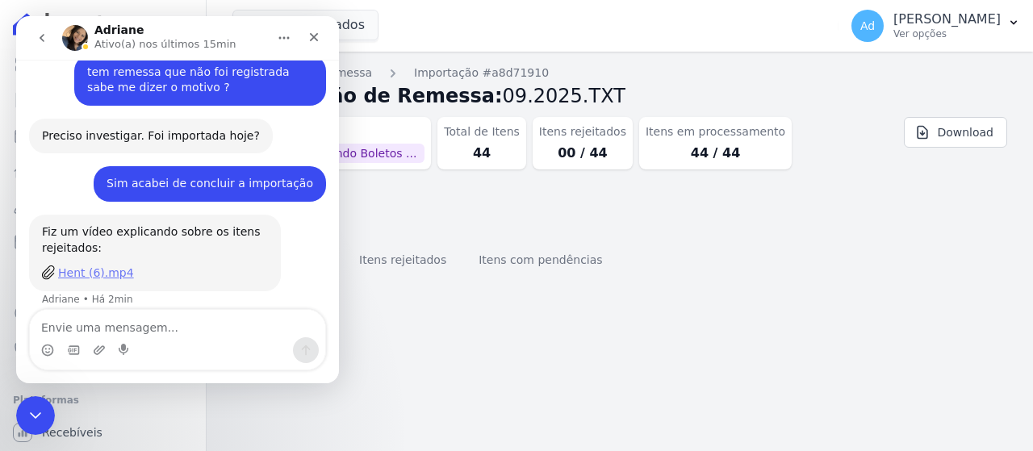
click at [75, 265] on div "Hent (6).mp4" at bounding box center [96, 273] width 76 height 17
click at [320, 41] on div "Fechar" at bounding box center [313, 37] width 29 height 29
